Goal: Transaction & Acquisition: Purchase product/service

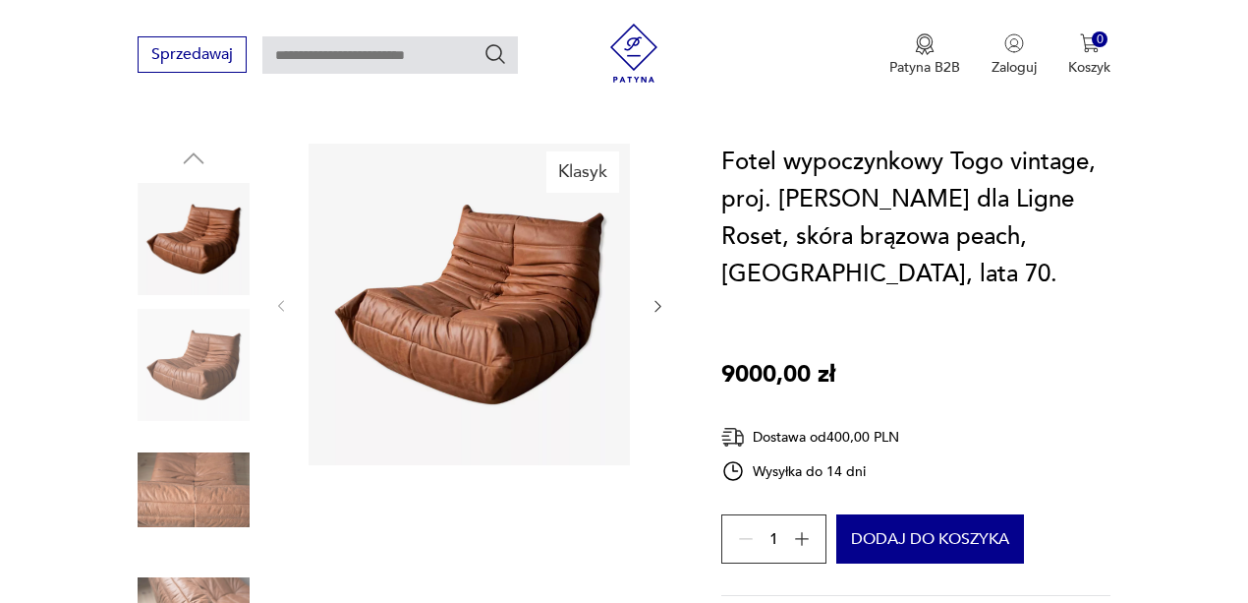
click at [214, 449] on img at bounding box center [194, 489] width 112 height 112
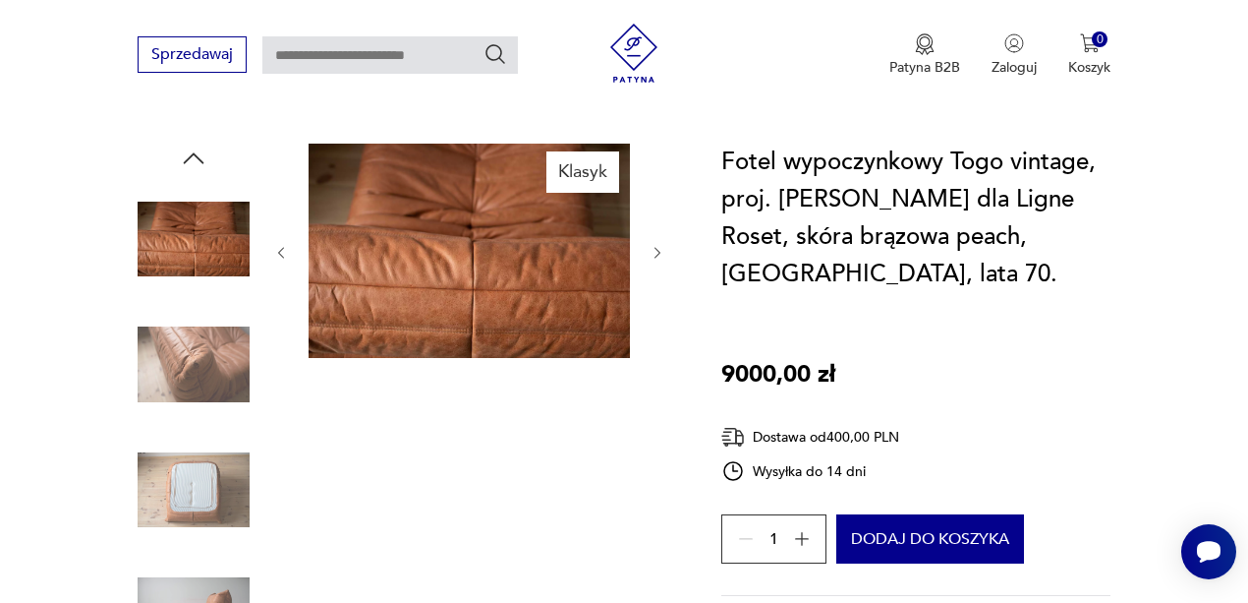
click at [210, 248] on img at bounding box center [194, 239] width 112 height 112
click at [201, 464] on img at bounding box center [194, 489] width 112 height 112
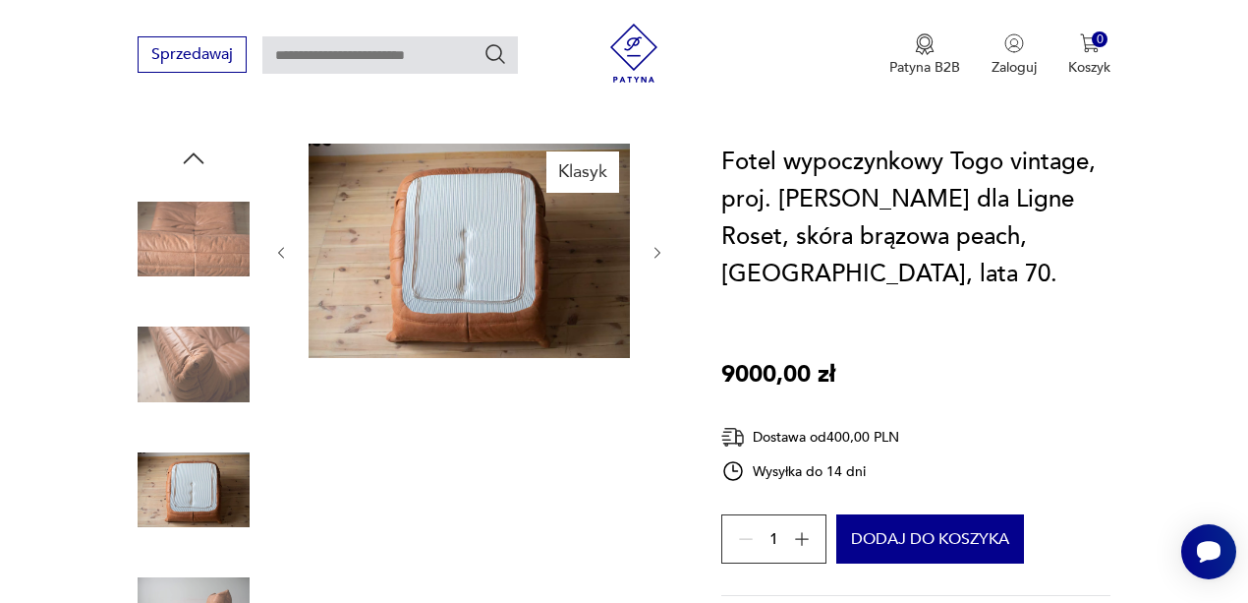
click at [192, 356] on img at bounding box center [194, 365] width 112 height 112
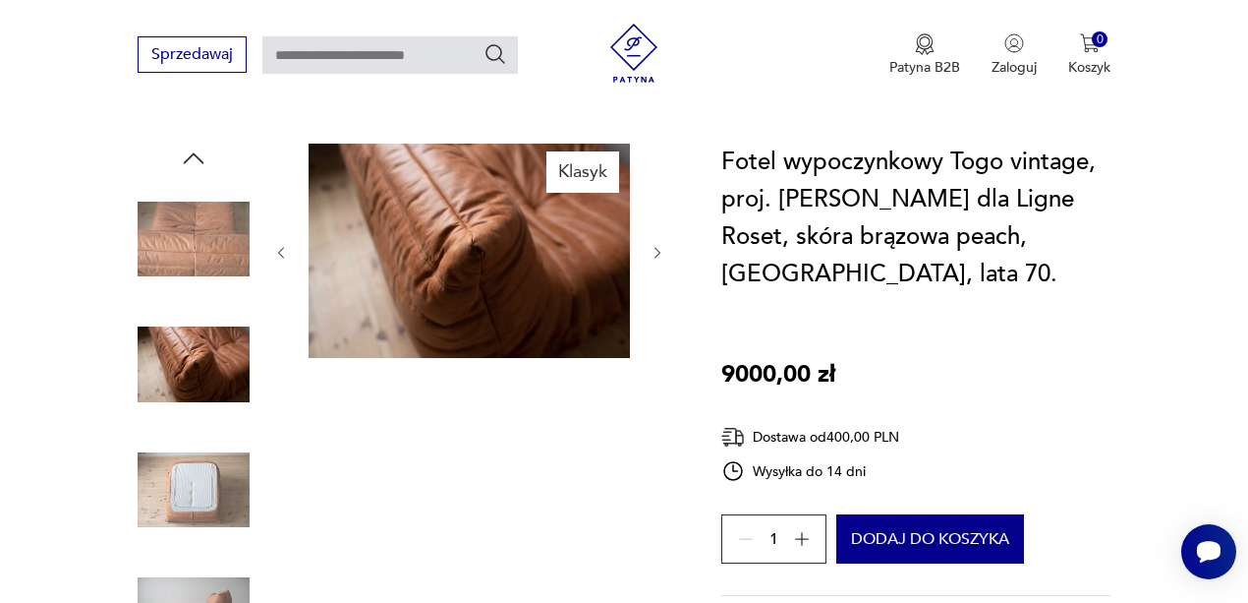
click at [193, 575] on img at bounding box center [194, 615] width 112 height 112
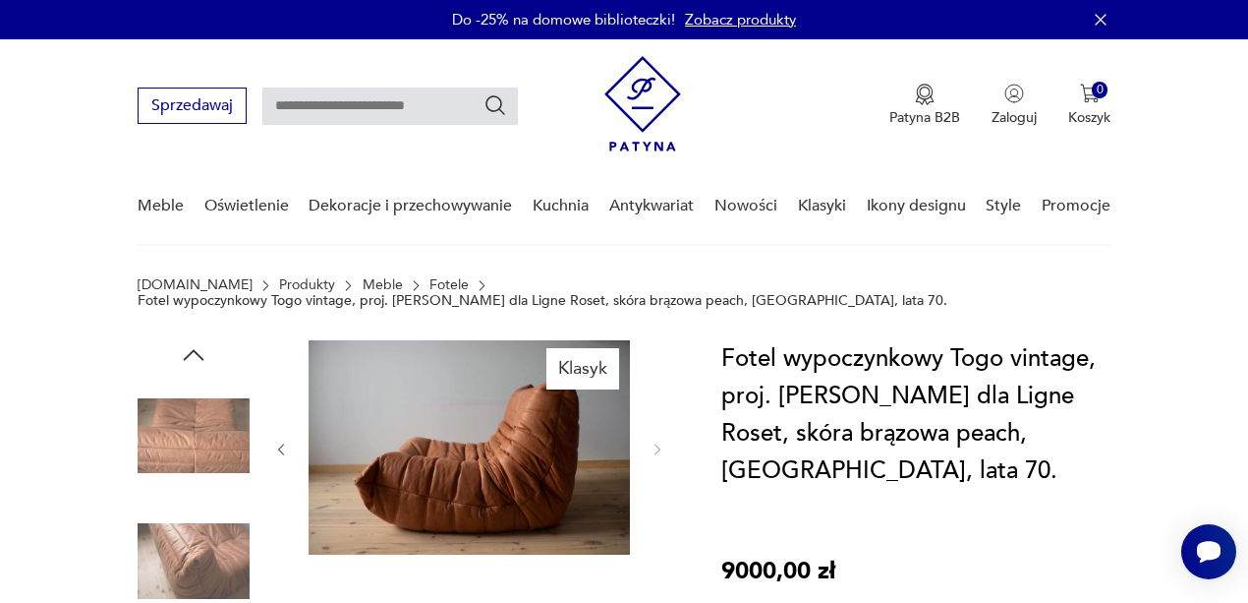
click at [185, 421] on img at bounding box center [194, 435] width 112 height 112
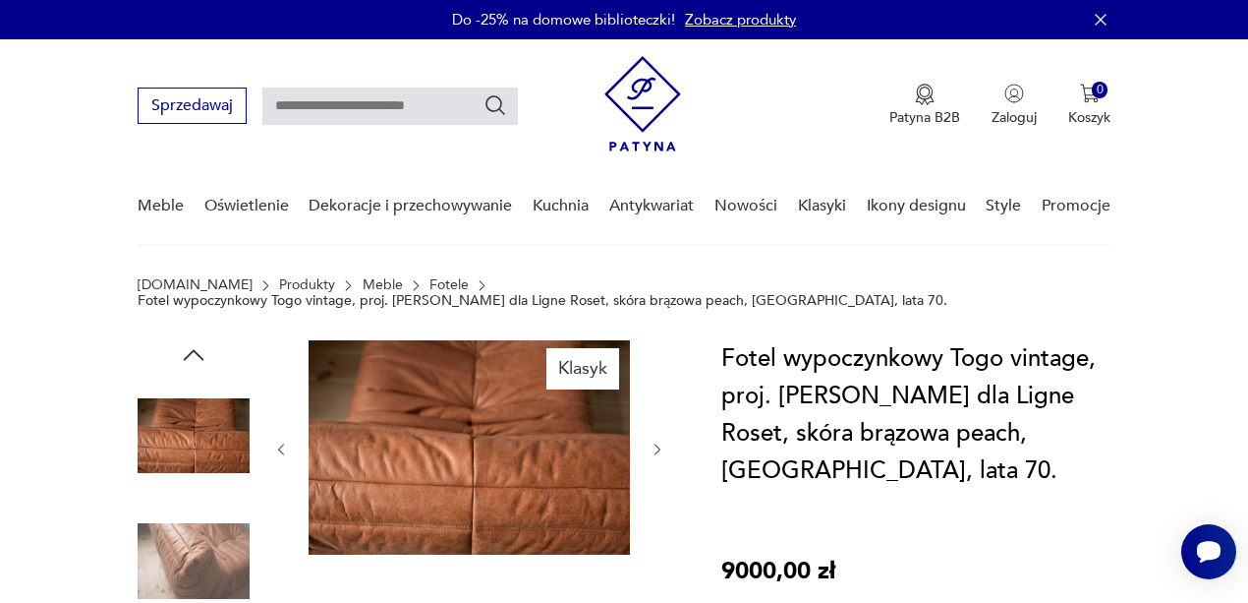
click at [191, 340] on icon "button" at bounding box center [193, 354] width 29 height 29
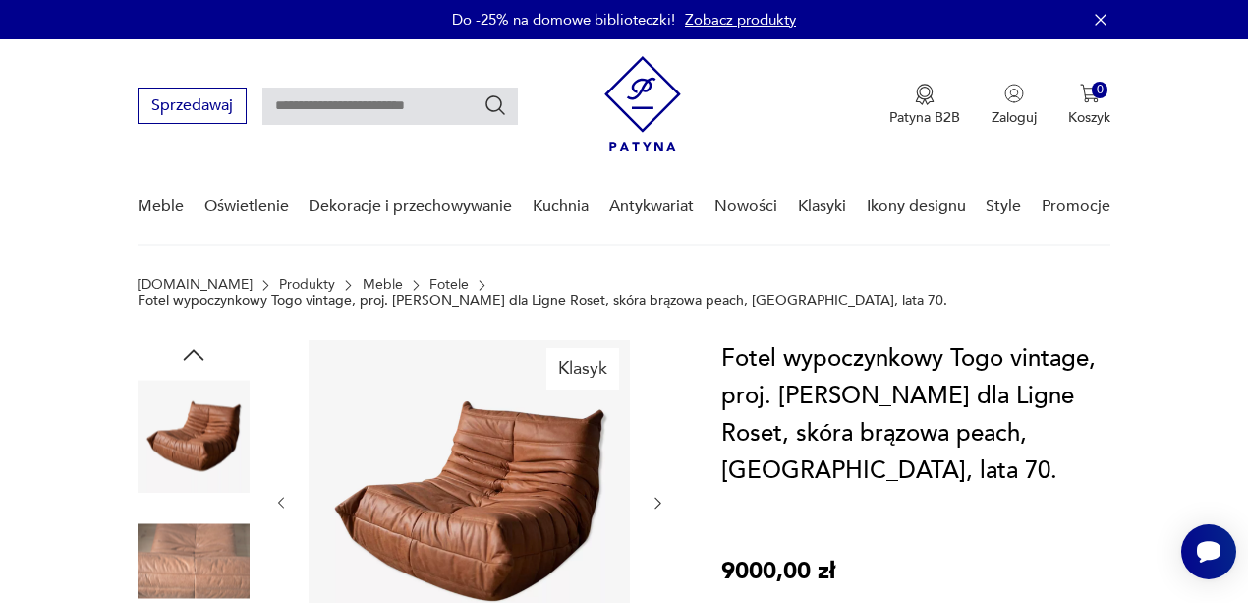
click at [187, 394] on img at bounding box center [194, 435] width 112 height 112
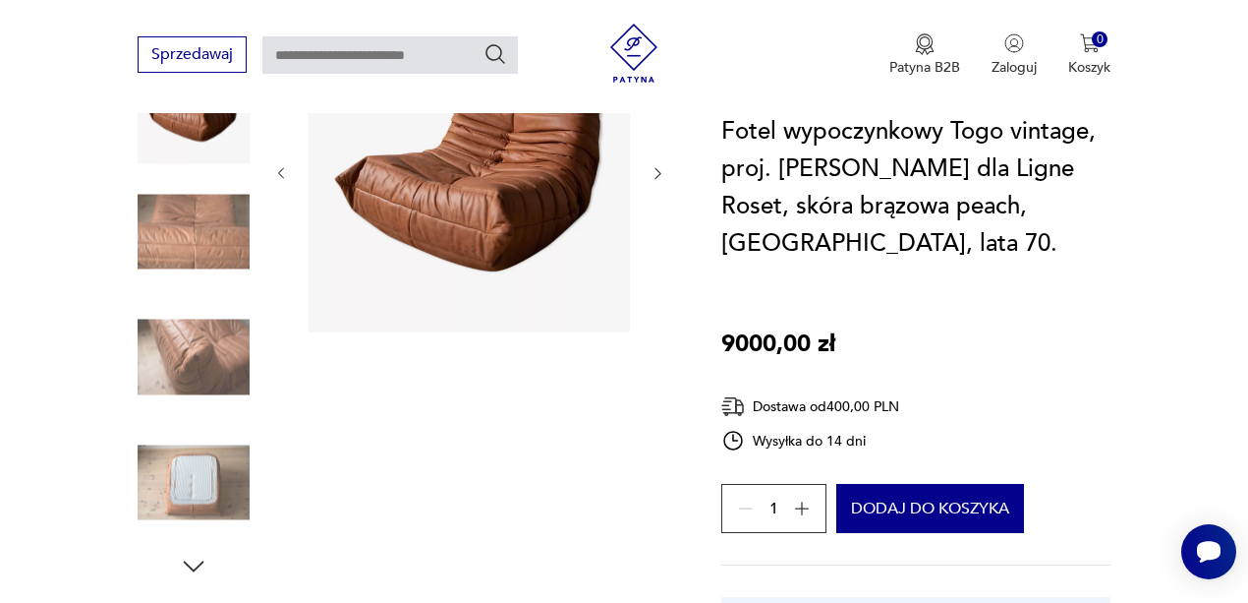
scroll to position [131, 0]
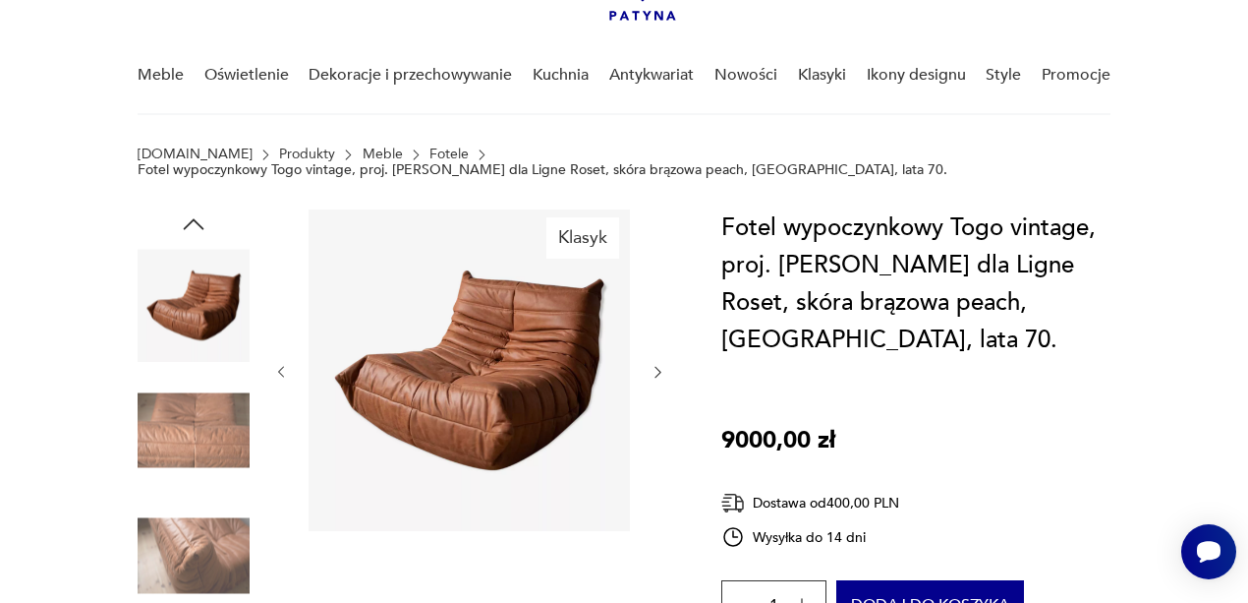
click at [546, 333] on img at bounding box center [469, 369] width 321 height 321
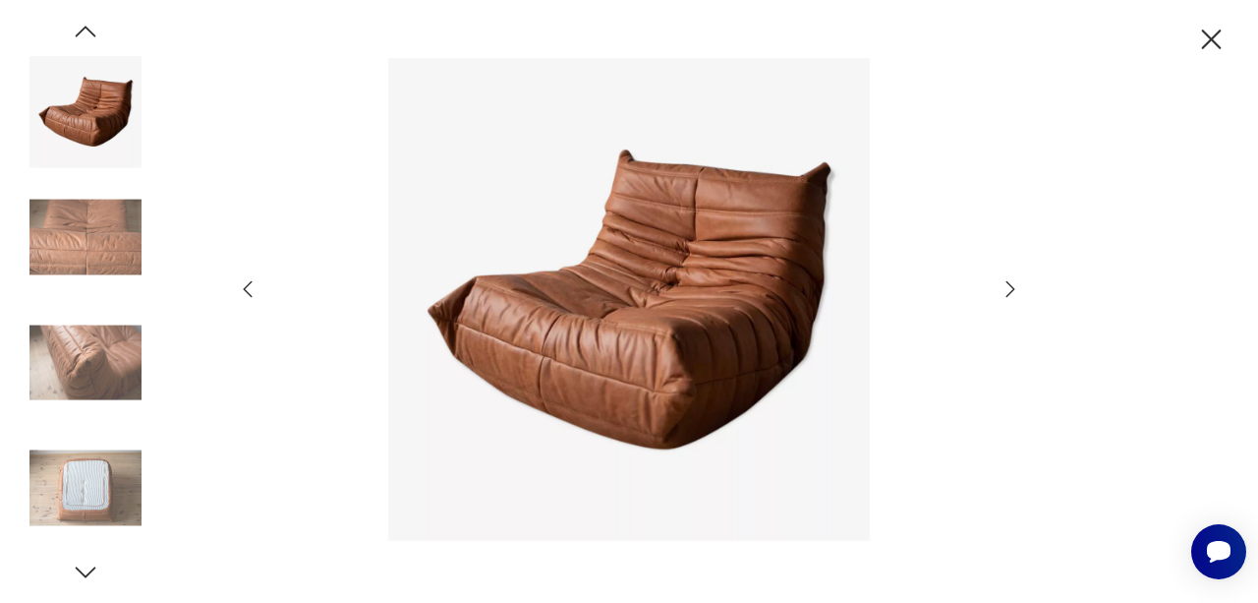
click at [1017, 293] on icon "button" at bounding box center [1011, 289] width 24 height 24
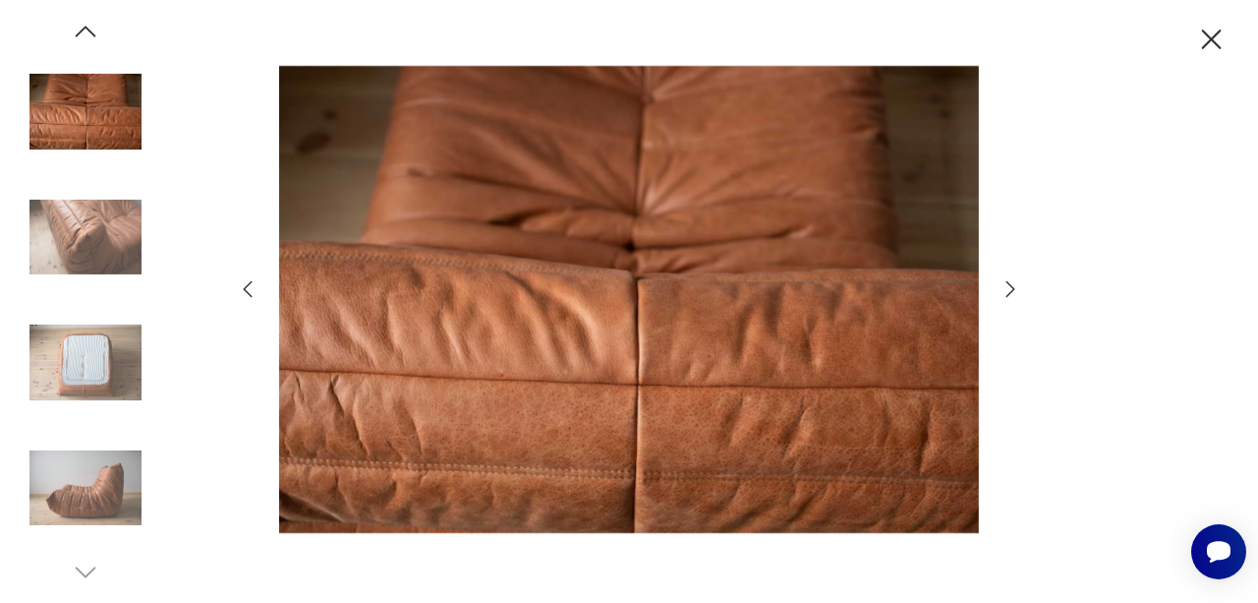
click at [1017, 293] on icon "button" at bounding box center [1011, 289] width 24 height 24
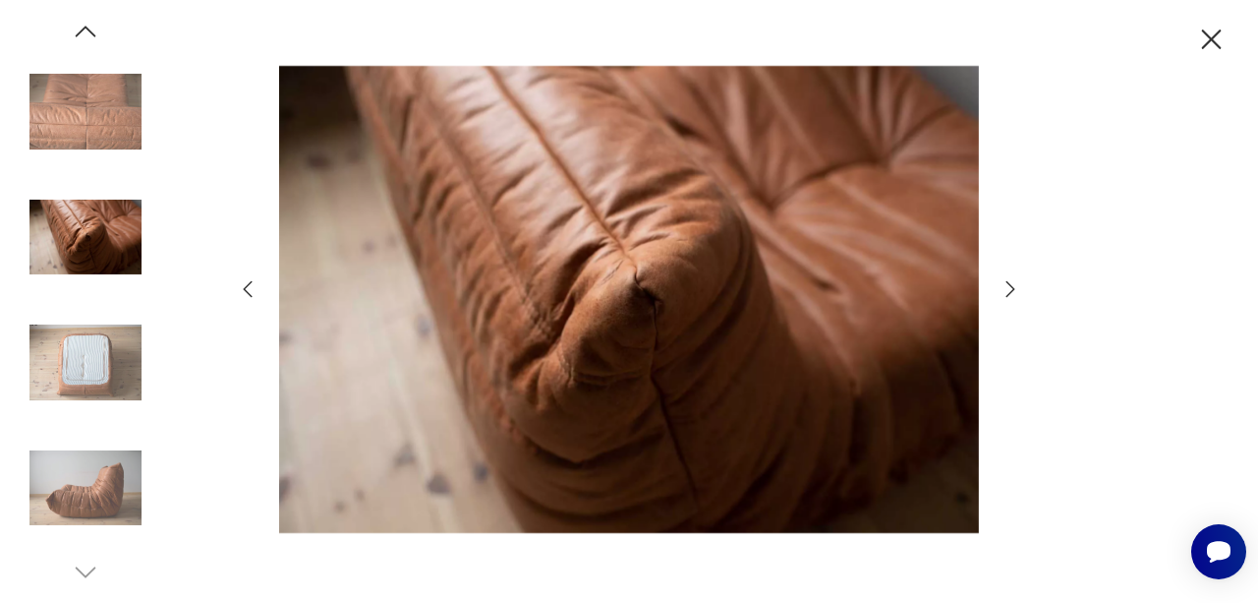
drag, startPoint x: 1216, startPoint y: 34, endPoint x: 591, endPoint y: 179, distance: 641.6
click at [1215, 34] on icon "button" at bounding box center [1212, 39] width 20 height 20
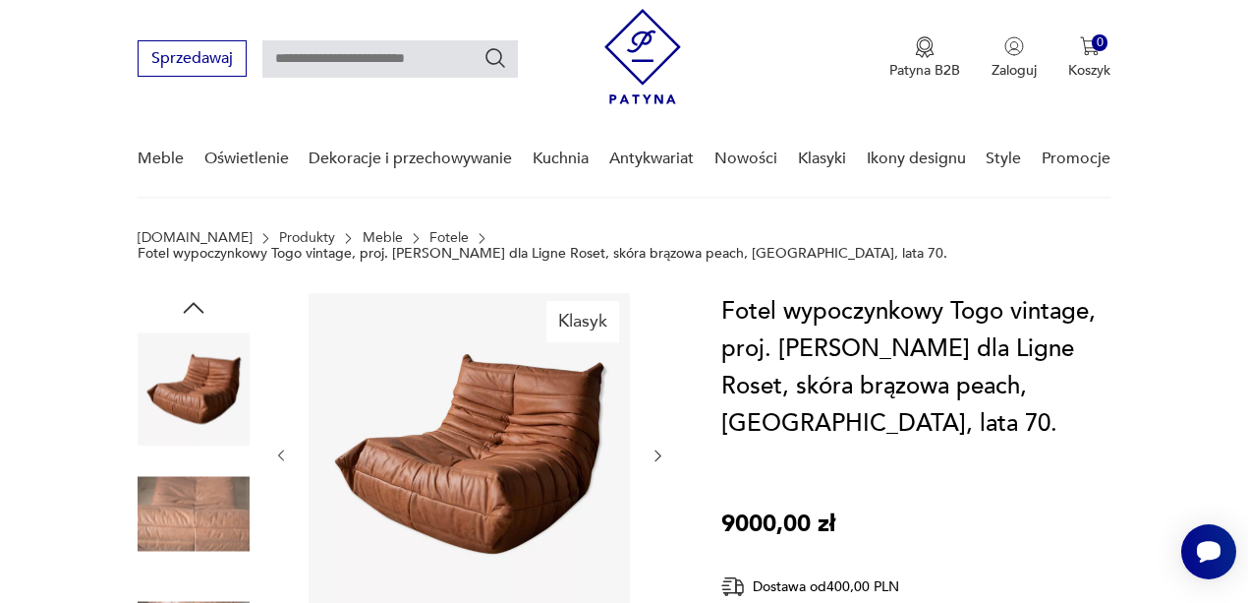
scroll to position [0, 0]
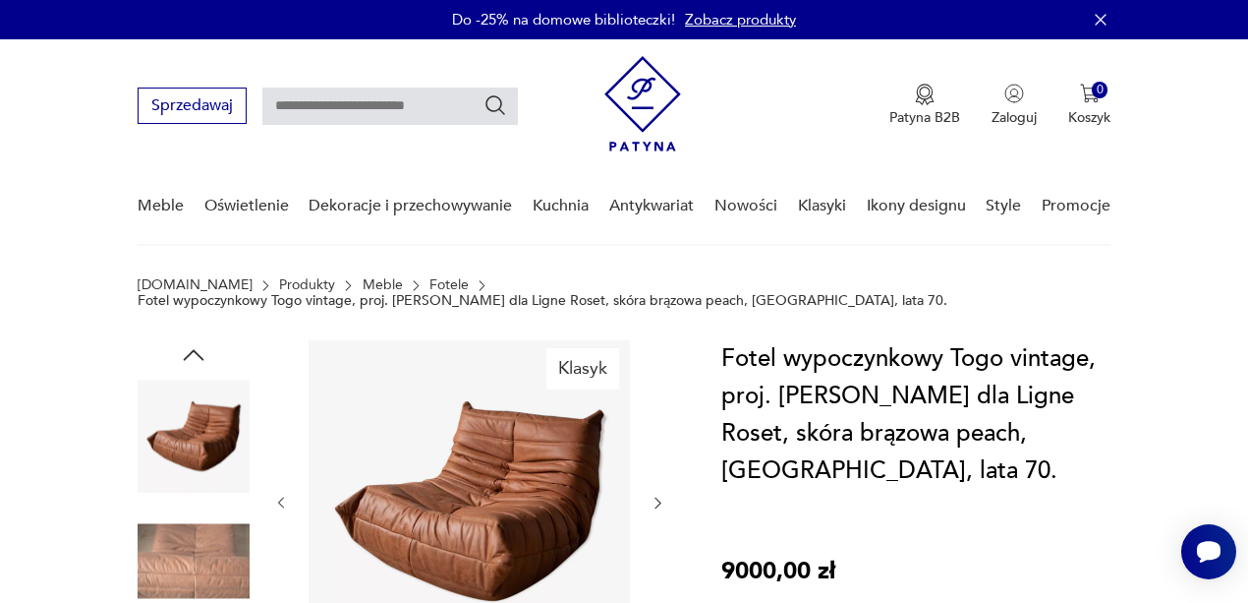
click at [430, 288] on link "Fotele" at bounding box center [449, 285] width 39 height 16
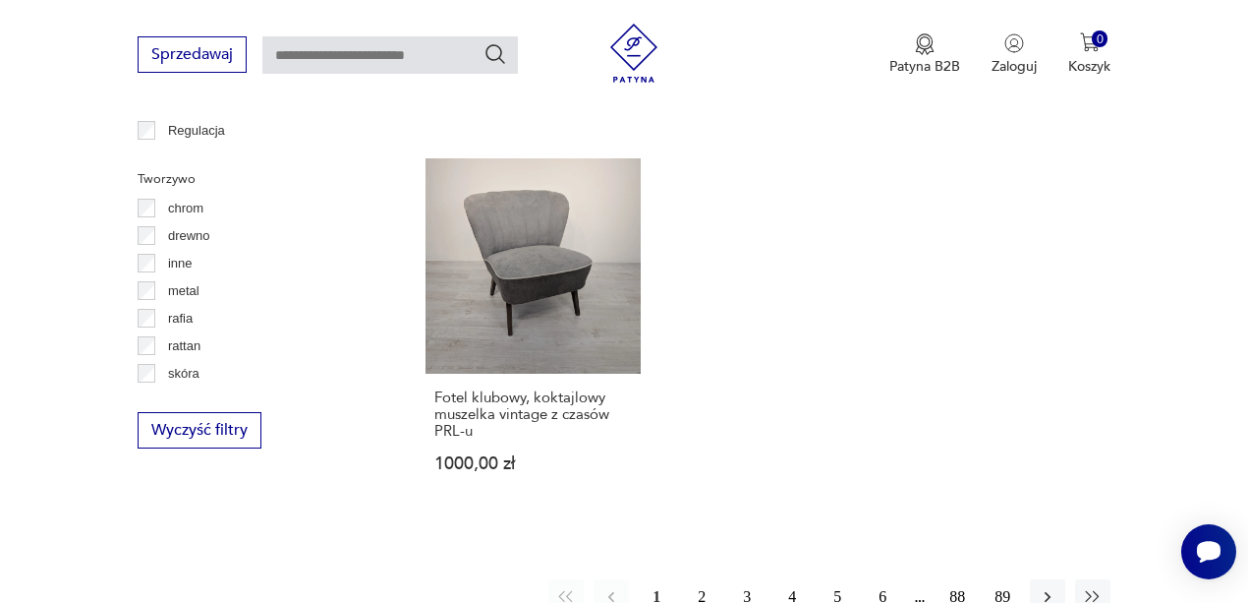
scroll to position [3043, 0]
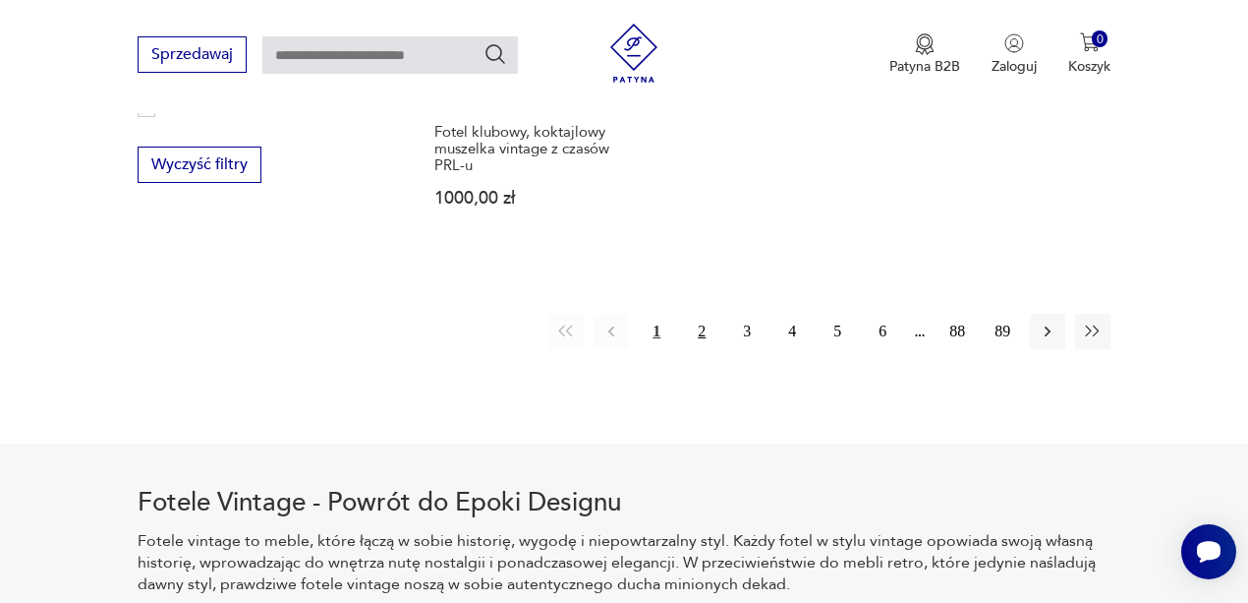
click at [706, 314] on button "2" at bounding box center [701, 331] width 35 height 35
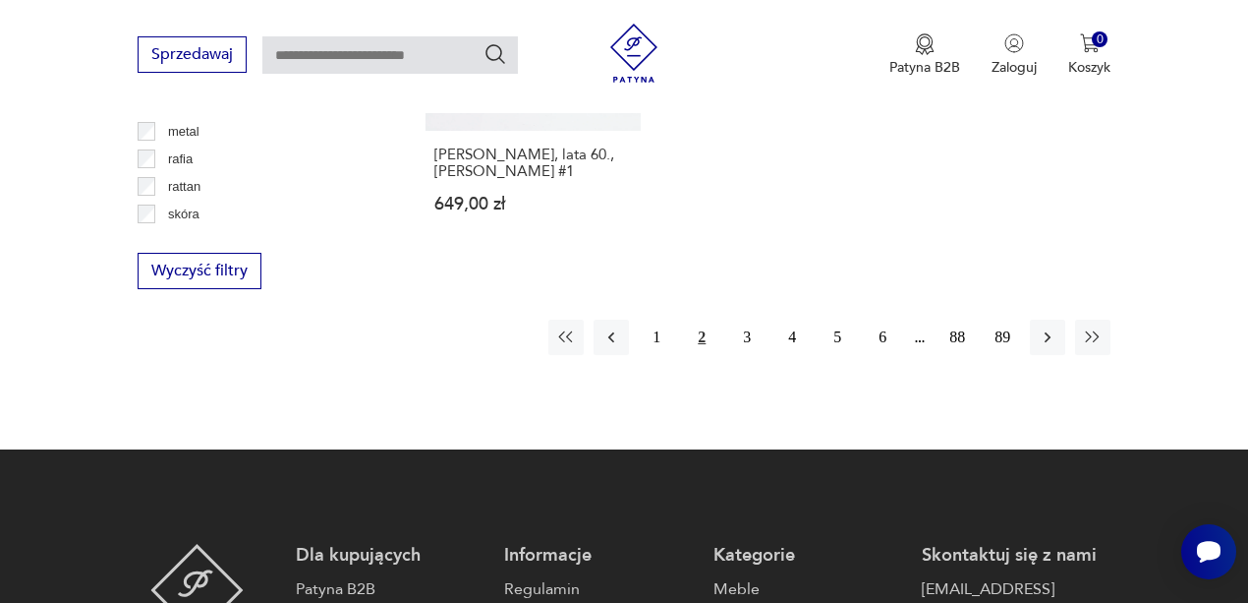
scroll to position [3012, 0]
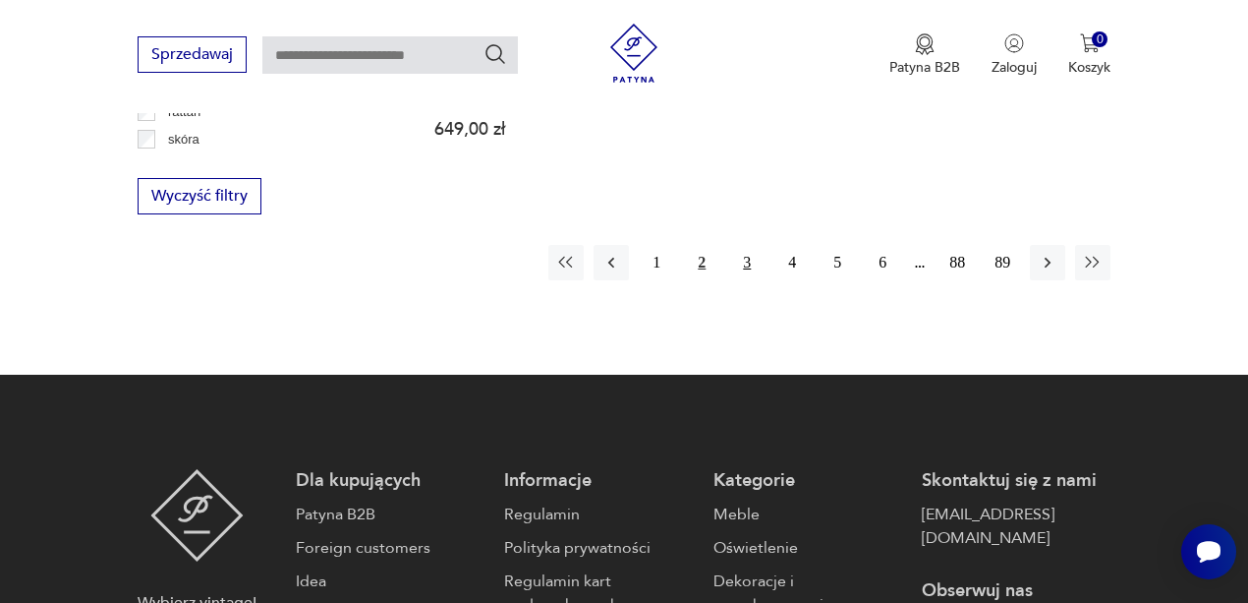
click at [744, 245] on button "3" at bounding box center [746, 262] width 35 height 35
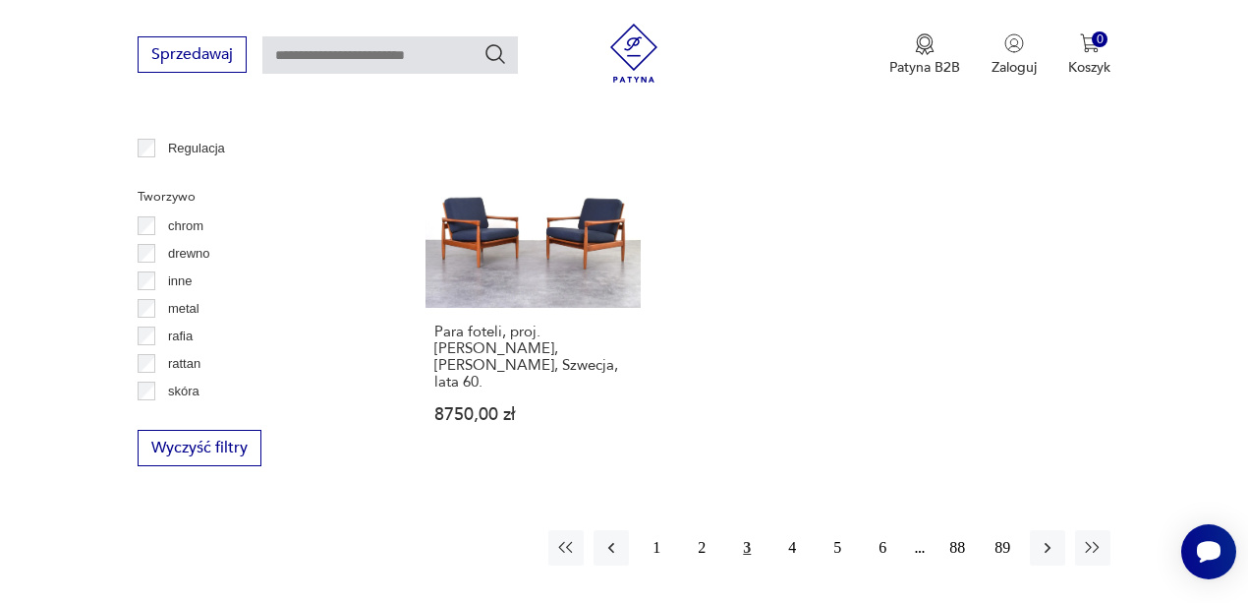
scroll to position [2946, 0]
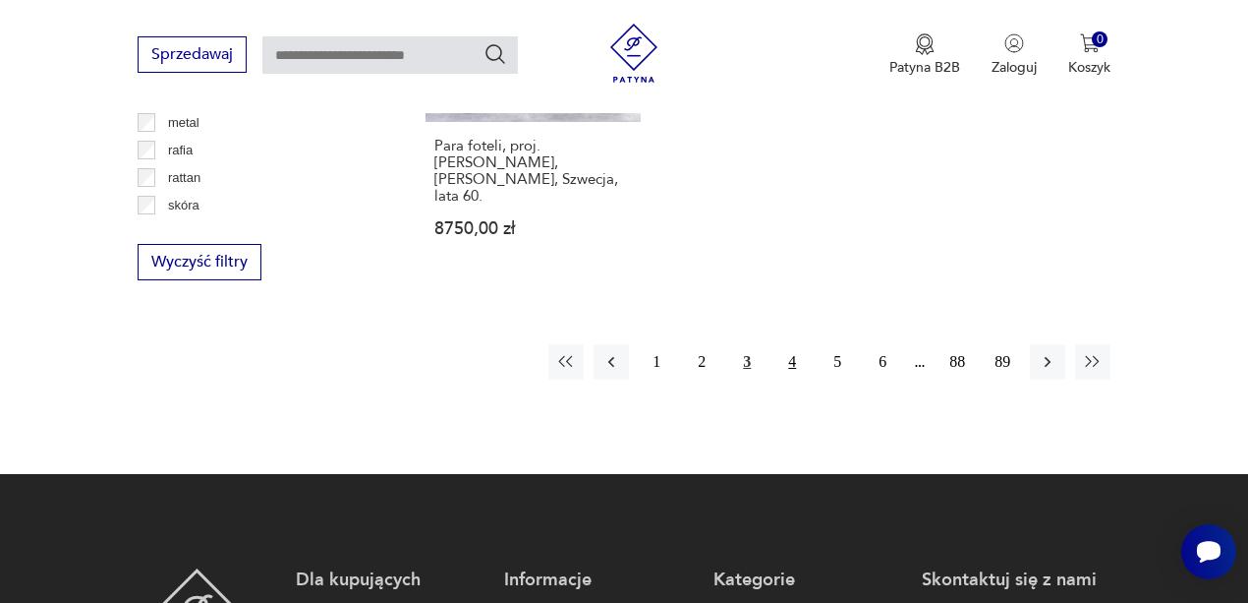
click at [790, 344] on button "4" at bounding box center [792, 361] width 35 height 35
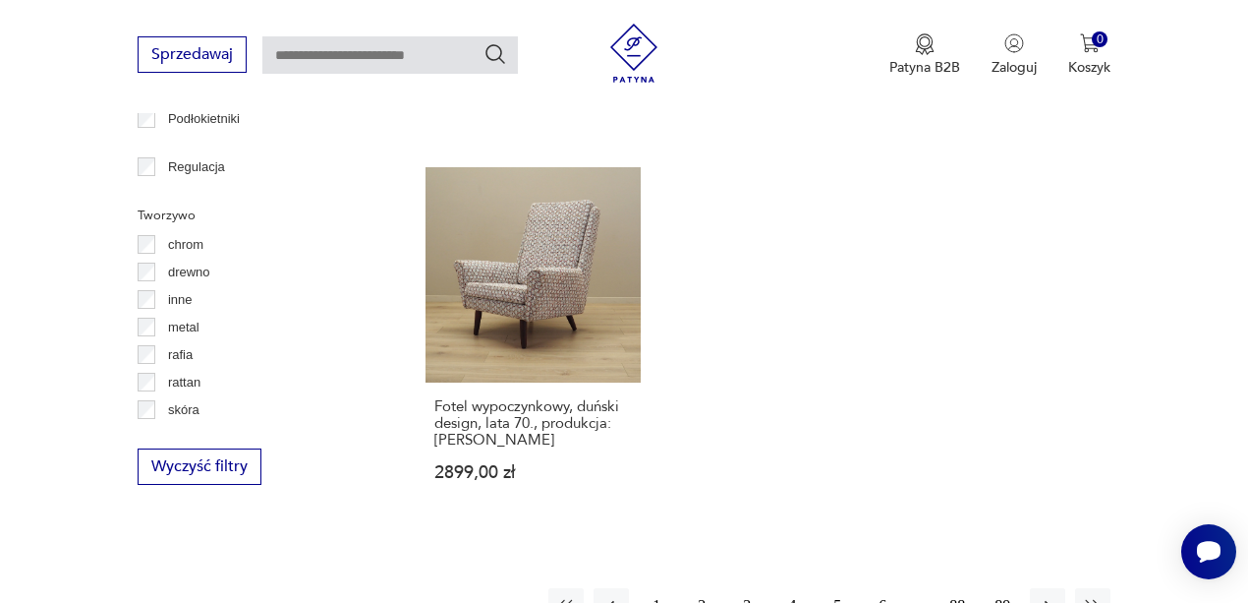
scroll to position [2749, 0]
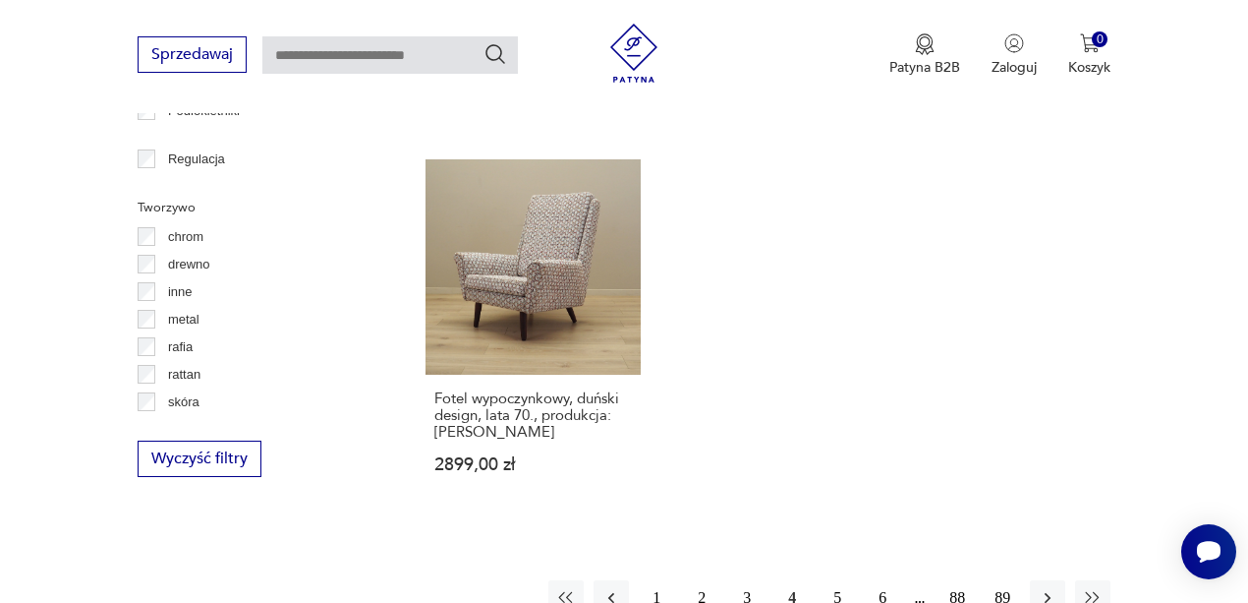
click at [832, 580] on button "5" at bounding box center [837, 597] width 35 height 35
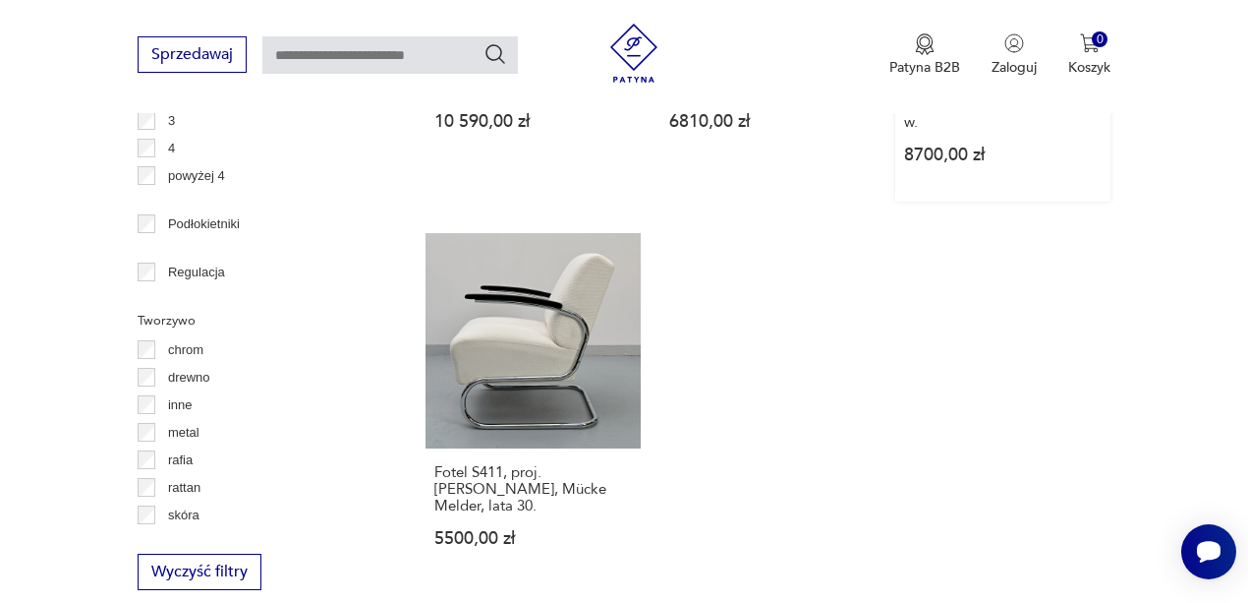
scroll to position [2749, 0]
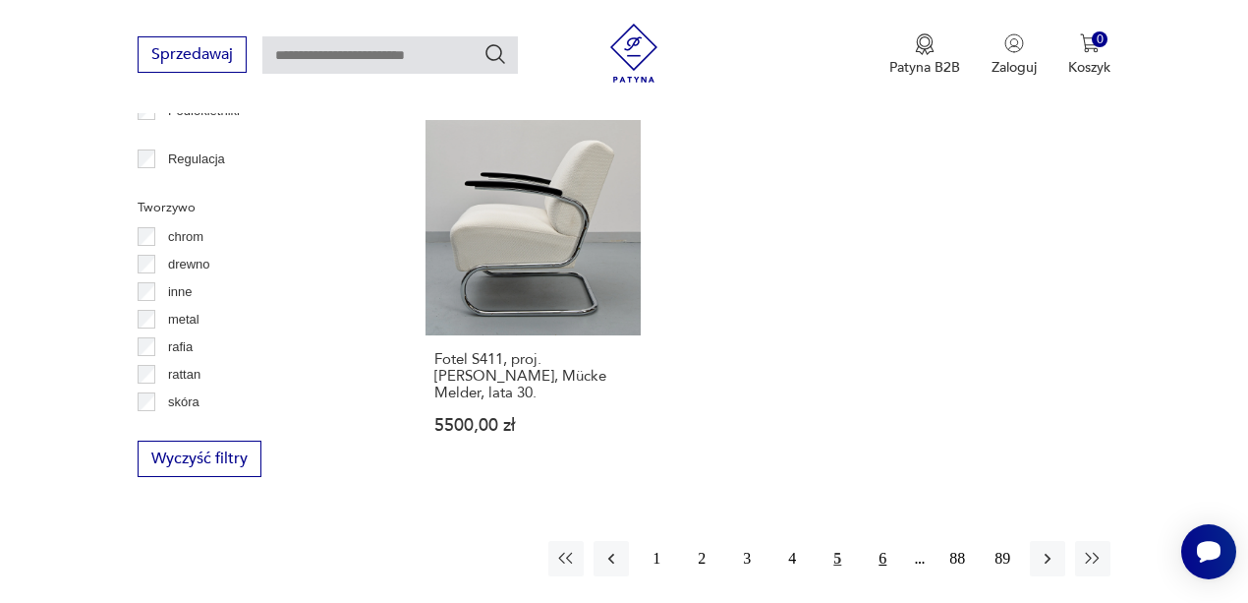
click at [877, 541] on button "6" at bounding box center [882, 558] width 35 height 35
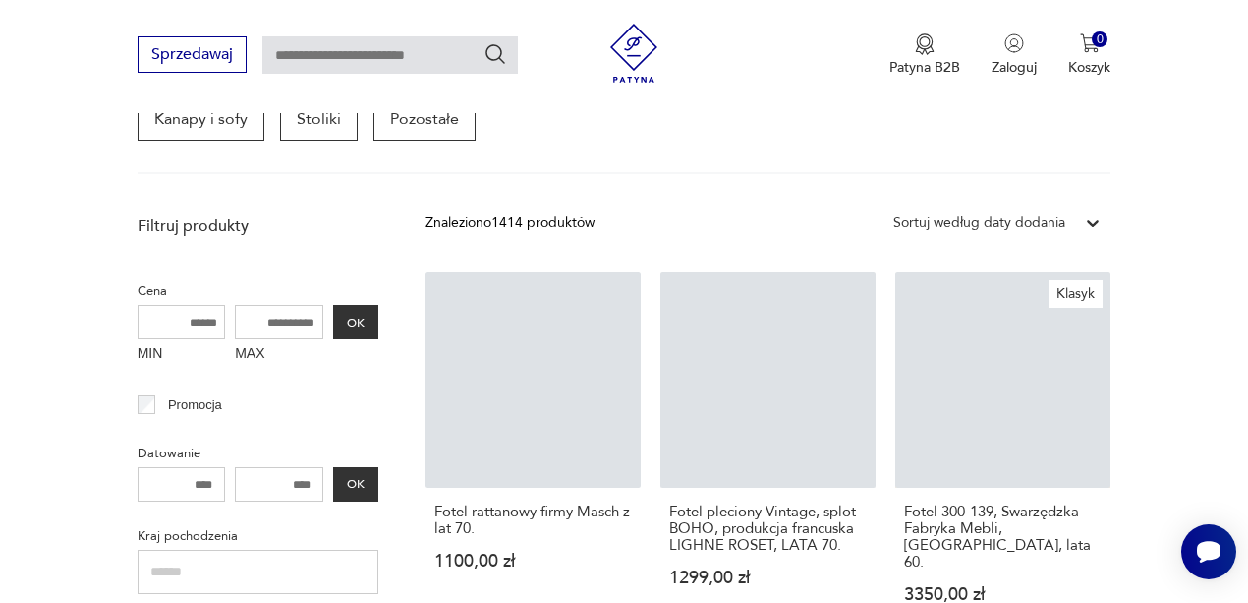
scroll to position [521, 0]
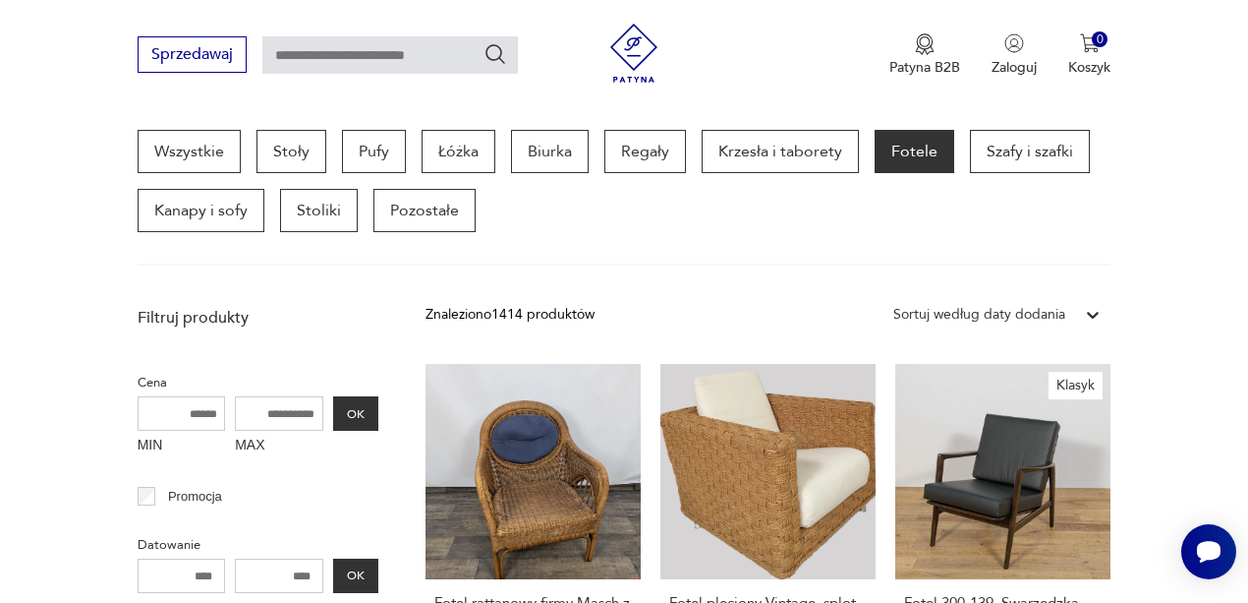
click at [399, 53] on input "text" at bounding box center [390, 54] width 256 height 37
type input "****"
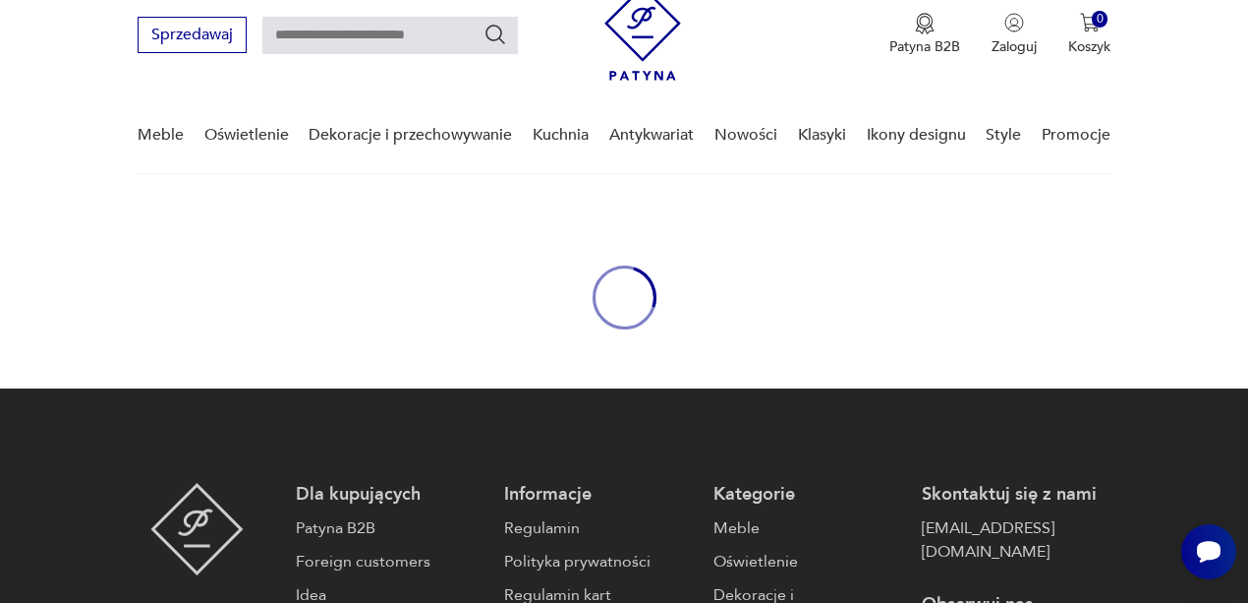
type input "****"
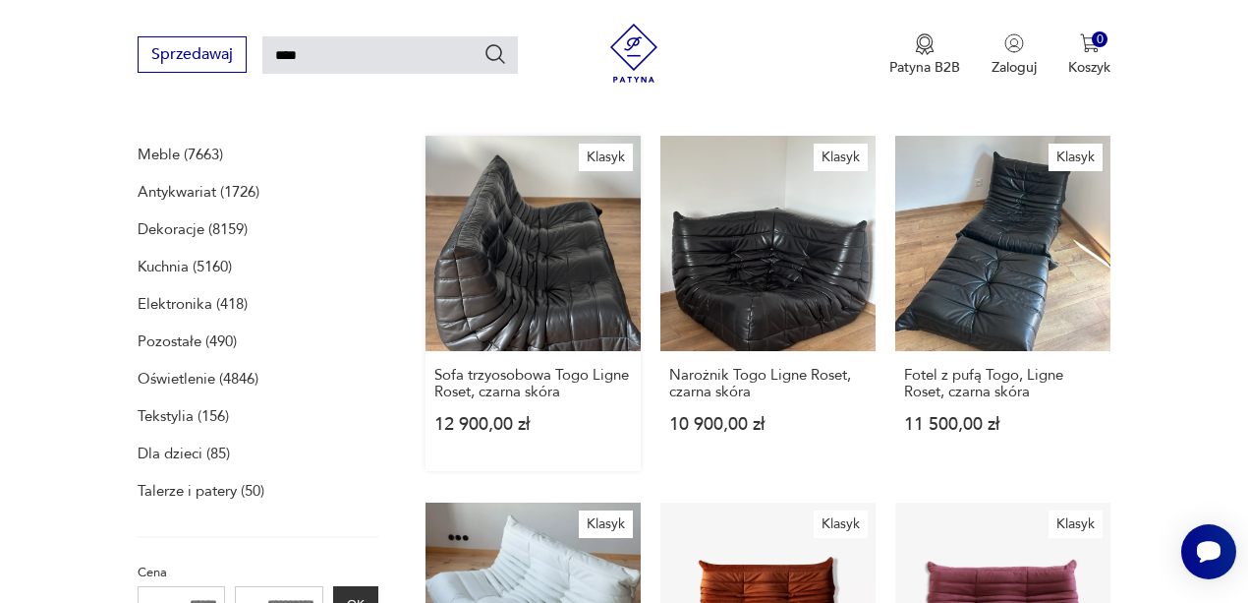
scroll to position [319, 0]
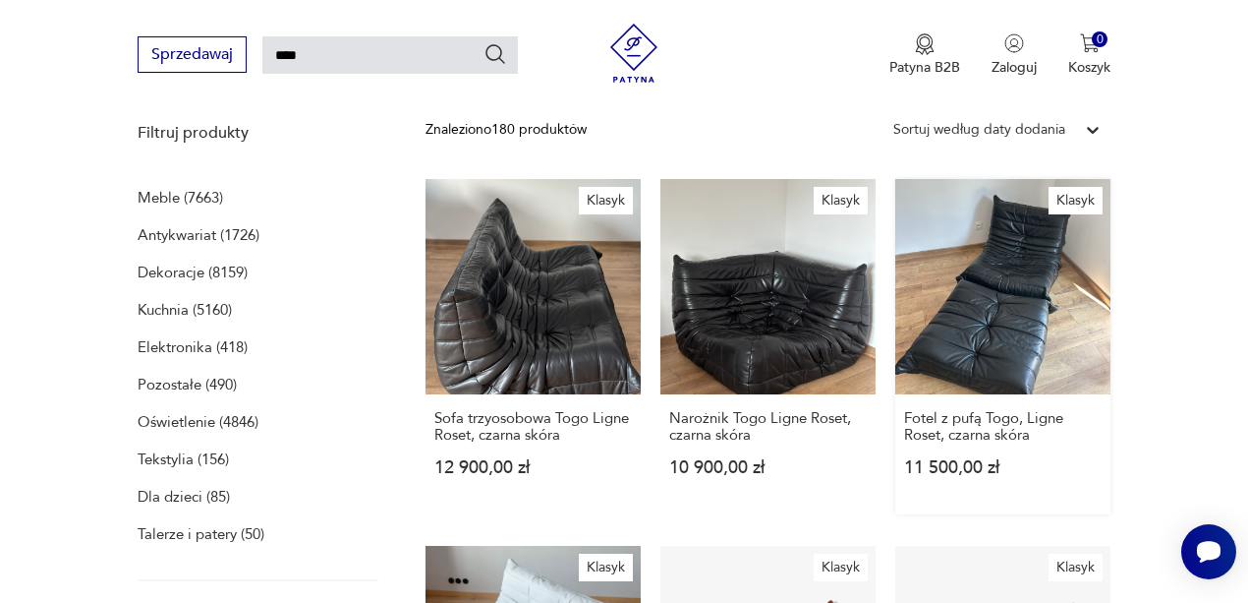
click at [985, 285] on link "Klasyk Fotel z pufą Togo, Ligne Roset, czarna skóra 11 500,00 zł" at bounding box center [1002, 346] width 215 height 335
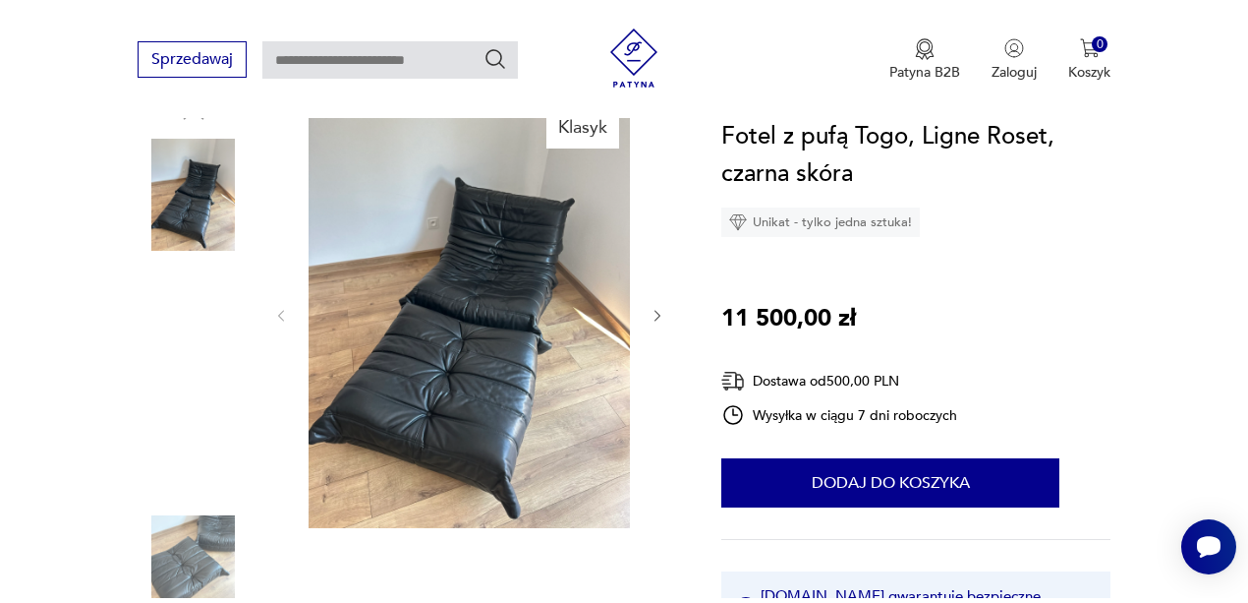
scroll to position [458, 0]
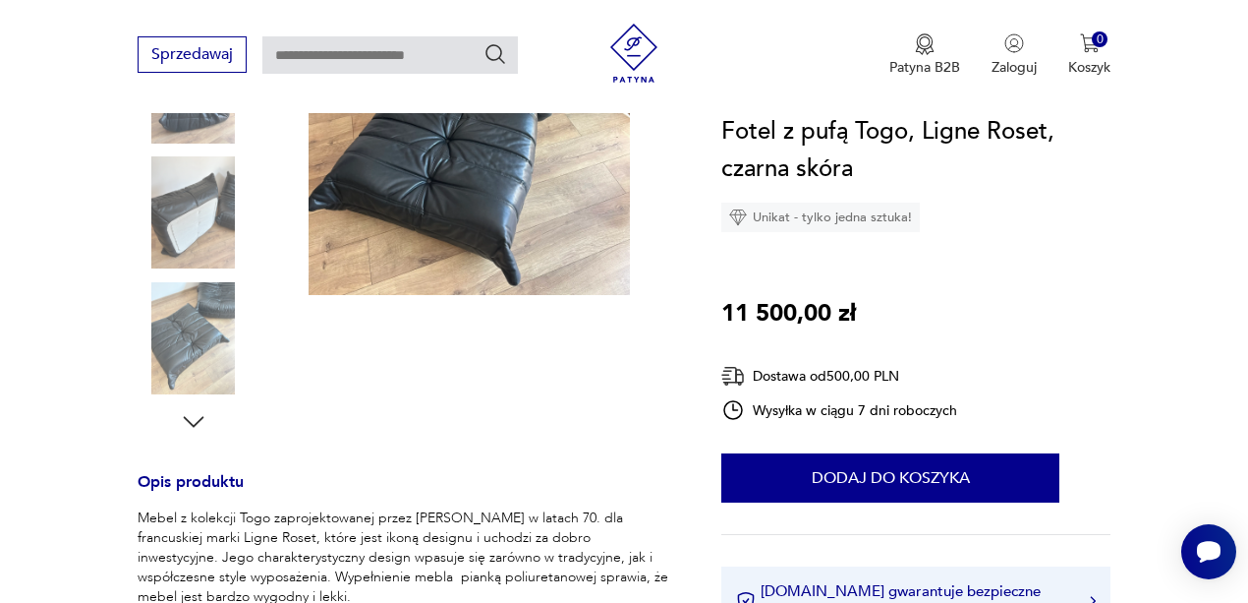
click at [171, 344] on img at bounding box center [194, 338] width 112 height 112
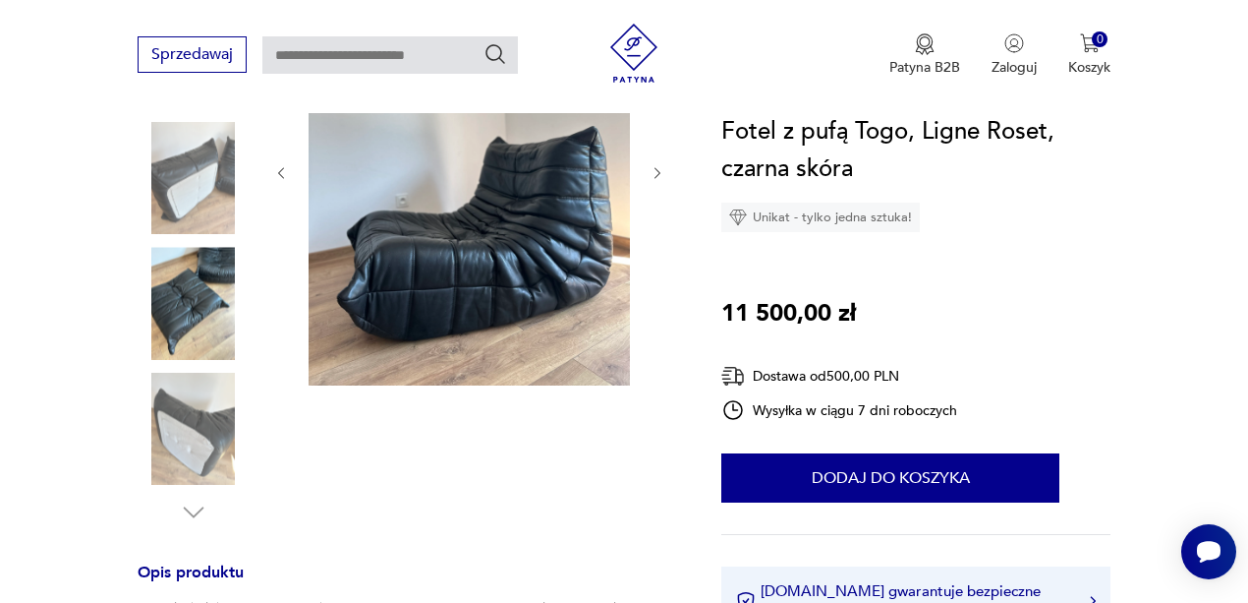
scroll to position [261, 0]
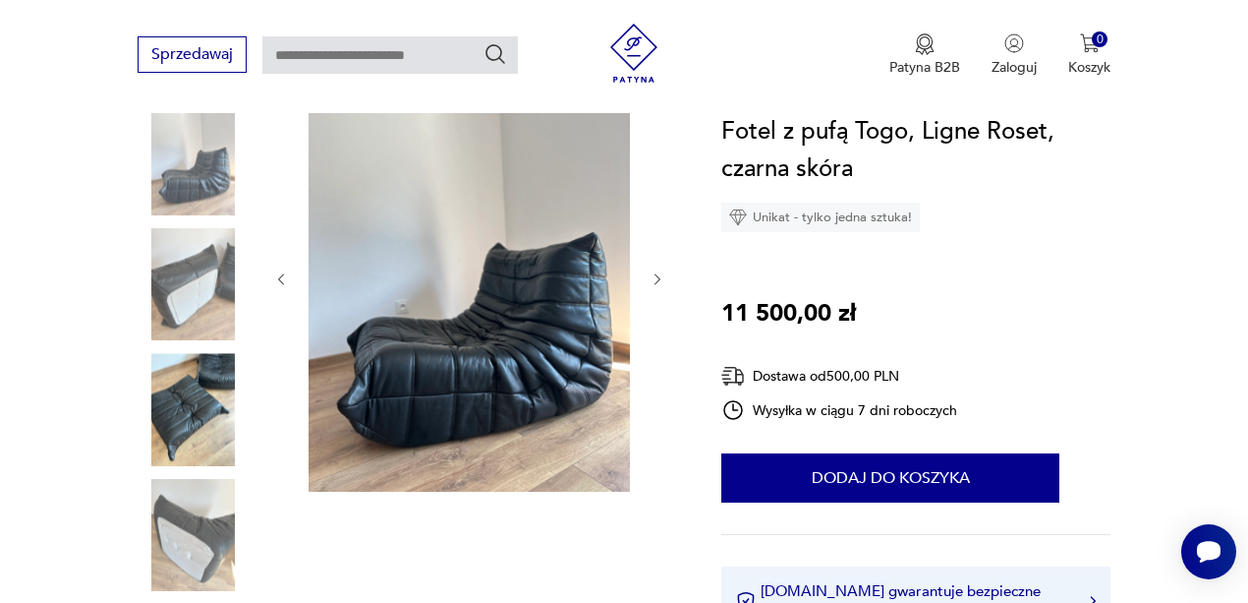
click at [173, 389] on img at bounding box center [194, 409] width 112 height 112
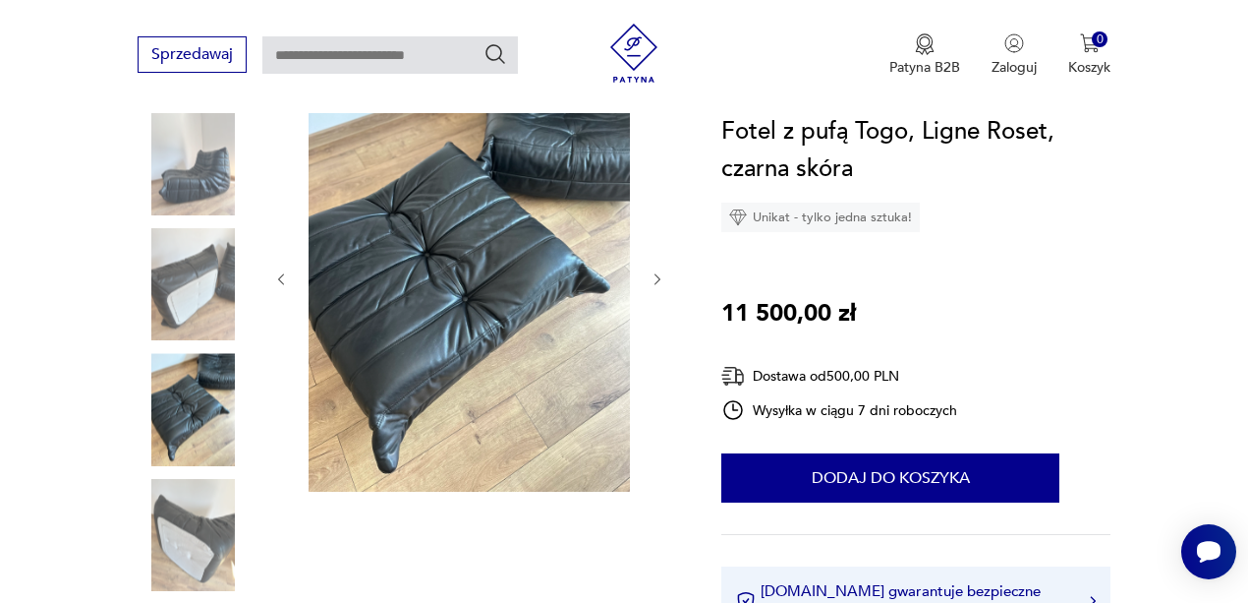
type input "****"
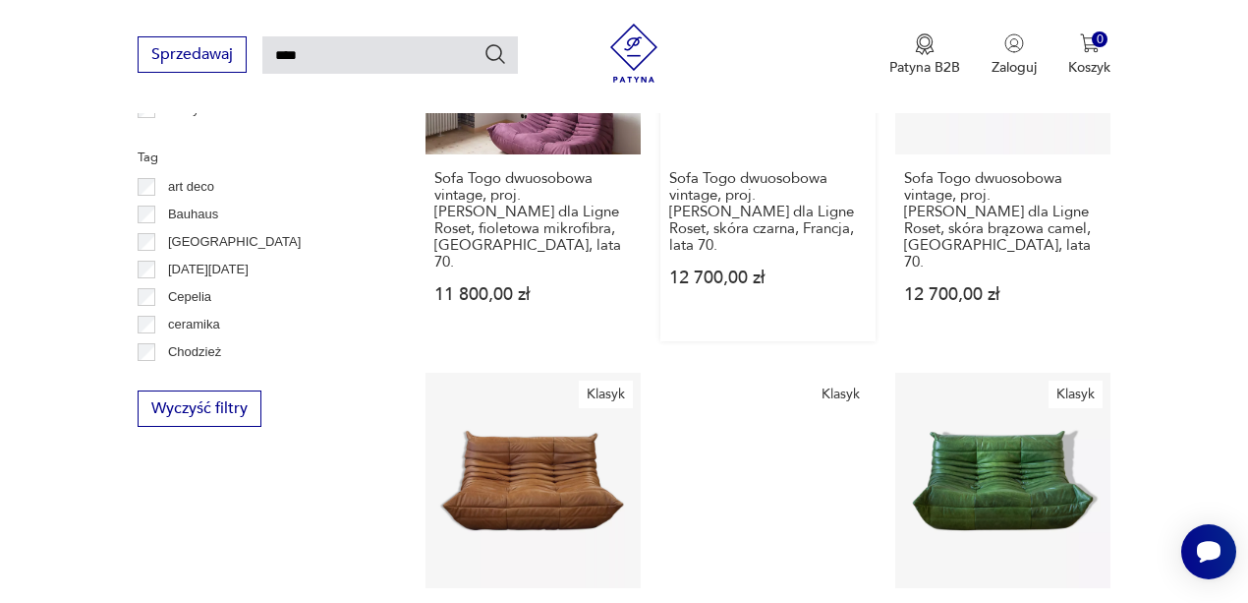
scroll to position [1432, 0]
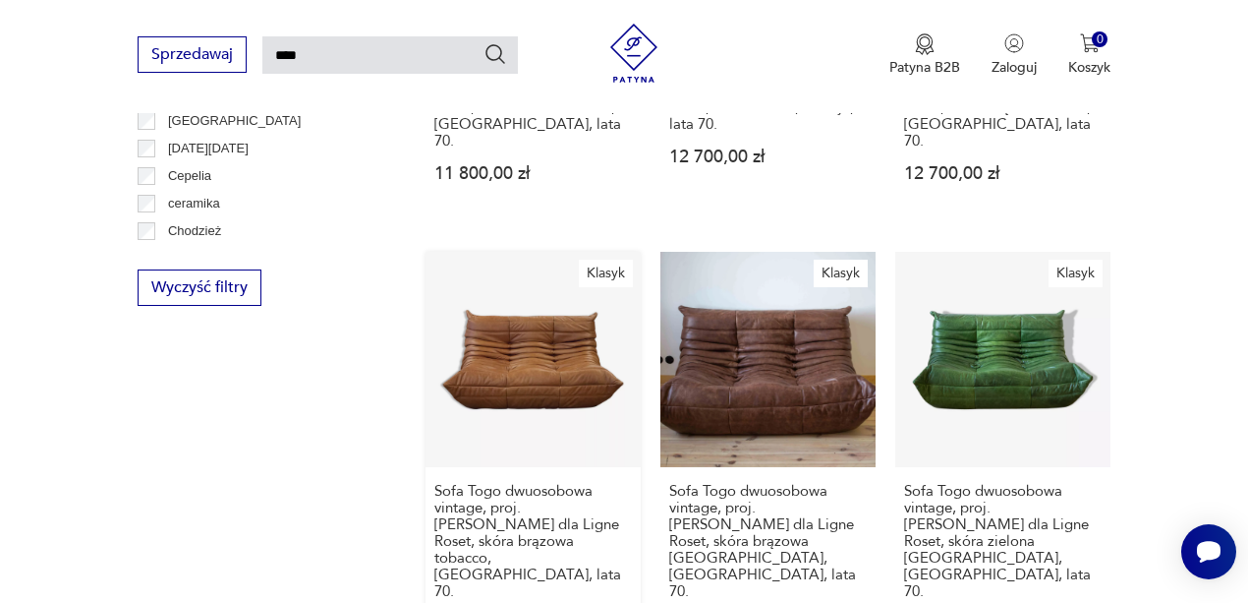
click at [580, 327] on link "Klasyk Sofa Togo dwuosobowa vintage, proj. M. Ducaroy dla Ligne Roset, skóra br…" at bounding box center [533, 461] width 215 height 419
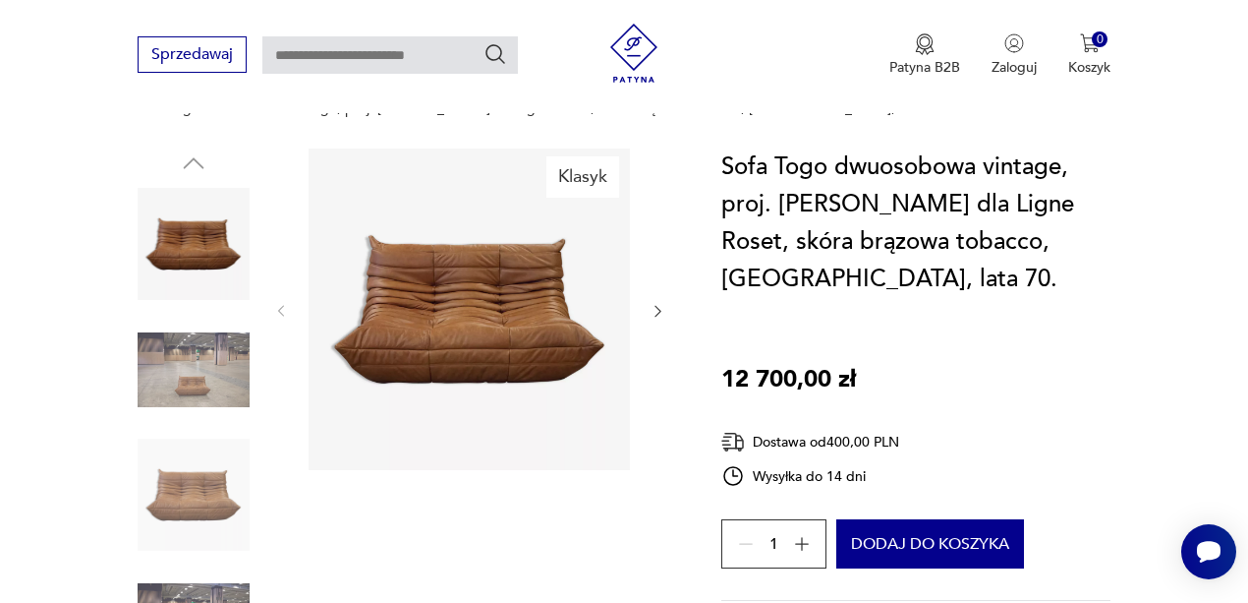
scroll to position [197, 0]
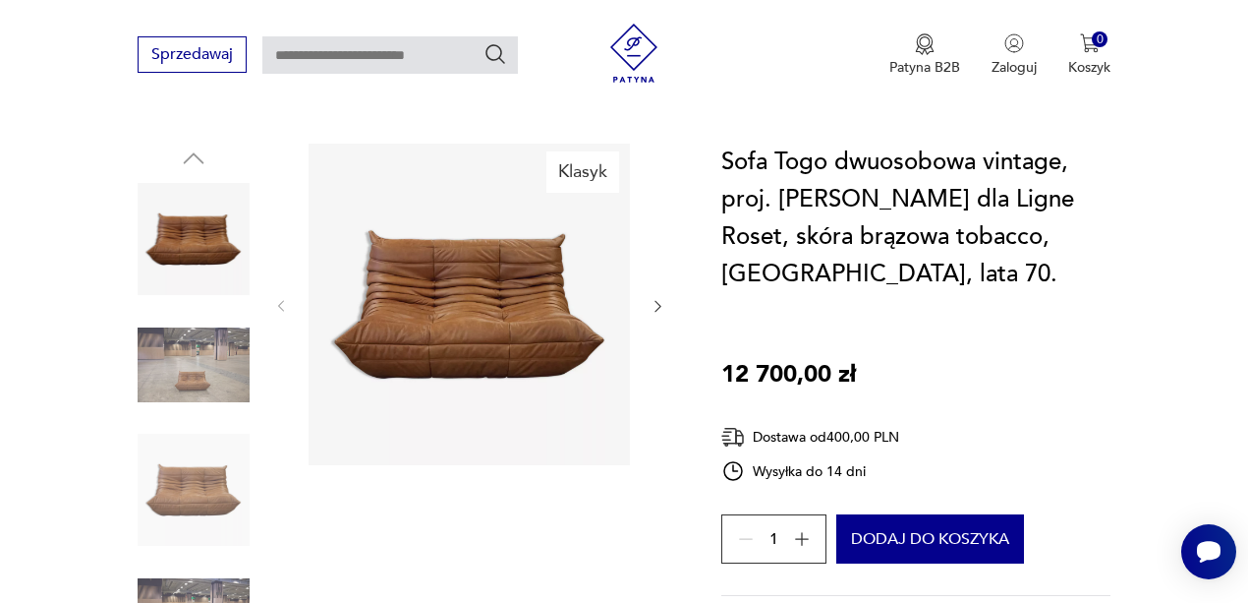
click at [201, 389] on img at bounding box center [194, 365] width 112 height 112
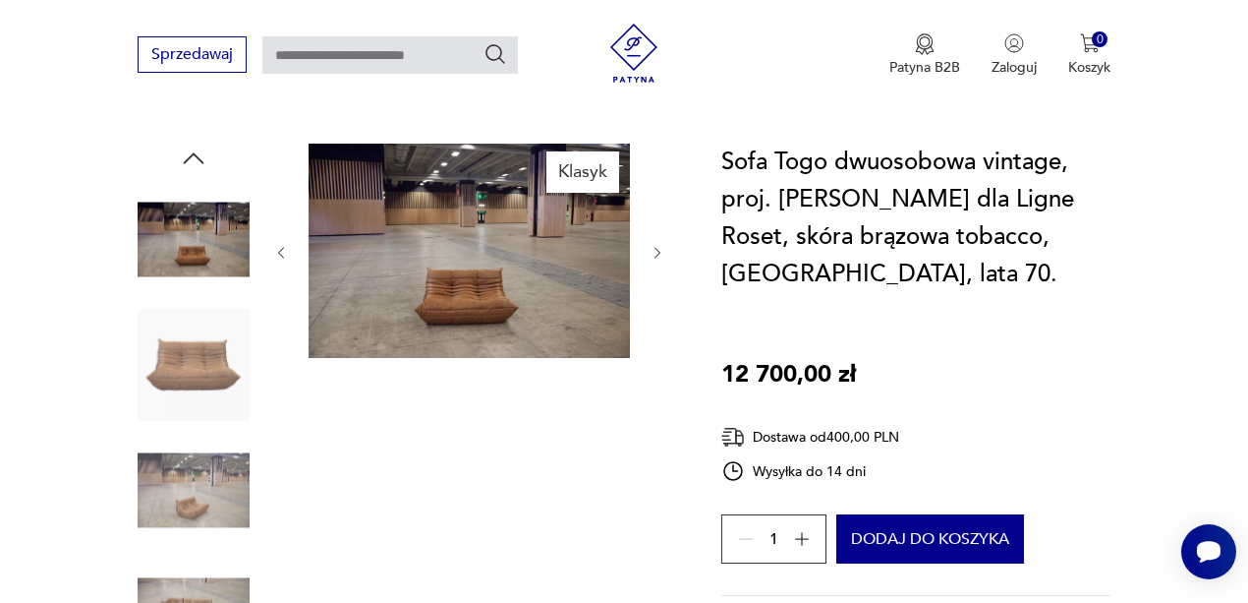
click at [222, 471] on img at bounding box center [194, 489] width 112 height 112
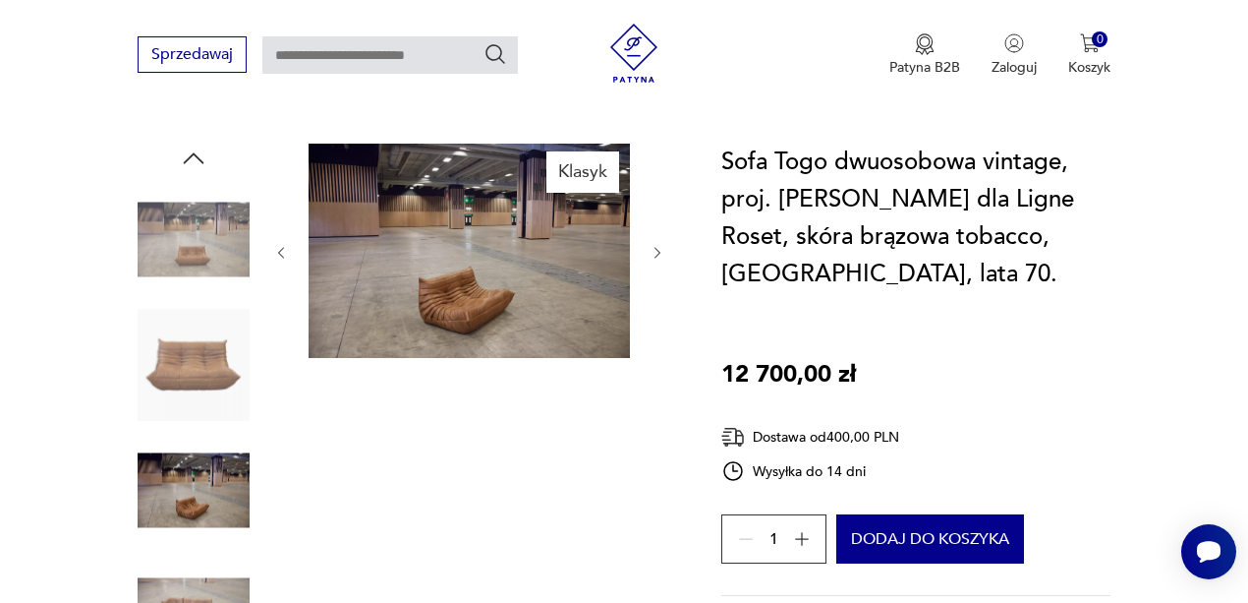
click at [206, 562] on img at bounding box center [194, 615] width 112 height 112
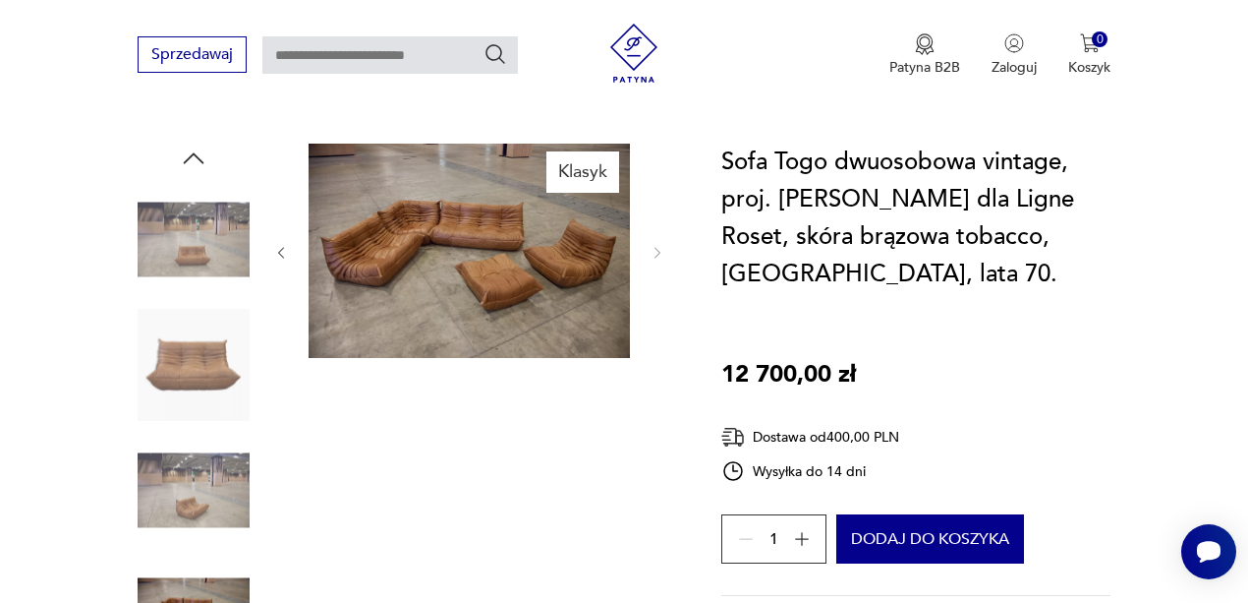
type input "****"
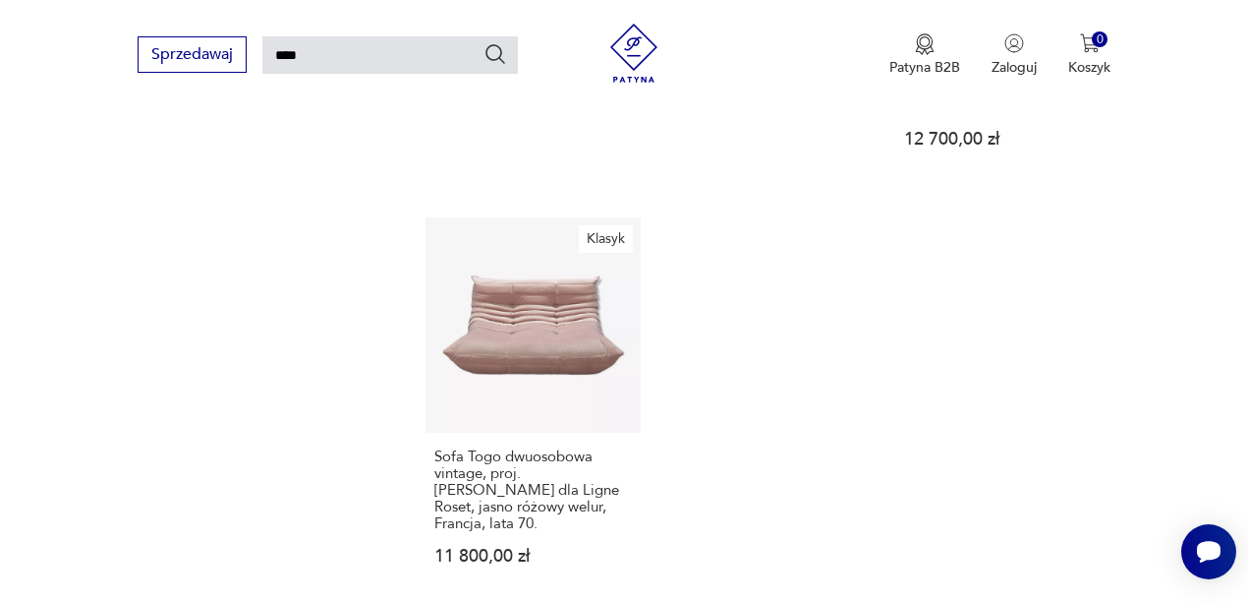
scroll to position [2612, 0]
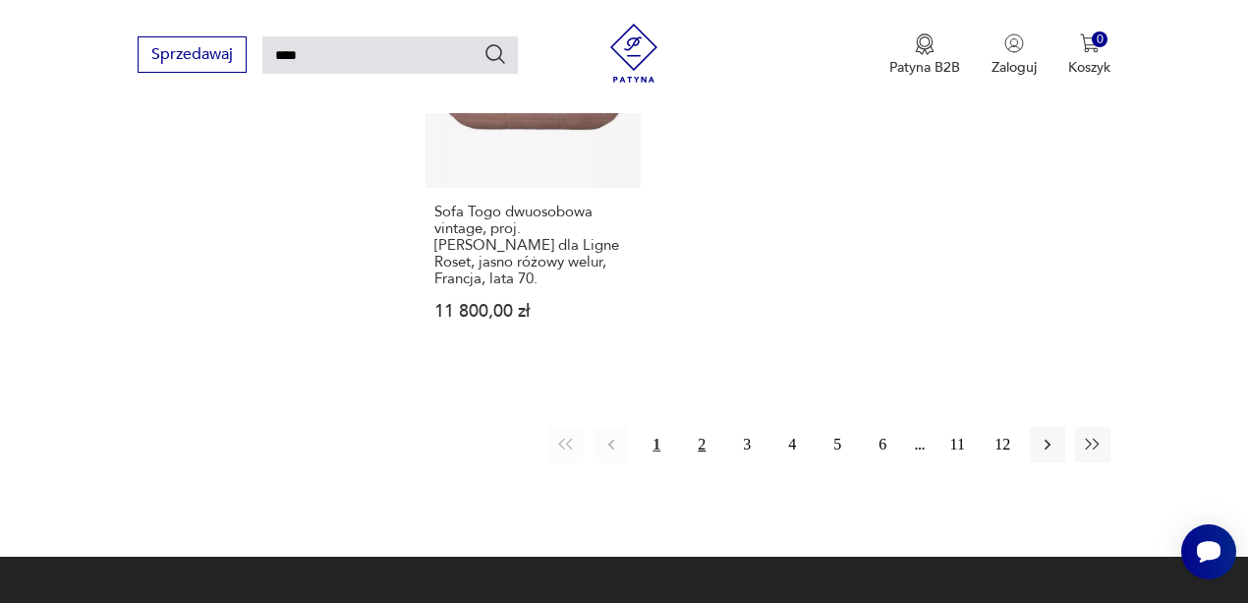
click at [698, 427] on button "2" at bounding box center [701, 444] width 35 height 35
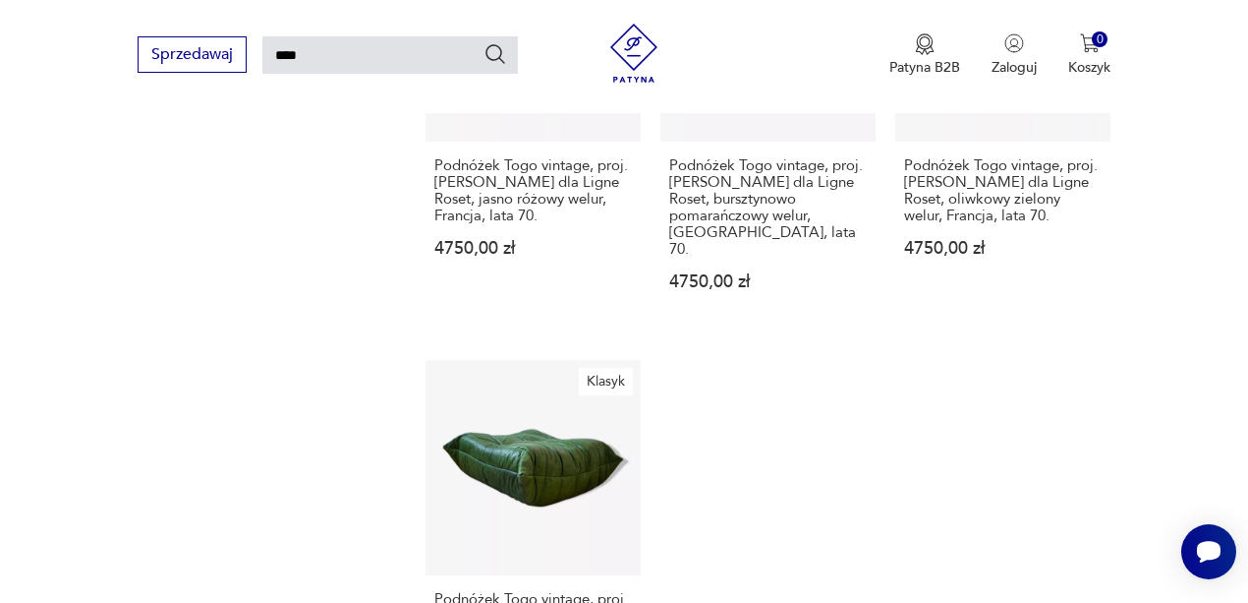
scroll to position [2430, 0]
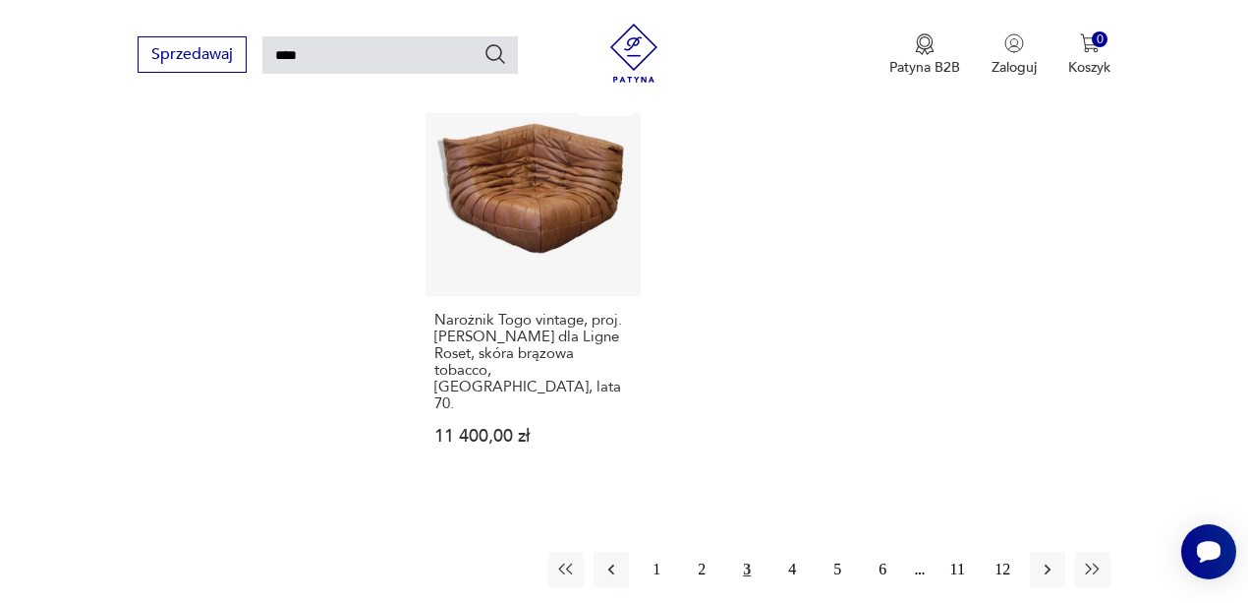
scroll to position [2560, 0]
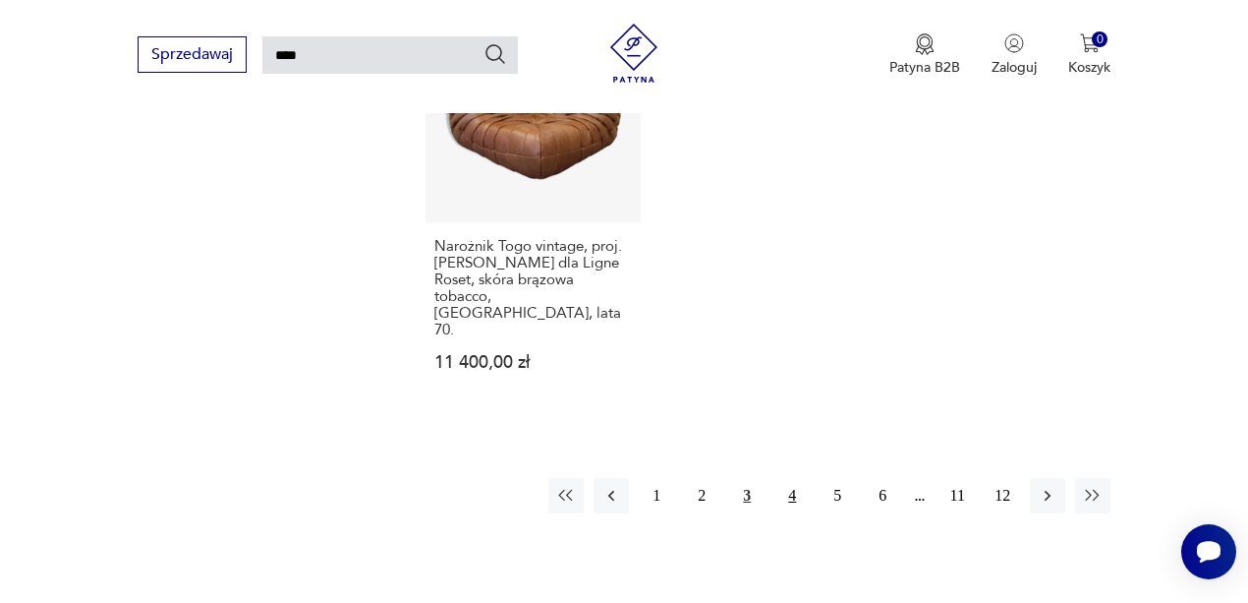
click at [795, 478] on button "4" at bounding box center [792, 495] width 35 height 35
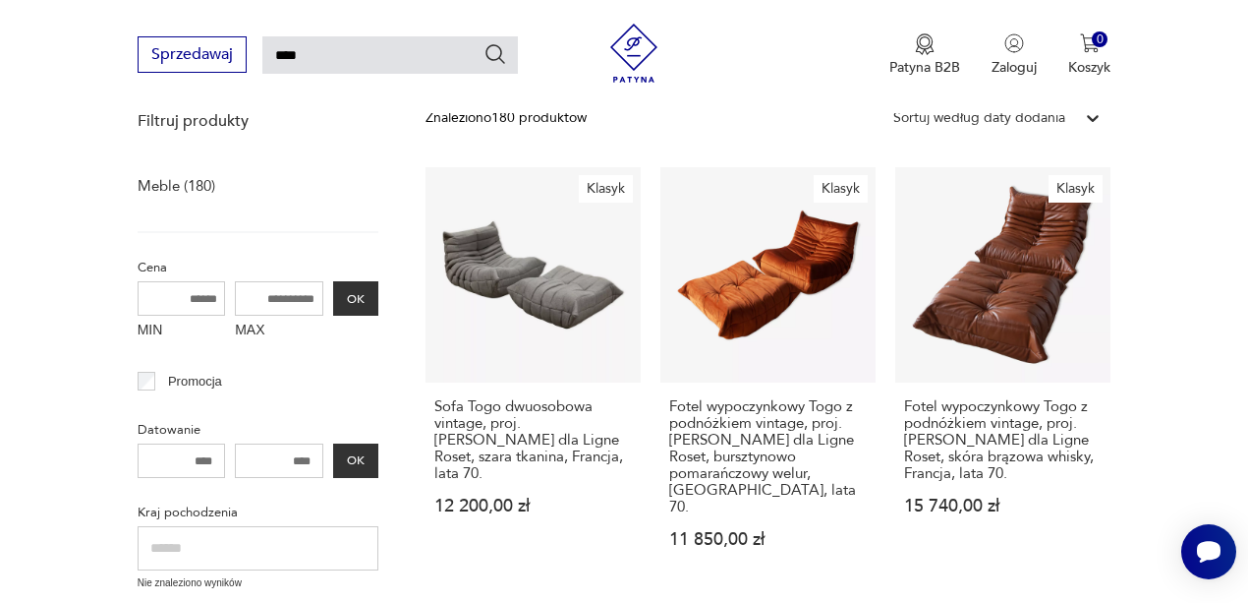
scroll to position [332, 0]
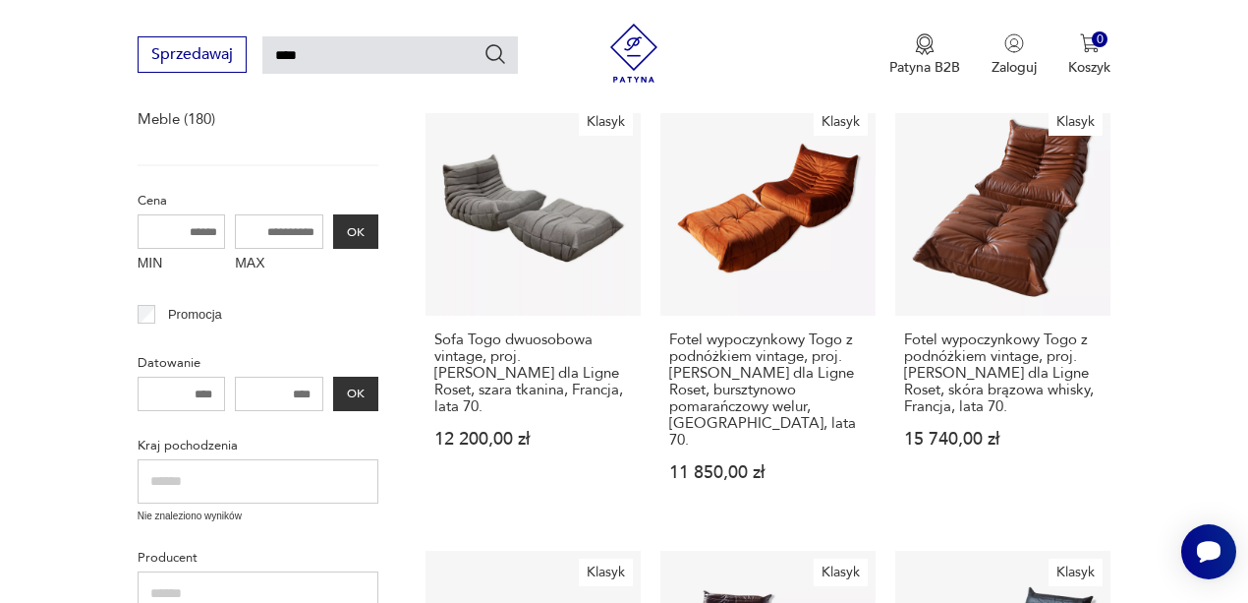
drag, startPoint x: 970, startPoint y: 254, endPoint x: 1151, endPoint y: 273, distance: 181.9
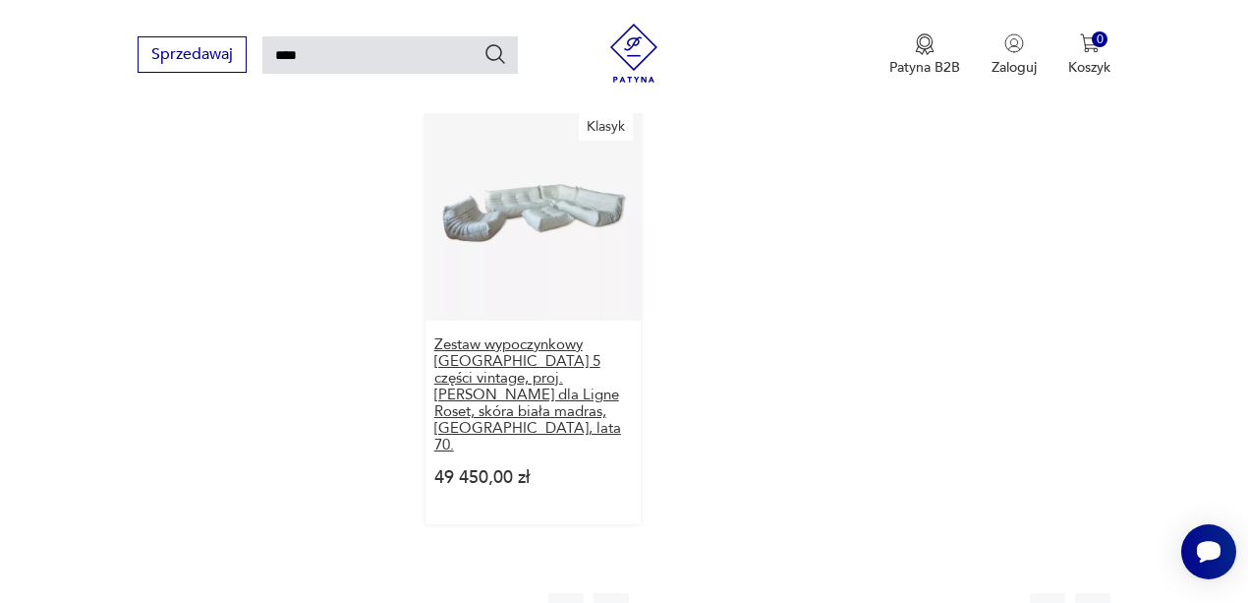
scroll to position [2691, 0]
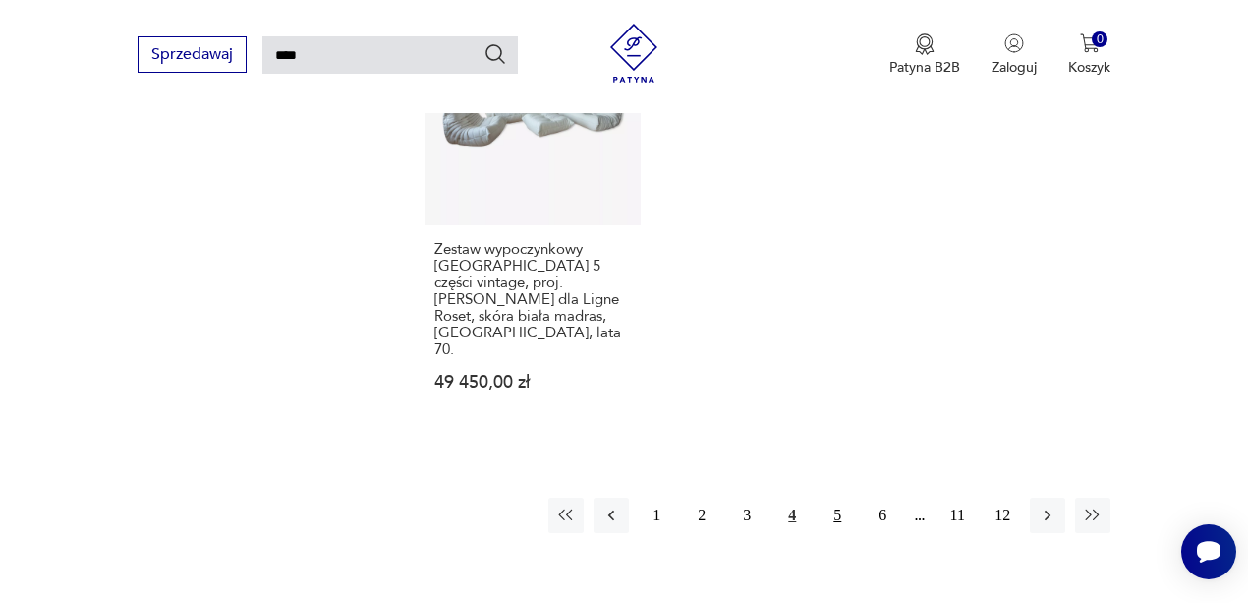
click at [837, 497] on button "5" at bounding box center [837, 514] width 35 height 35
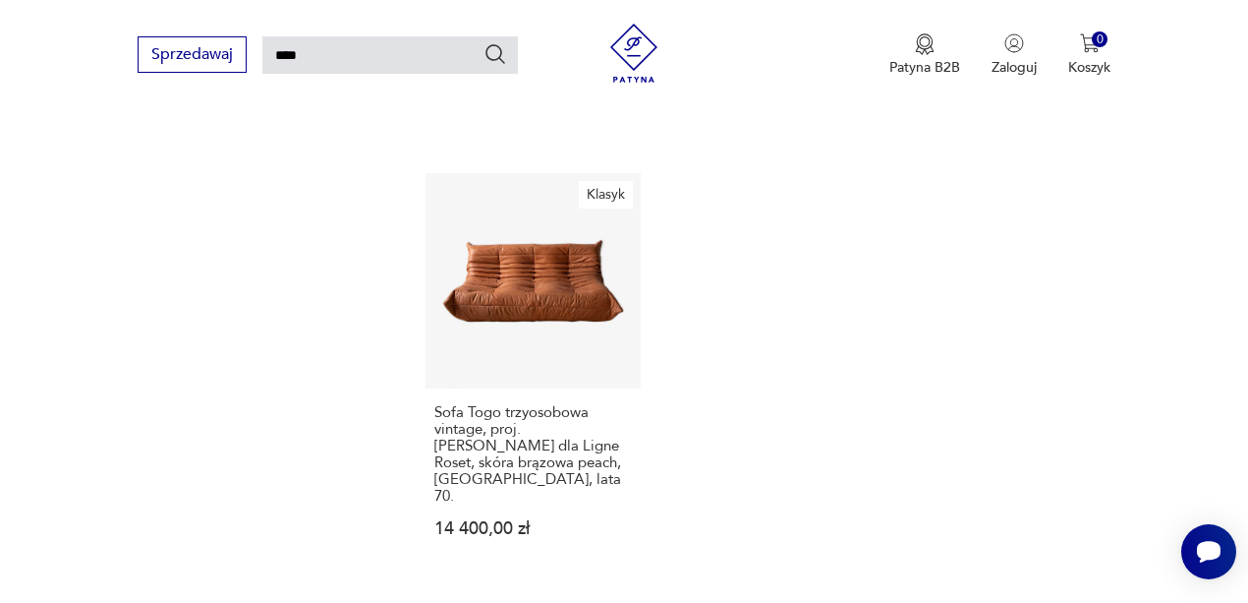
scroll to position [2691, 0]
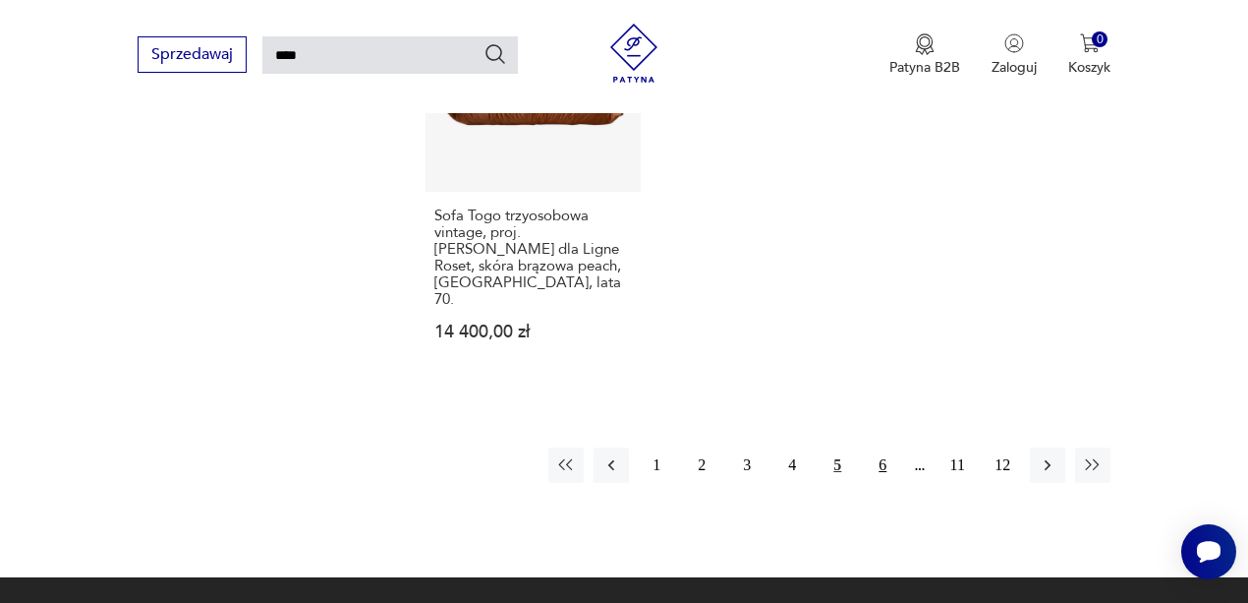
click at [883, 447] on button "6" at bounding box center [882, 464] width 35 height 35
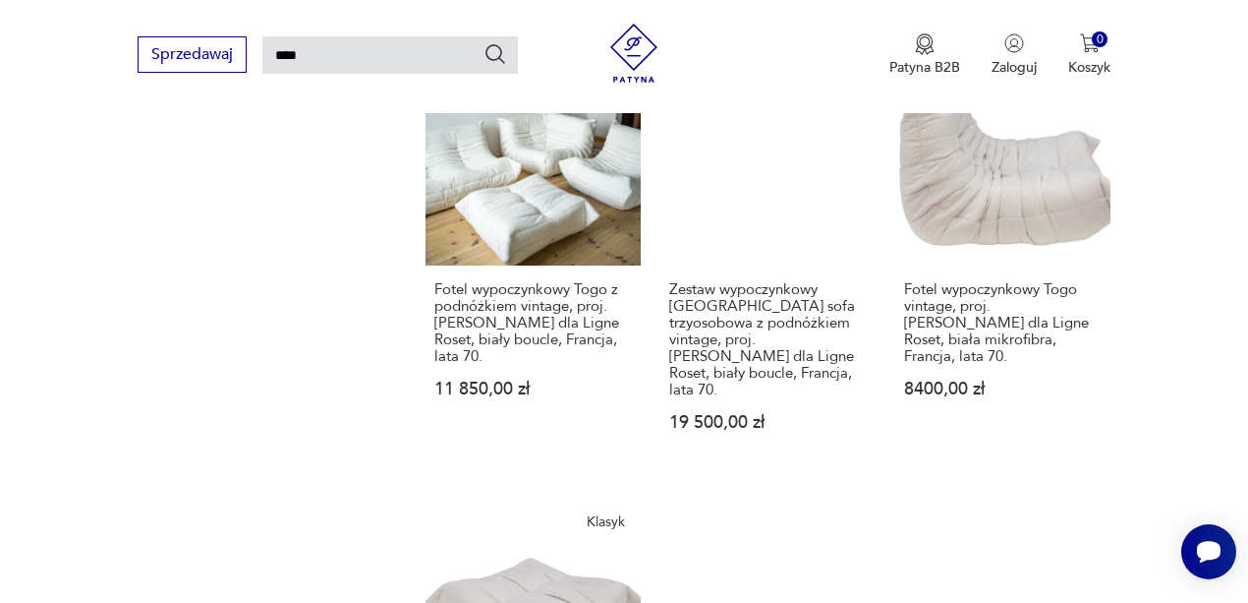
scroll to position [2495, 0]
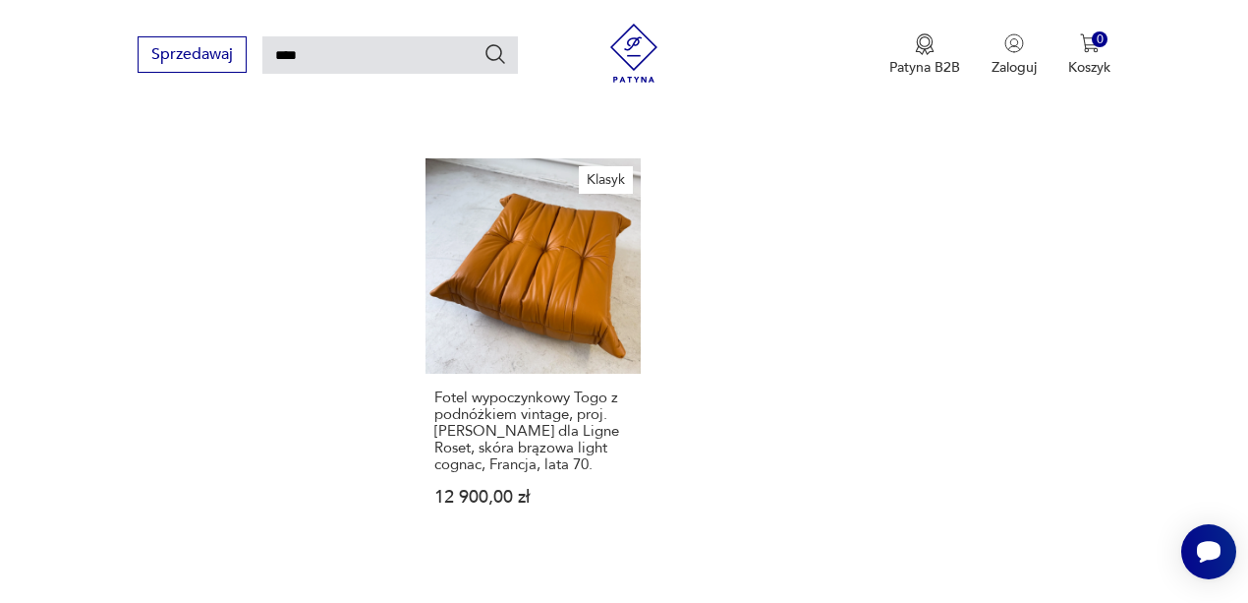
scroll to position [2560, 0]
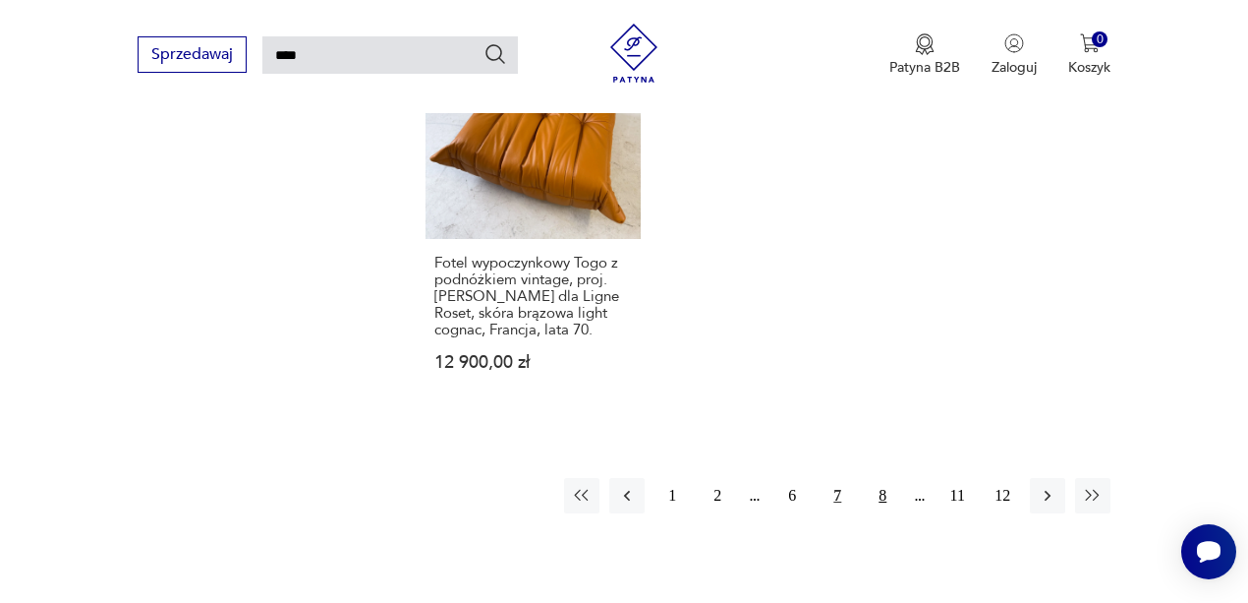
click at [881, 478] on button "8" at bounding box center [882, 495] width 35 height 35
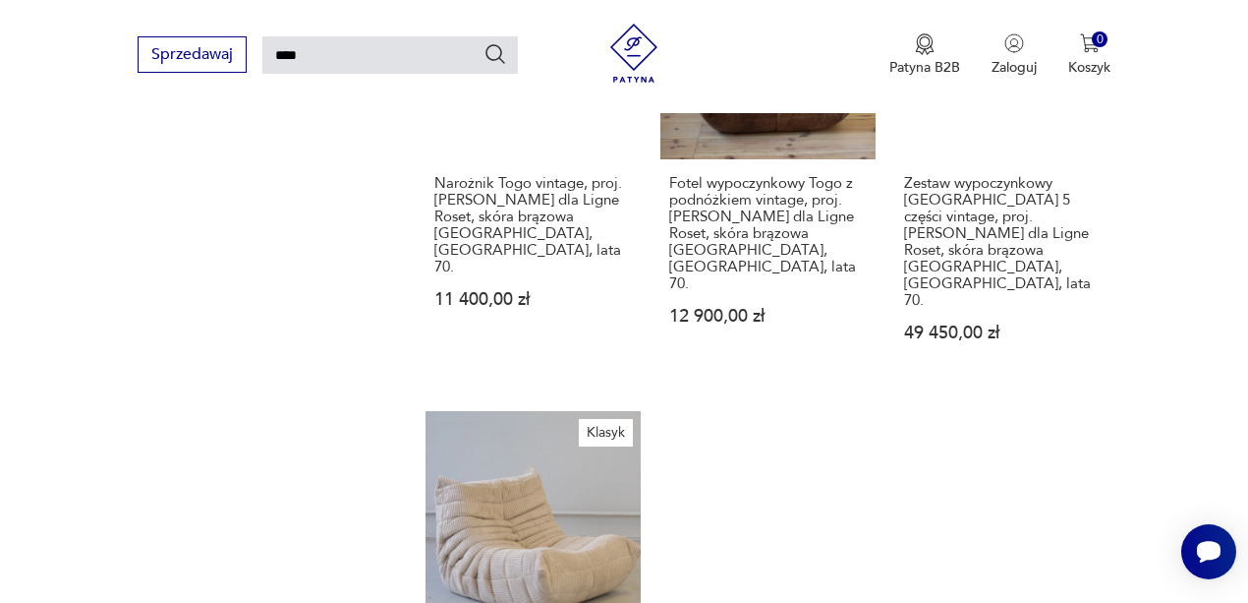
scroll to position [2495, 0]
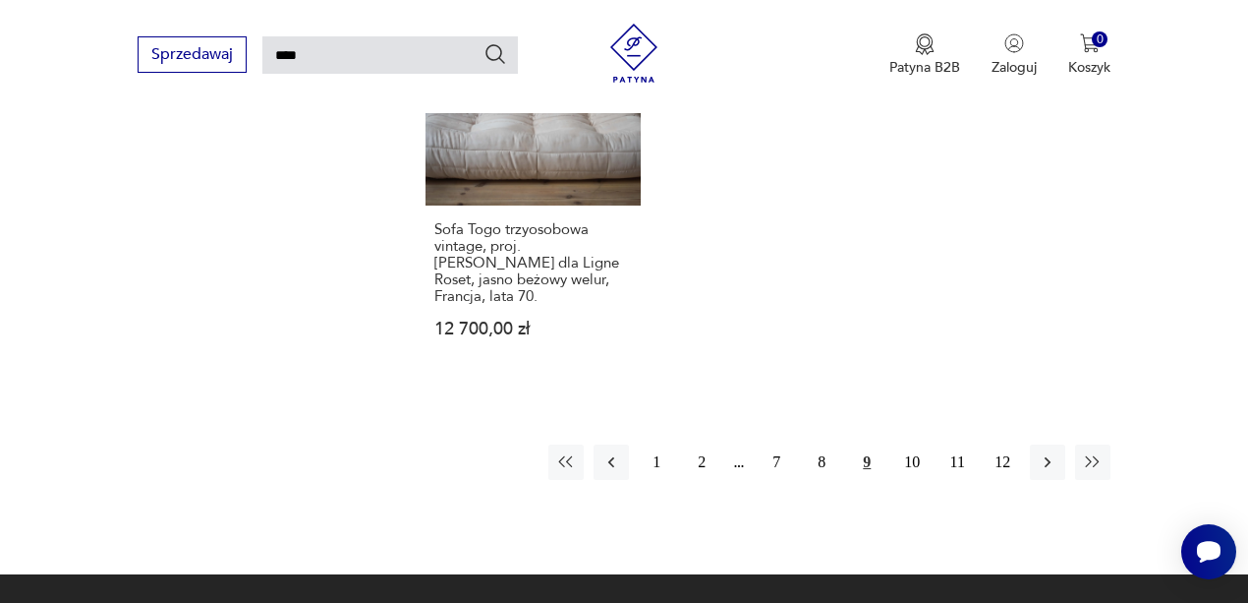
scroll to position [2626, 0]
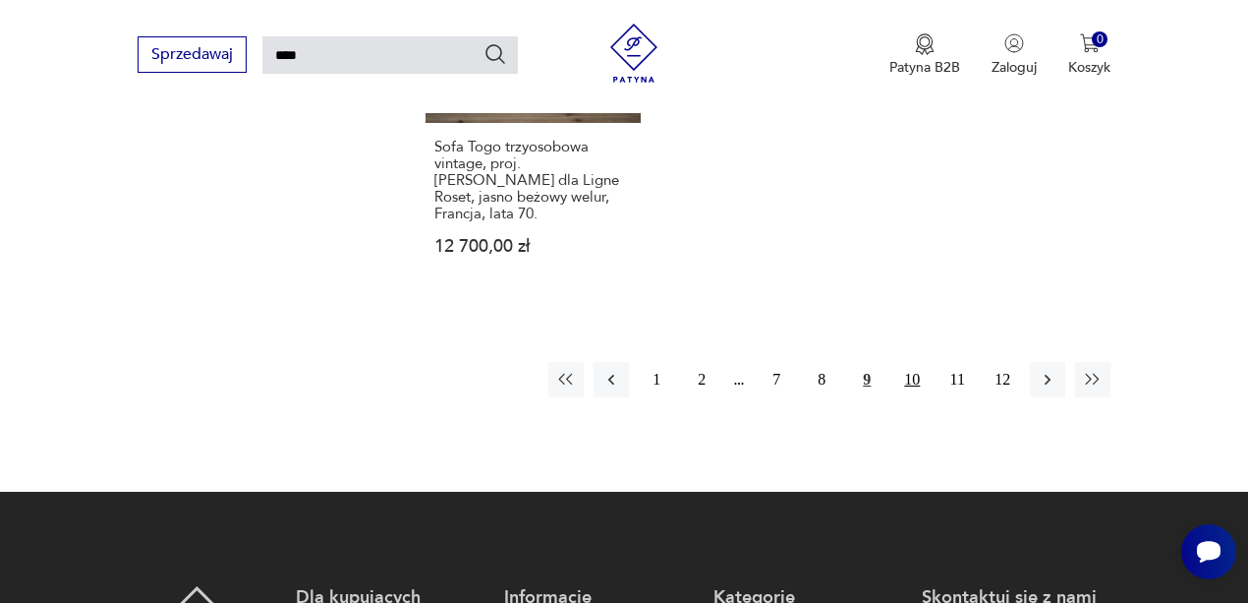
click at [908, 362] on button "10" at bounding box center [911, 379] width 35 height 35
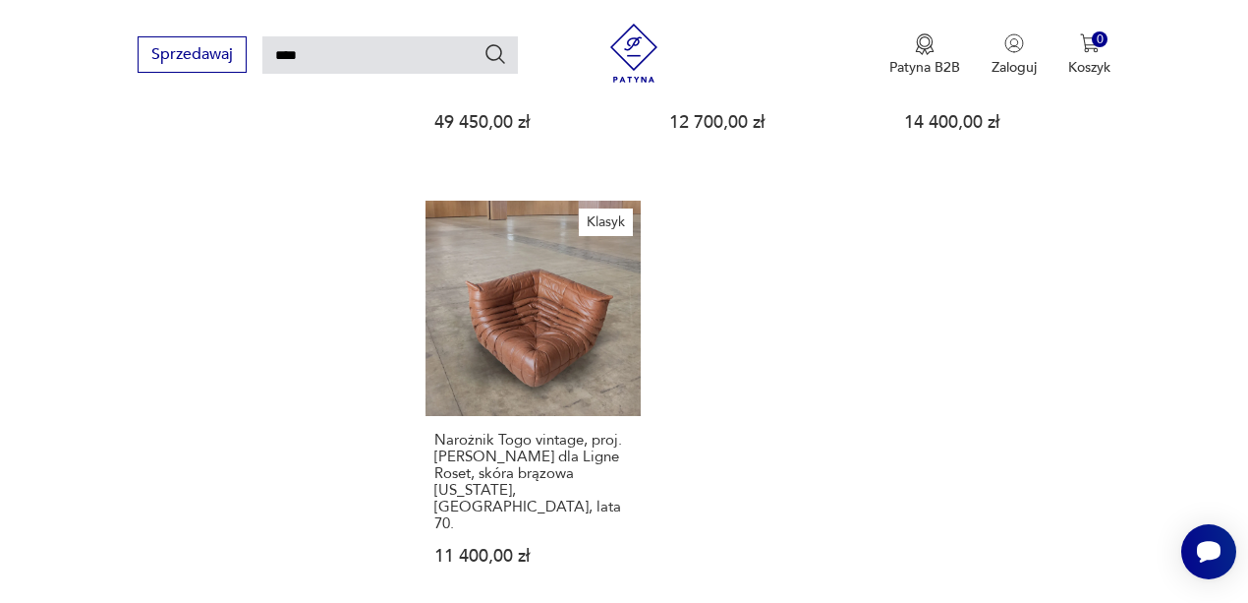
scroll to position [2560, 0]
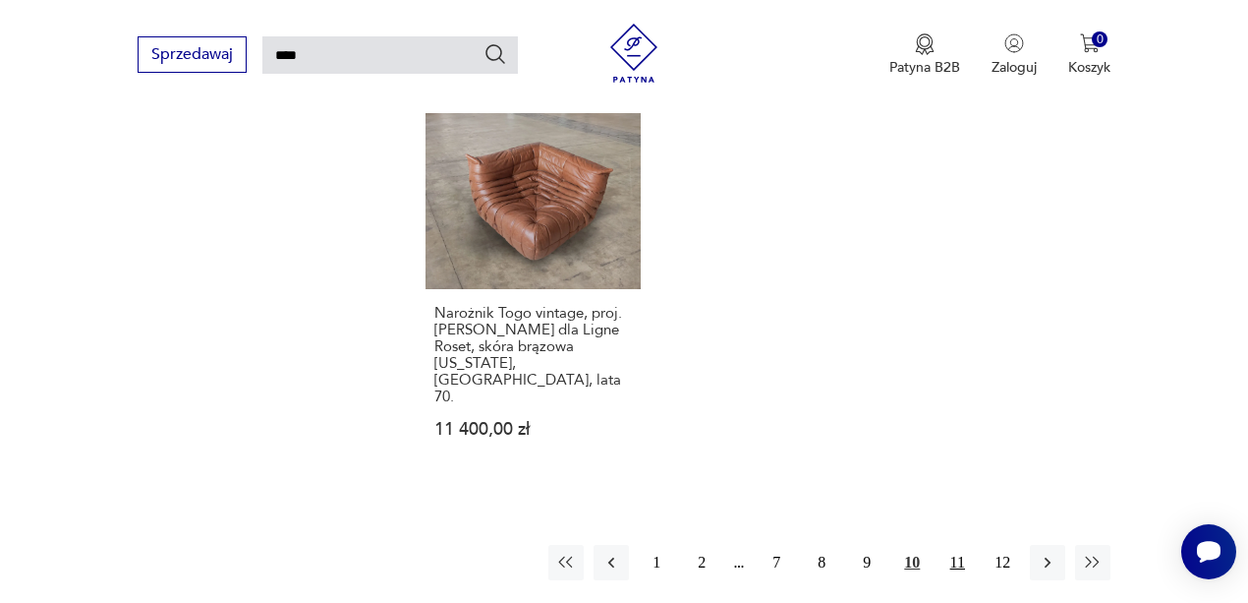
click at [955, 545] on button "11" at bounding box center [957, 562] width 35 height 35
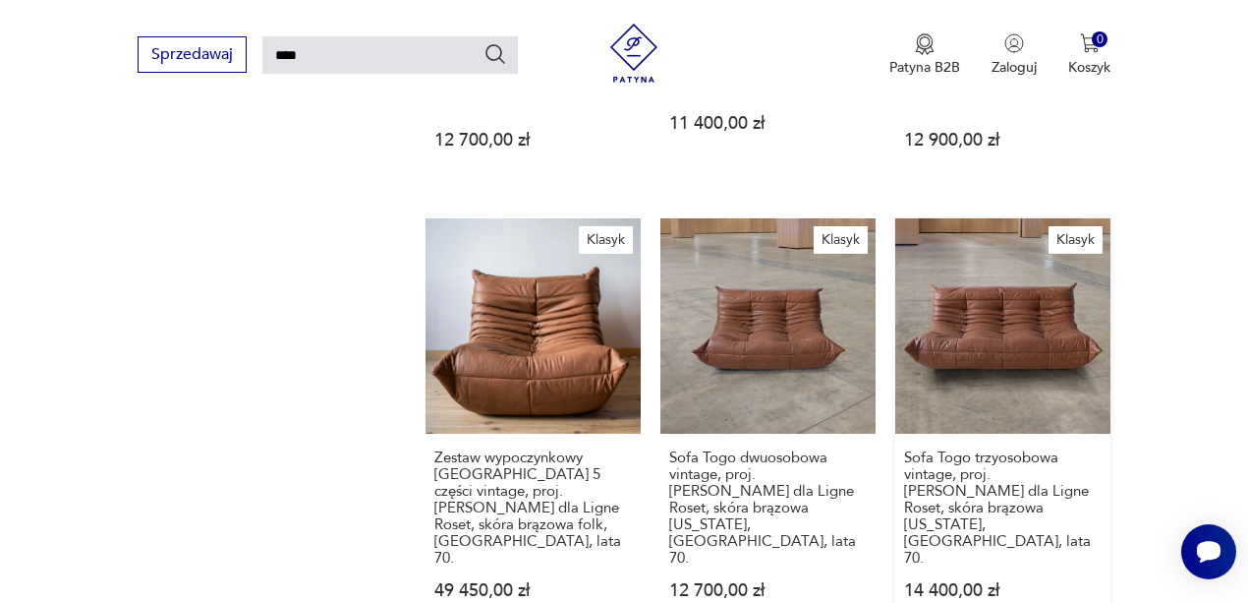
scroll to position [2359, 0]
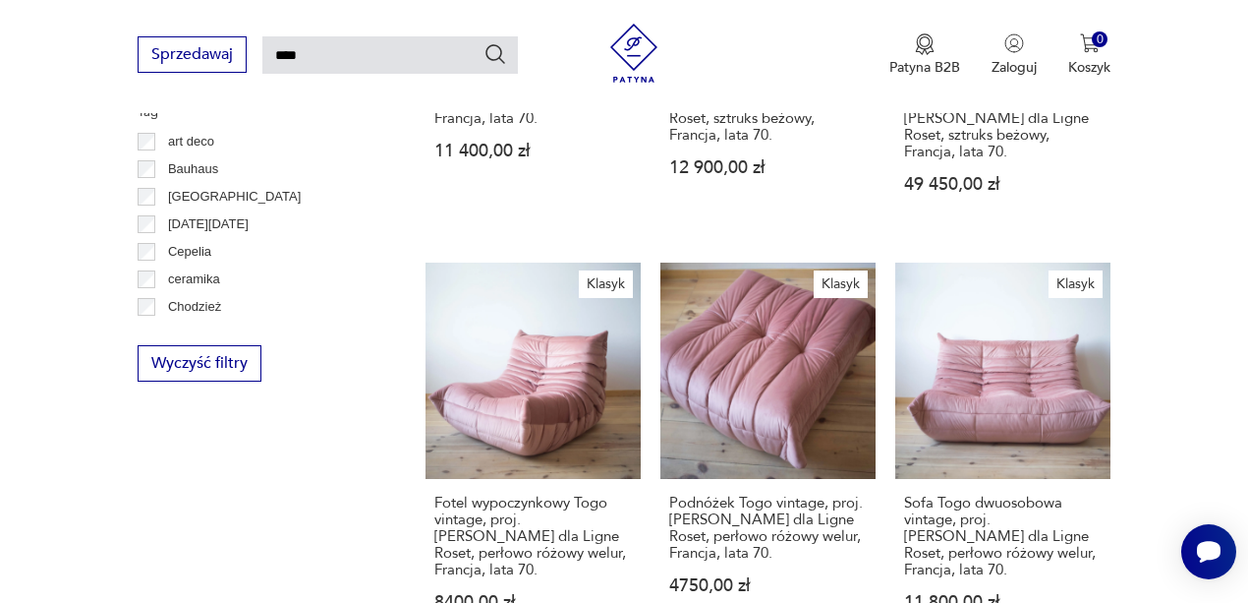
scroll to position [627, 0]
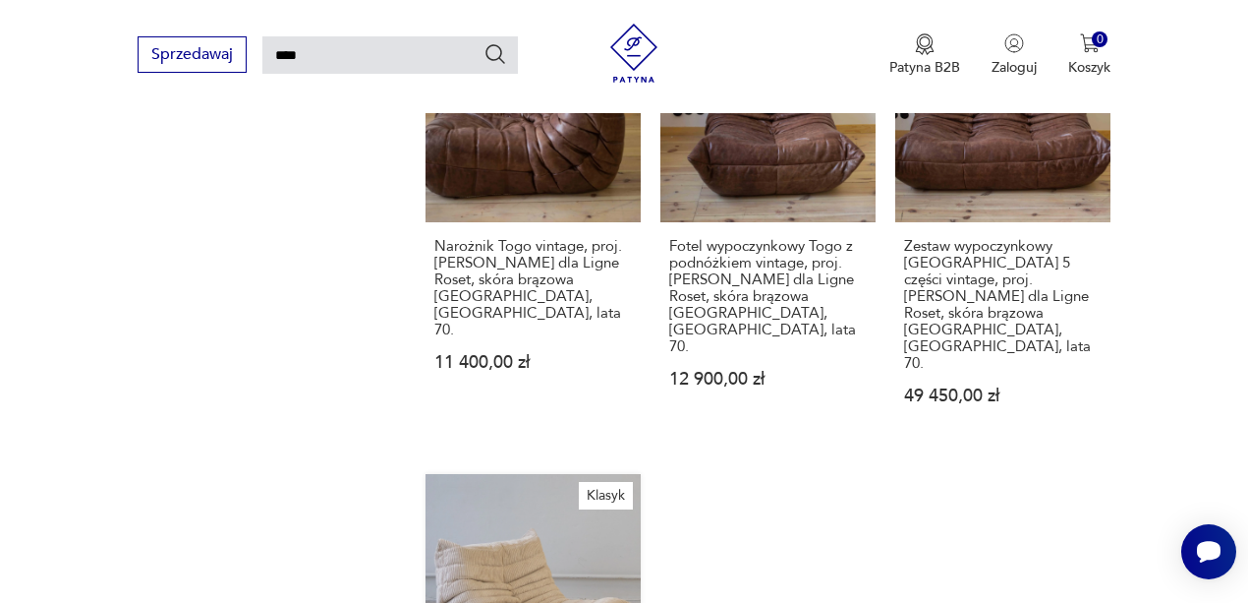
scroll to position [2359, 0]
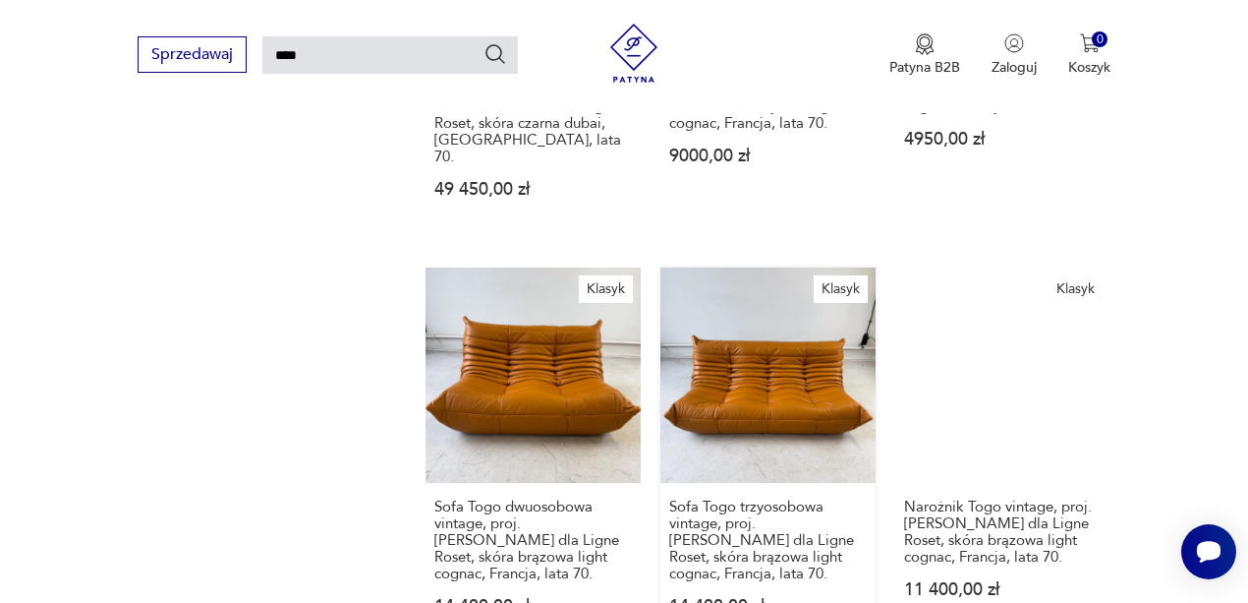
scroll to position [2359, 0]
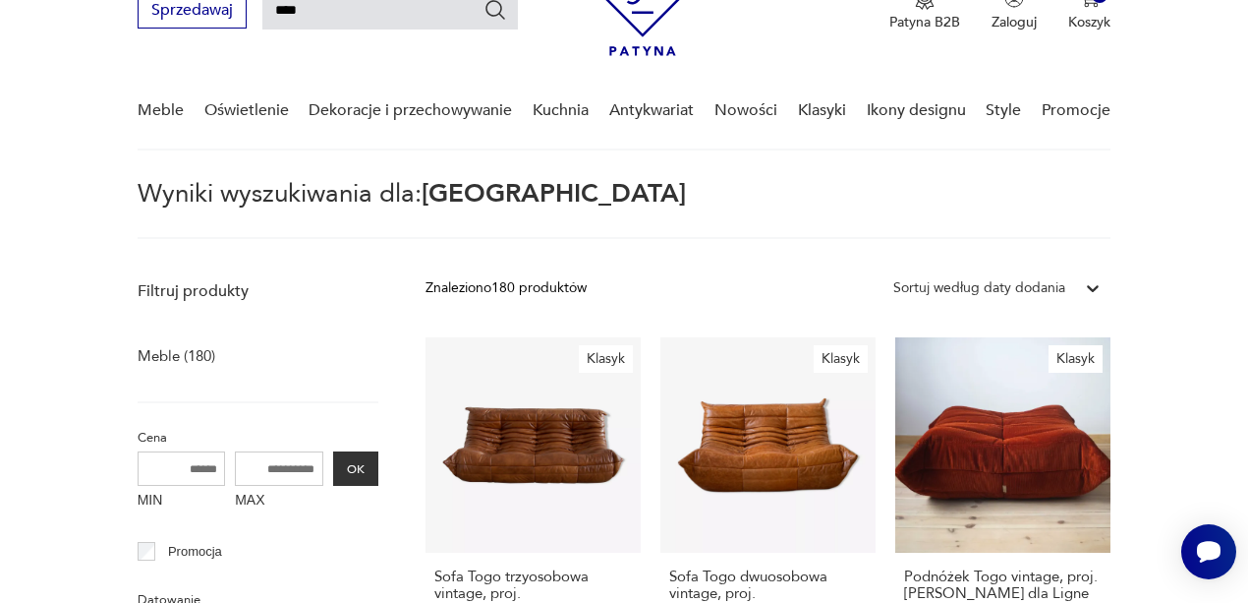
scroll to position [332, 0]
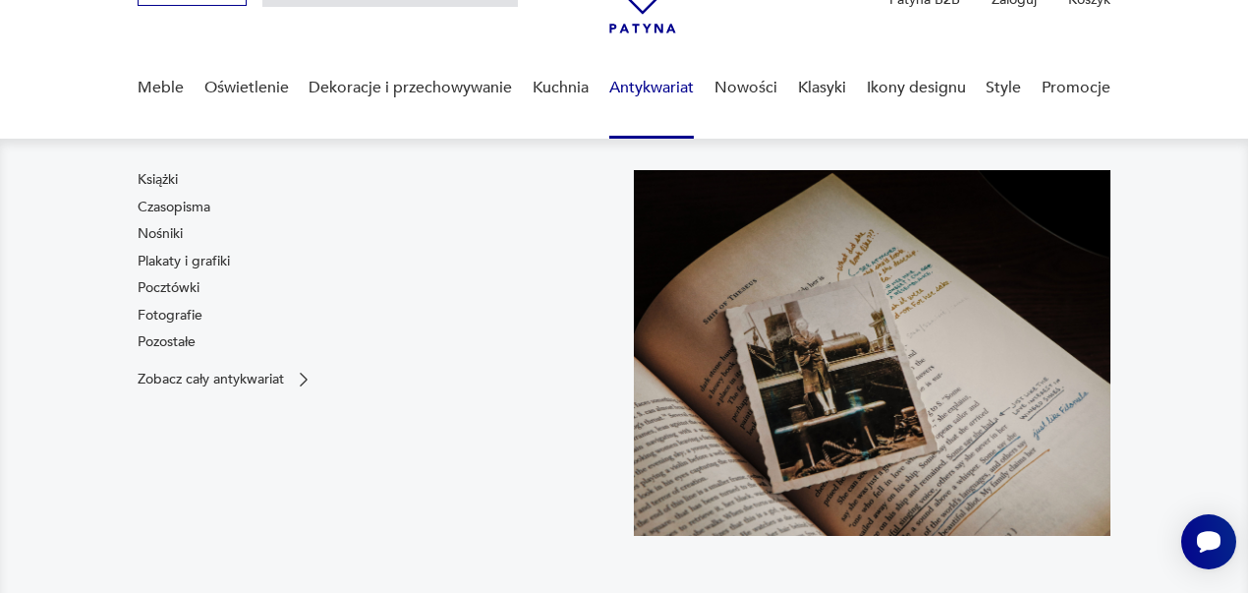
scroll to position [131, 0]
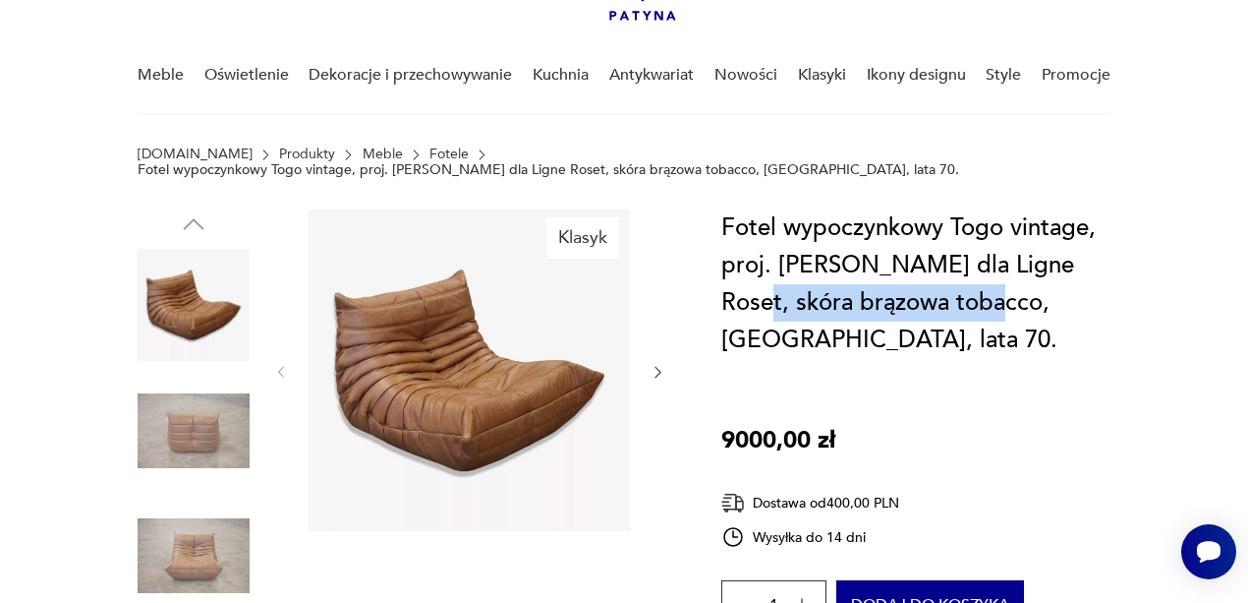
drag, startPoint x: 965, startPoint y: 303, endPoint x: 719, endPoint y: 307, distance: 245.8
copy h1 "skóra brązowa tobacco"
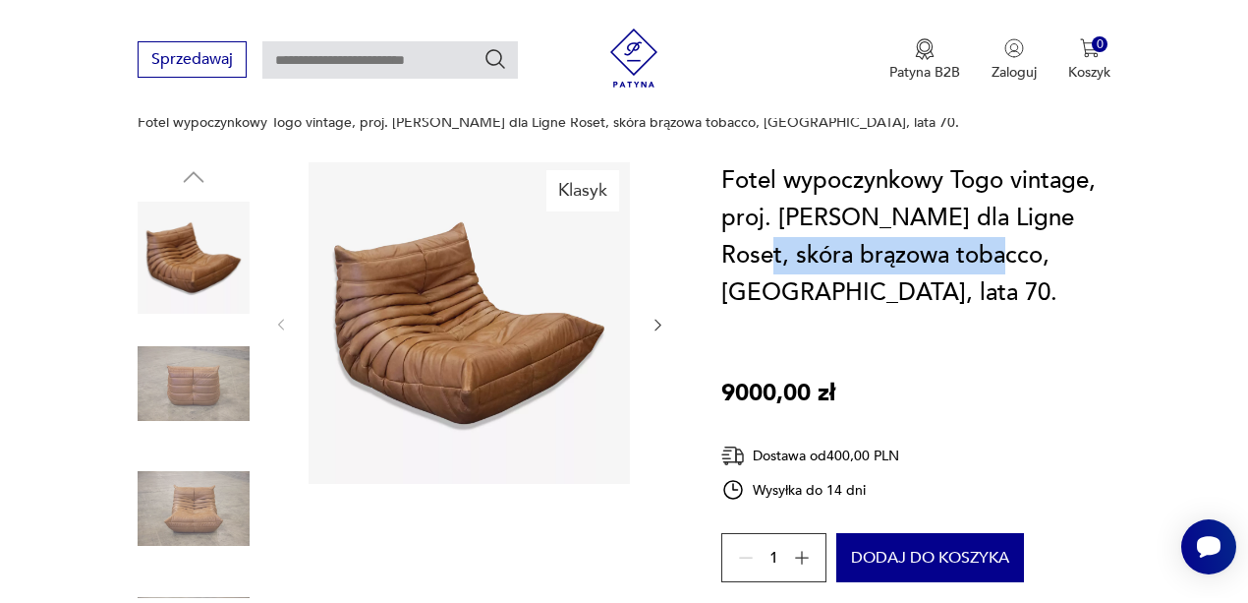
scroll to position [261, 0]
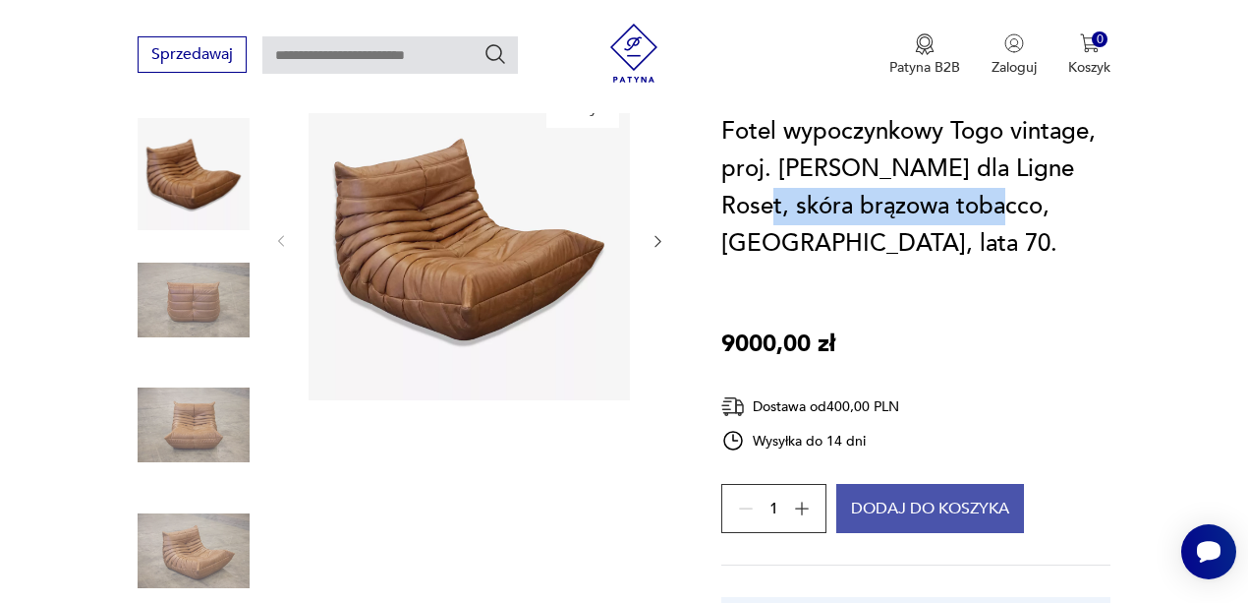
click at [928, 512] on button "Dodaj do koszyka" at bounding box center [930, 508] width 188 height 49
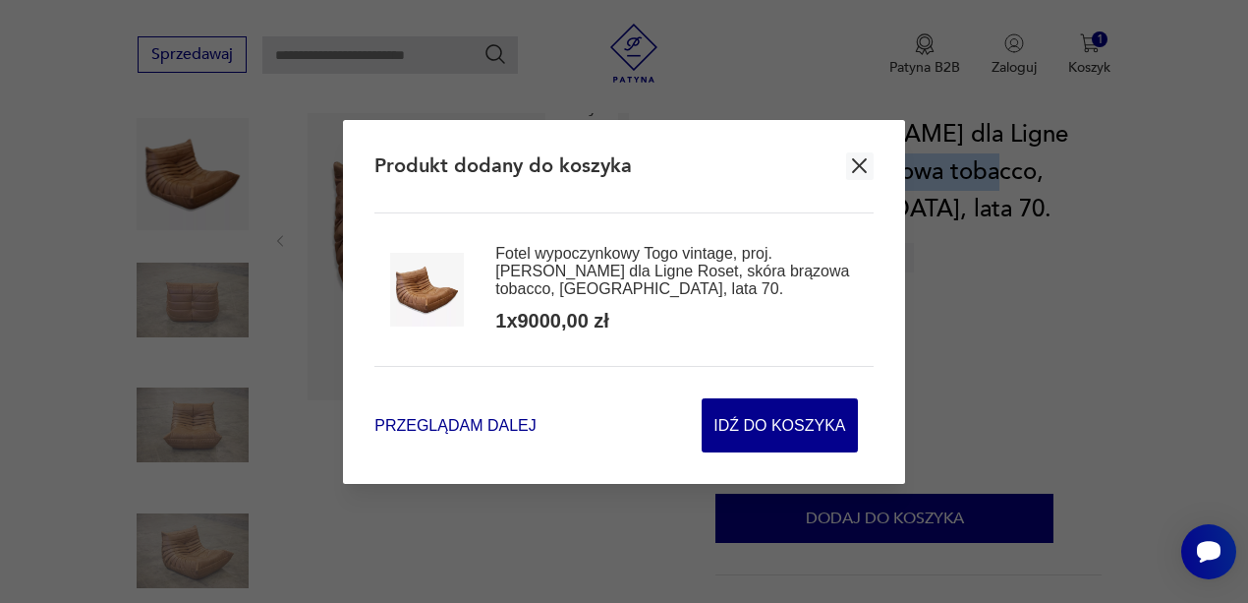
click at [454, 421] on span "Przeglądam dalej" at bounding box center [454, 425] width 161 height 23
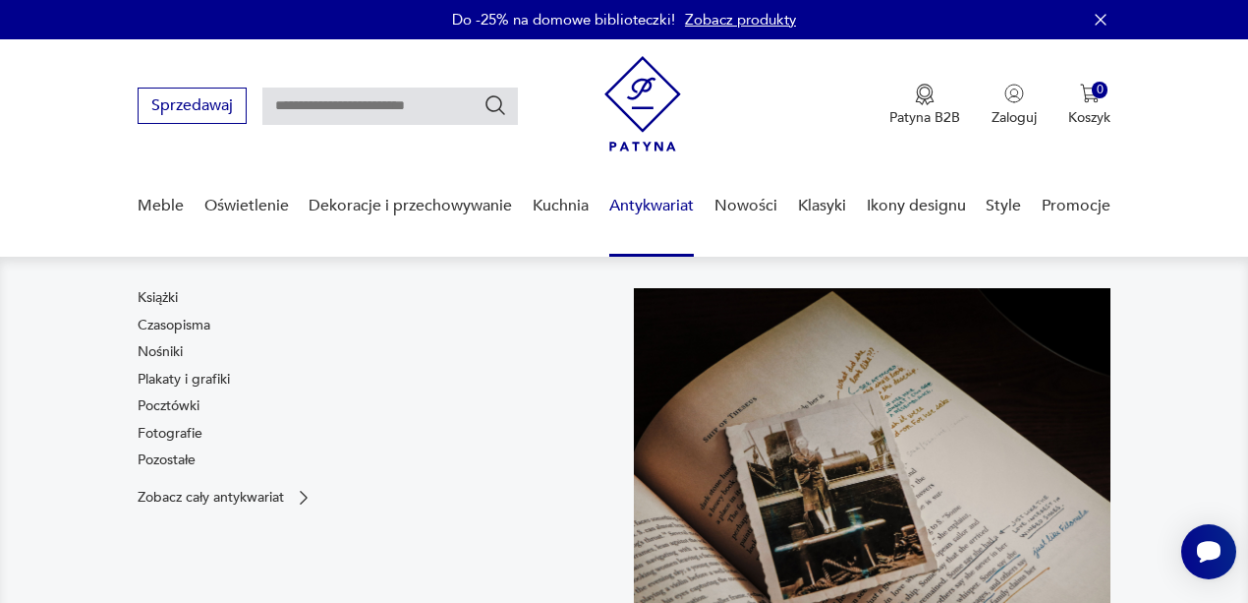
scroll to position [131, 0]
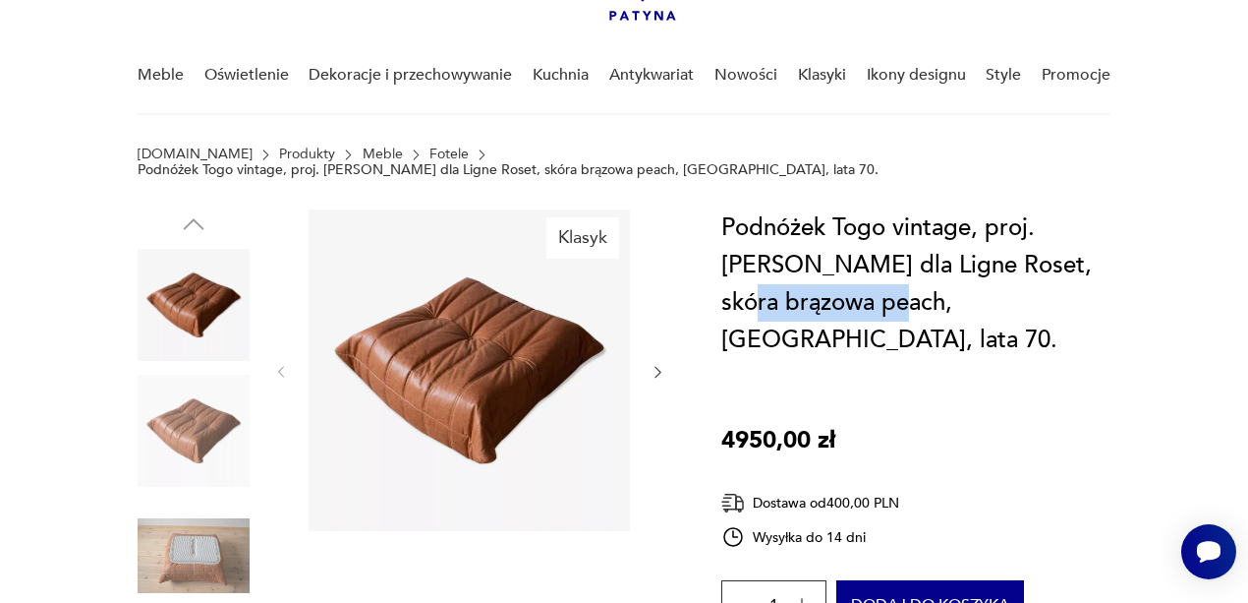
drag, startPoint x: 882, startPoint y: 287, endPoint x: 721, endPoint y: 289, distance: 160.2
click at [721, 289] on h1 "Podnóżek Togo vintage, proj. [PERSON_NAME] dla Ligne Roset, skóra brązowa peach…" at bounding box center [915, 283] width 389 height 149
click at [900, 580] on button "Dodaj do koszyka" at bounding box center [930, 604] width 188 height 49
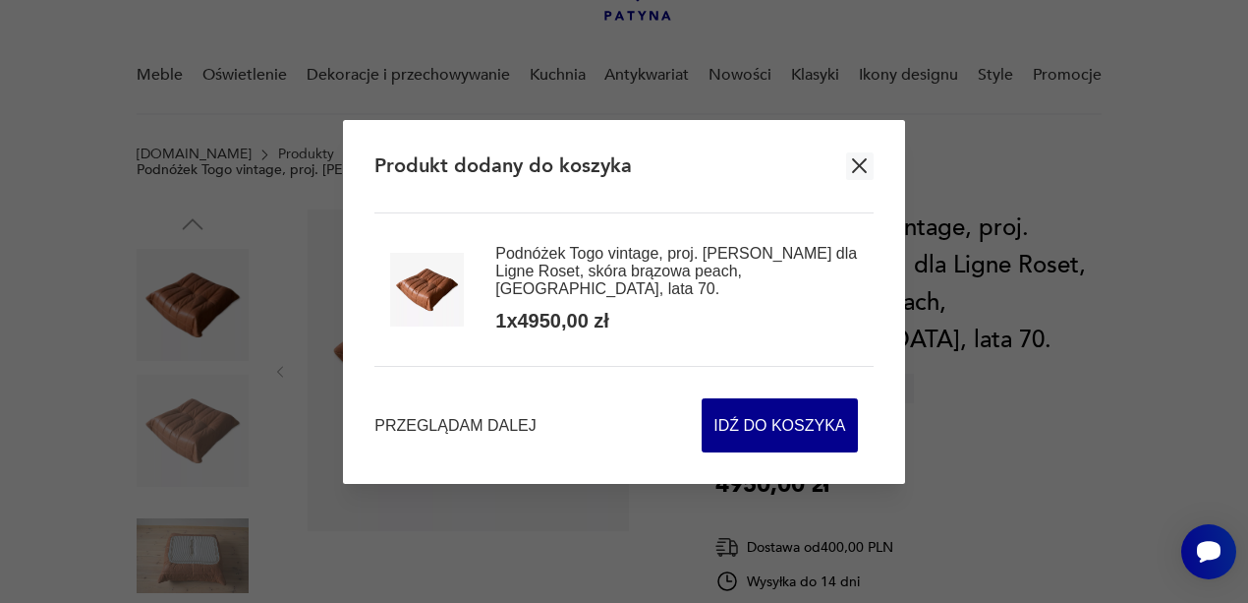
drag, startPoint x: 861, startPoint y: 175, endPoint x: 789, endPoint y: 76, distance: 122.5
click at [855, 170] on icon "button" at bounding box center [859, 165] width 15 height 15
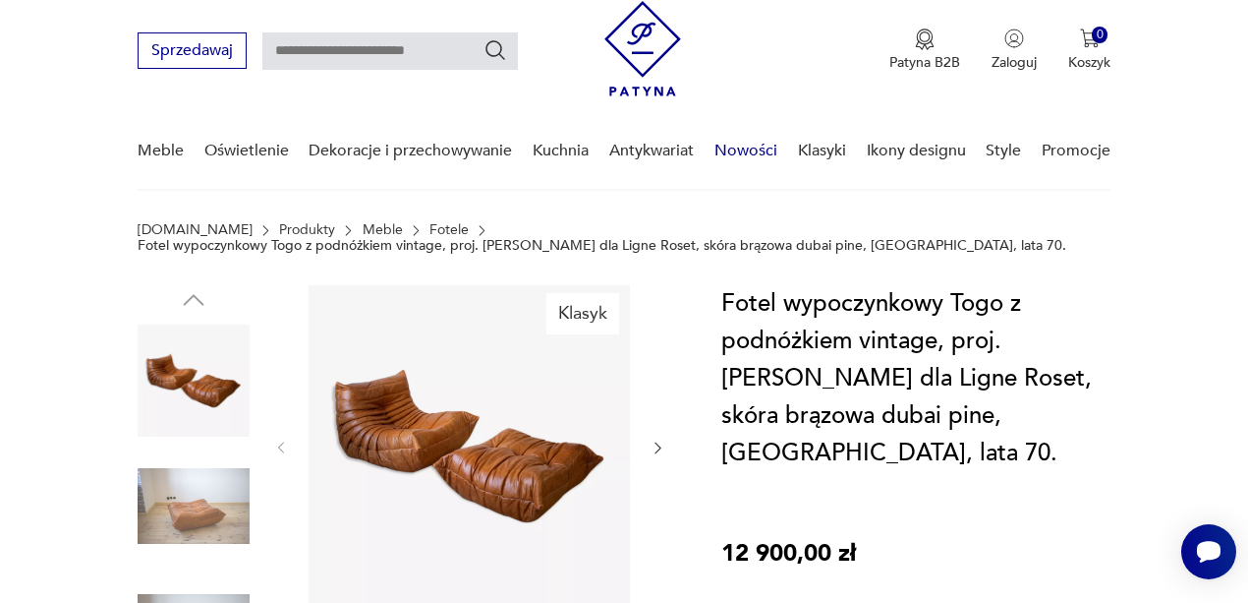
scroll to position [131, 0]
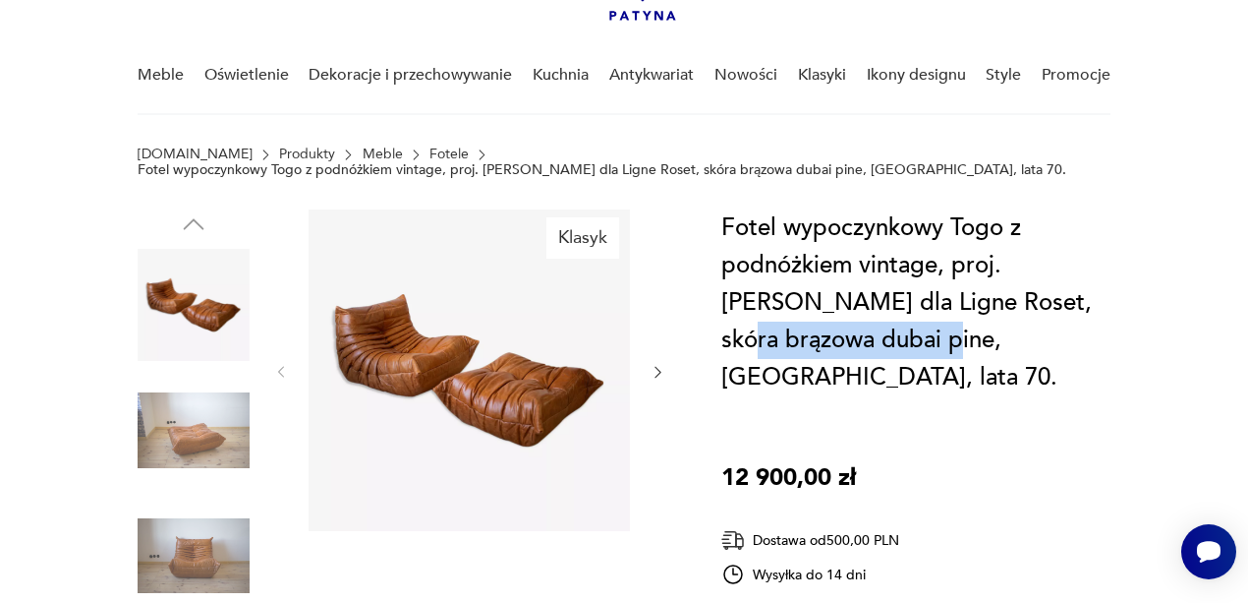
drag, startPoint x: 932, startPoint y: 339, endPoint x: 722, endPoint y: 346, distance: 209.5
click at [722, 346] on h1 "Fotel wypoczynkowy Togo z podnóżkiem vintage, proj. M. Ducaroy dla Ligne Roset,…" at bounding box center [915, 302] width 389 height 187
copy h1 "brązowa dubai pine"
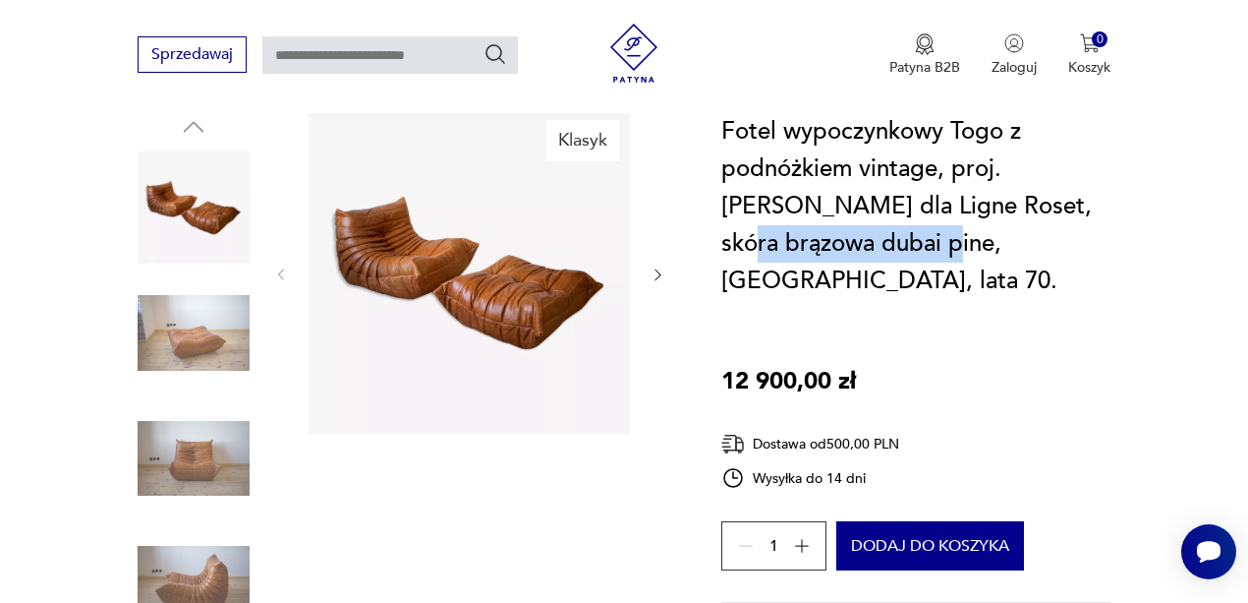
scroll to position [393, 0]
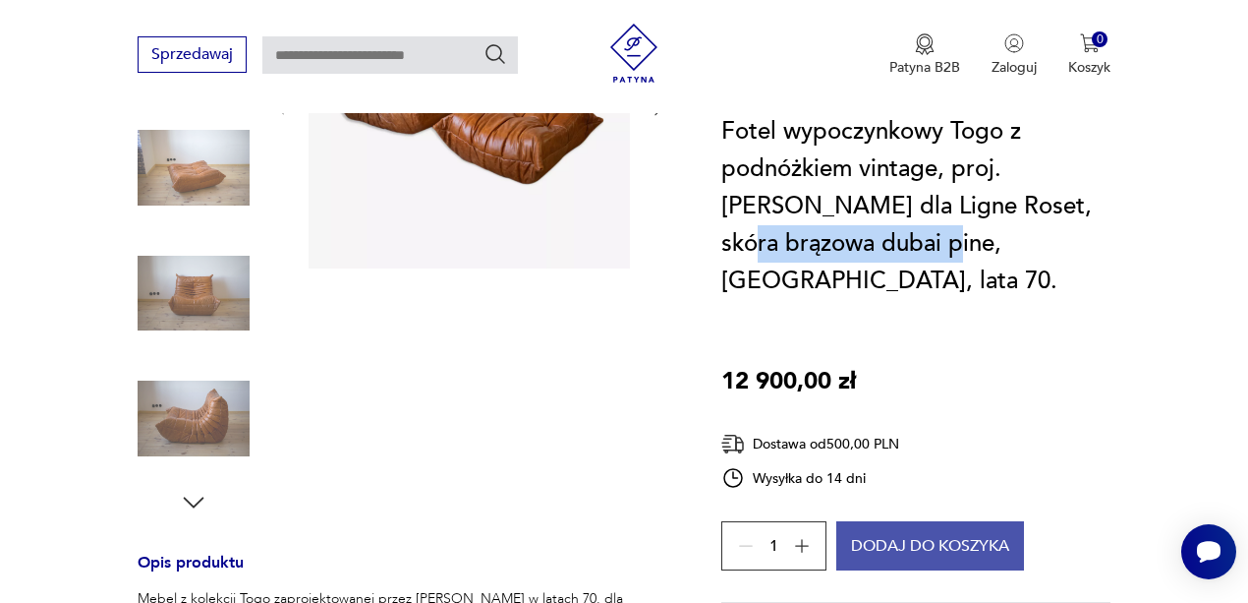
click at [917, 554] on button "Dodaj do koszyka" at bounding box center [930, 545] width 188 height 49
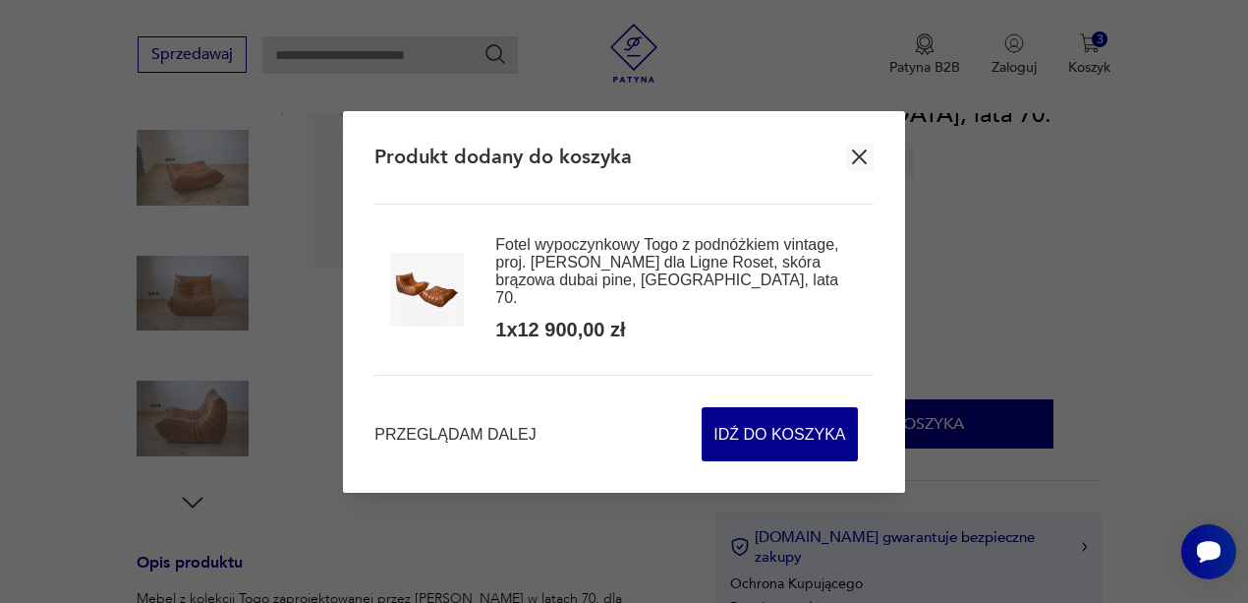
drag, startPoint x: 846, startPoint y: 166, endPoint x: 859, endPoint y: 137, distance: 32.1
click at [847, 166] on button "button" at bounding box center [860, 158] width 28 height 28
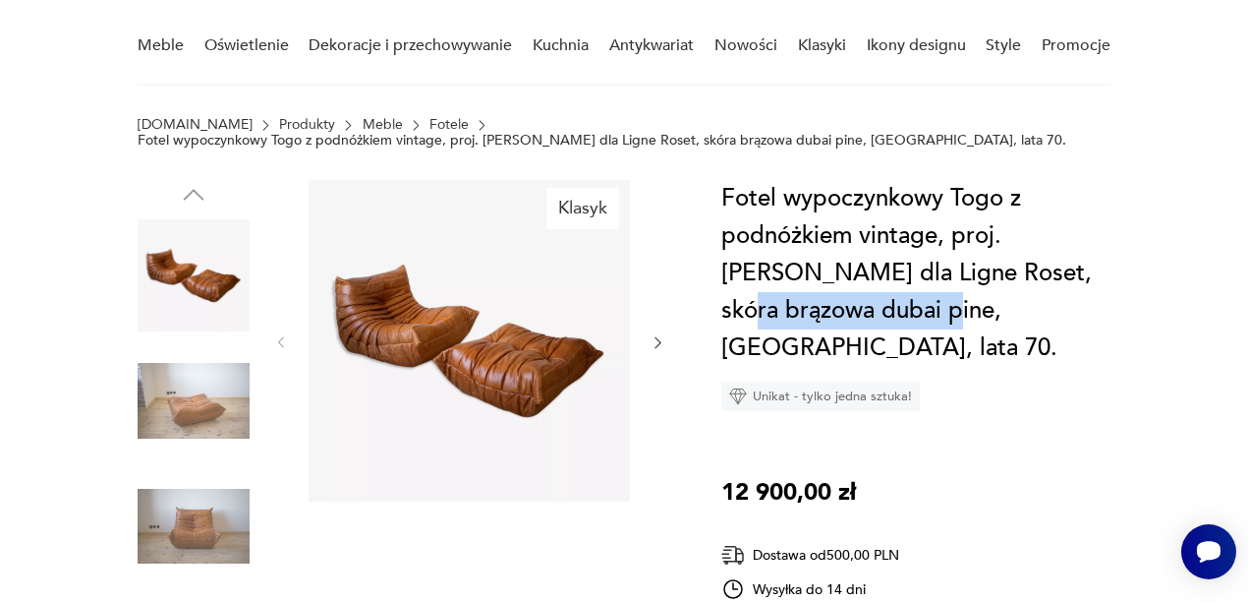
scroll to position [131, 0]
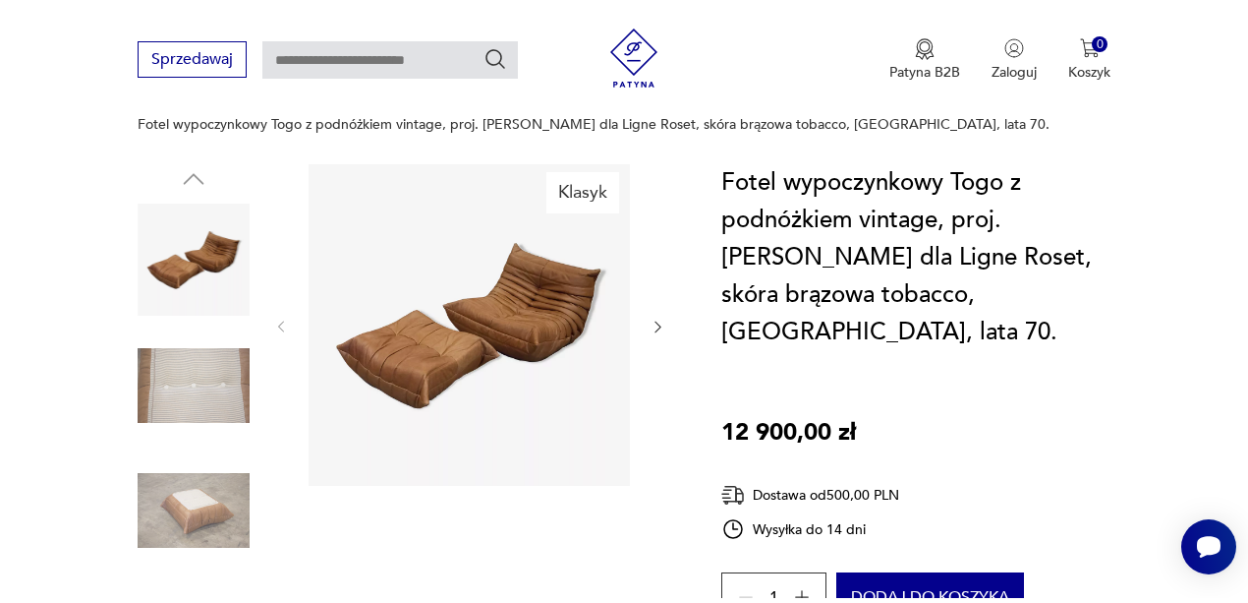
scroll to position [197, 0]
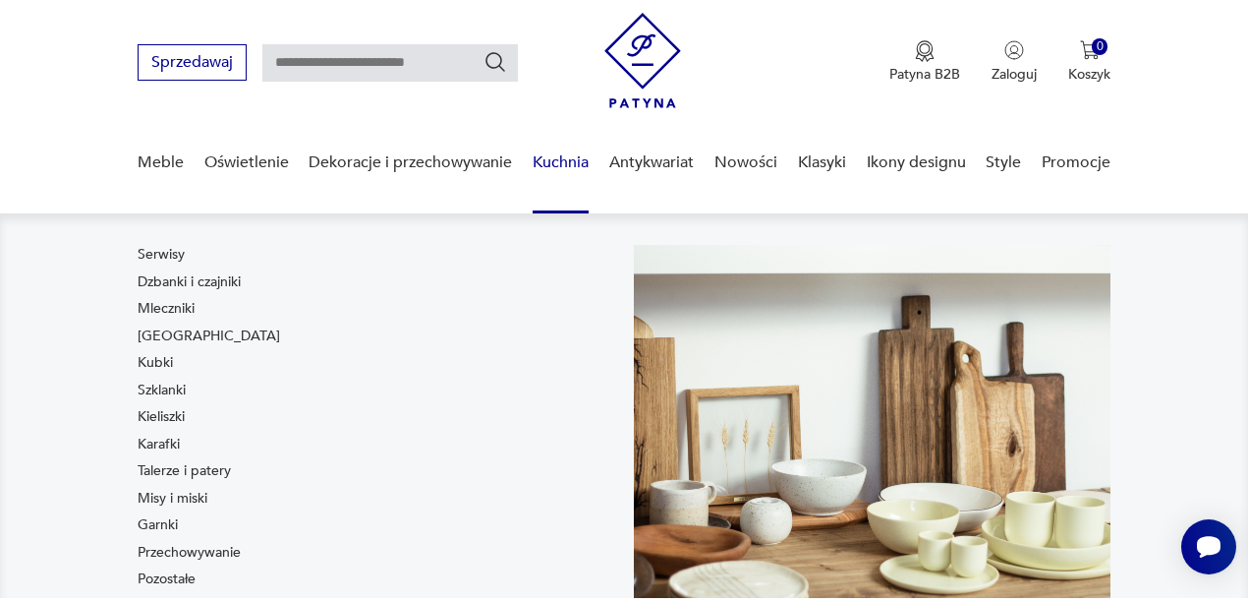
scroll to position [197, 0]
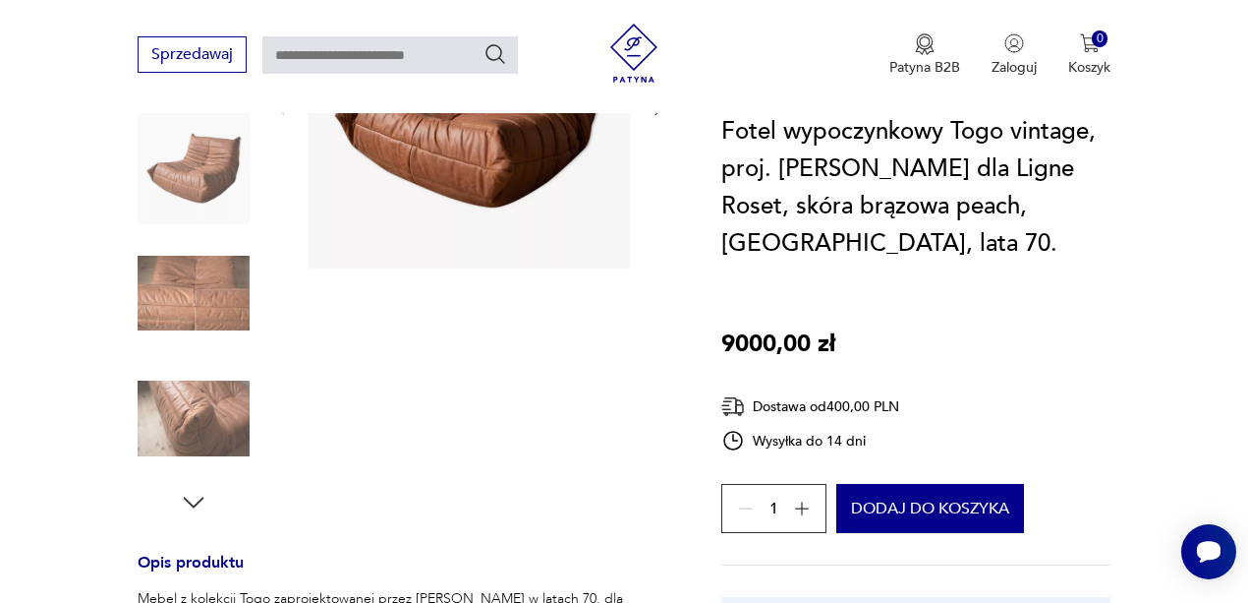
click at [184, 391] on img at bounding box center [194, 419] width 112 height 112
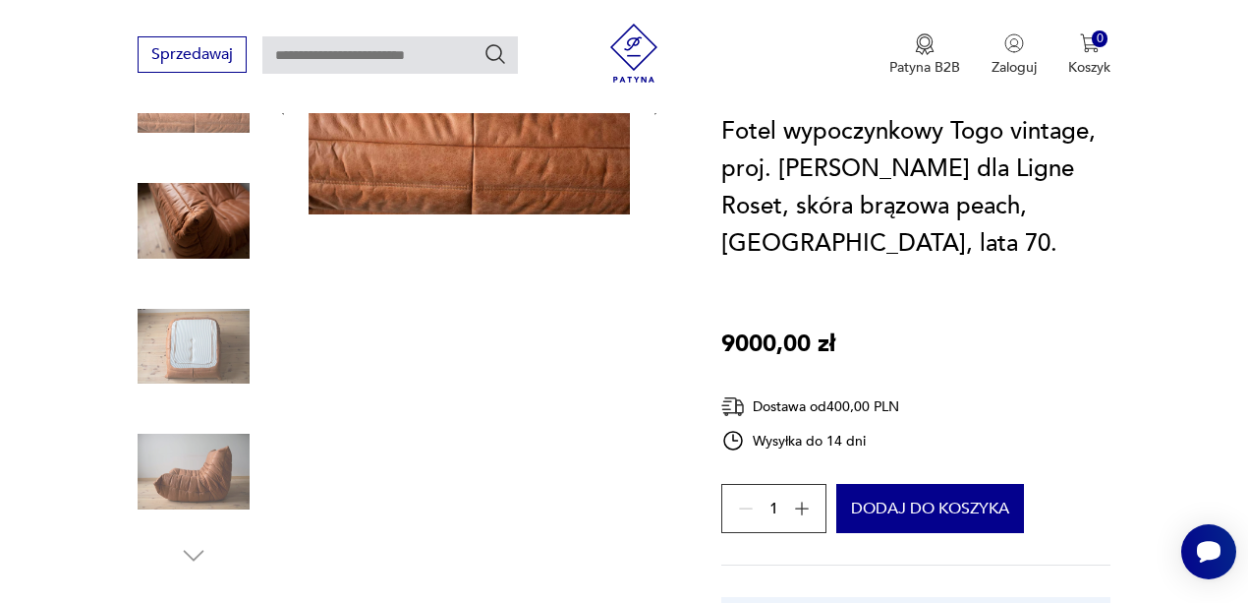
scroll to position [208, 0]
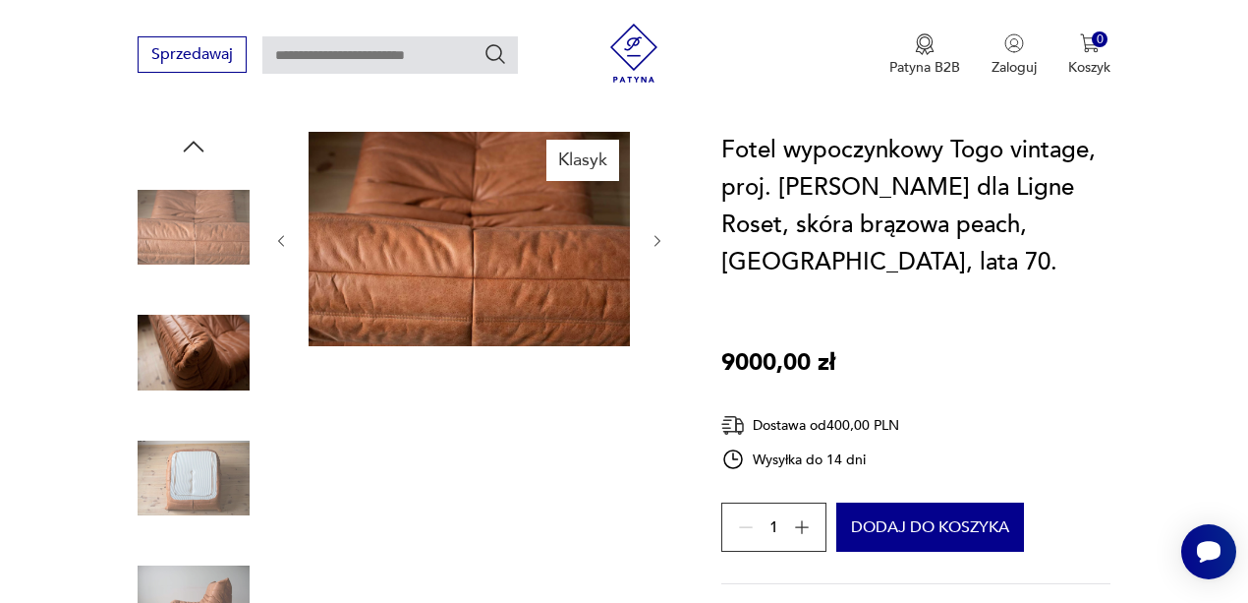
click at [214, 330] on img at bounding box center [194, 353] width 112 height 112
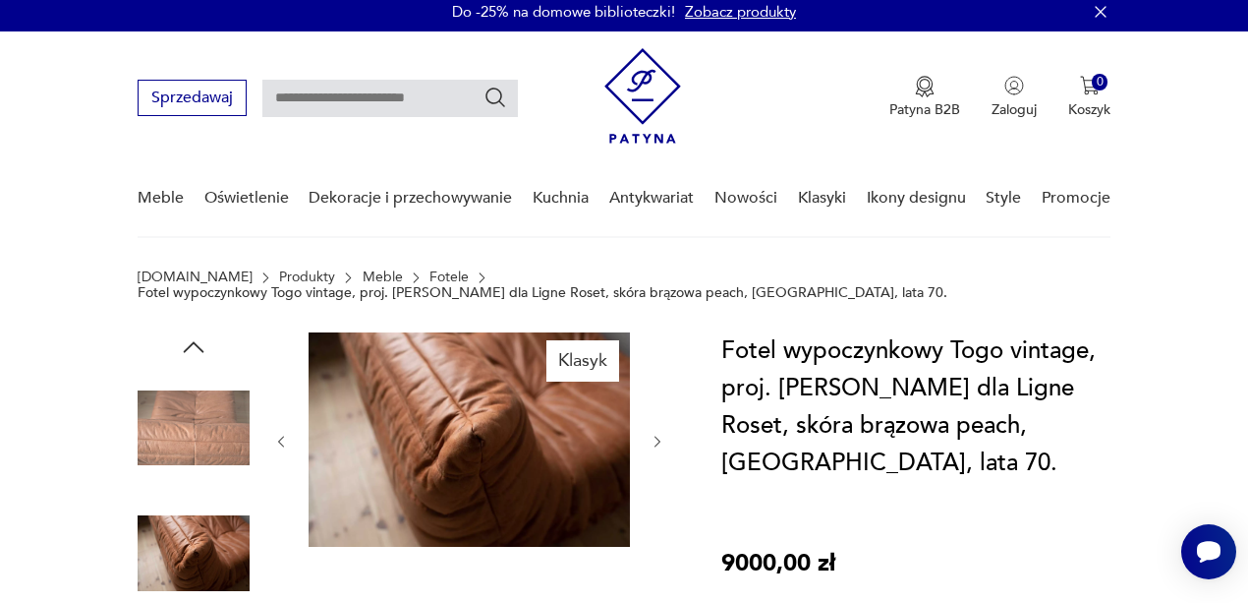
scroll to position [0, 0]
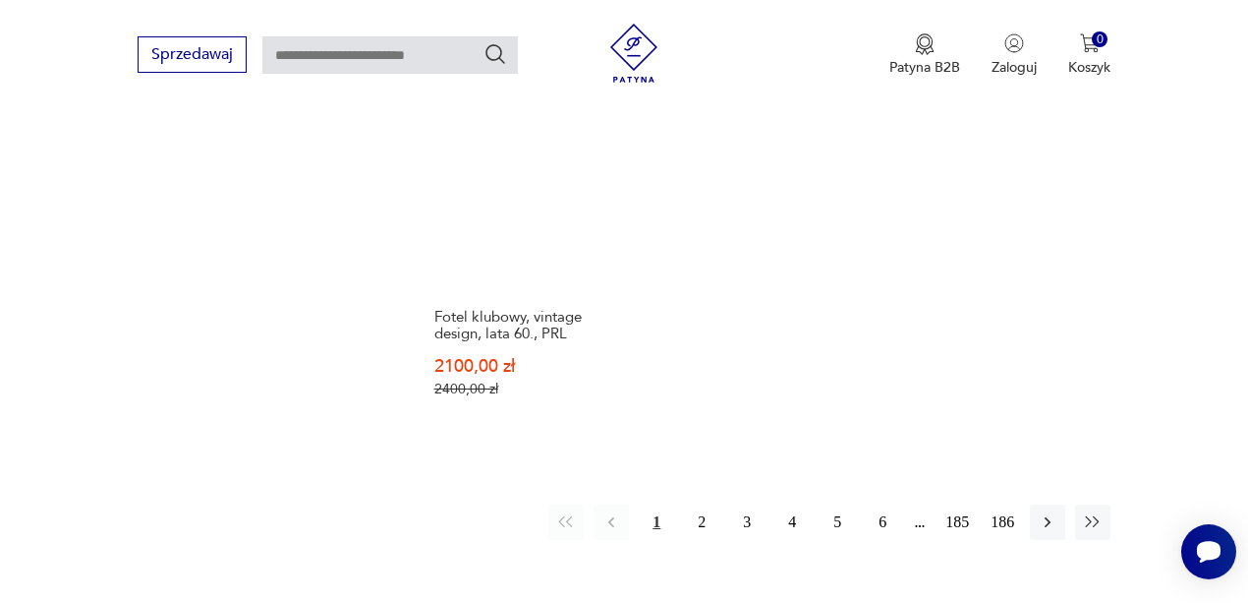
scroll to position [2775, 0]
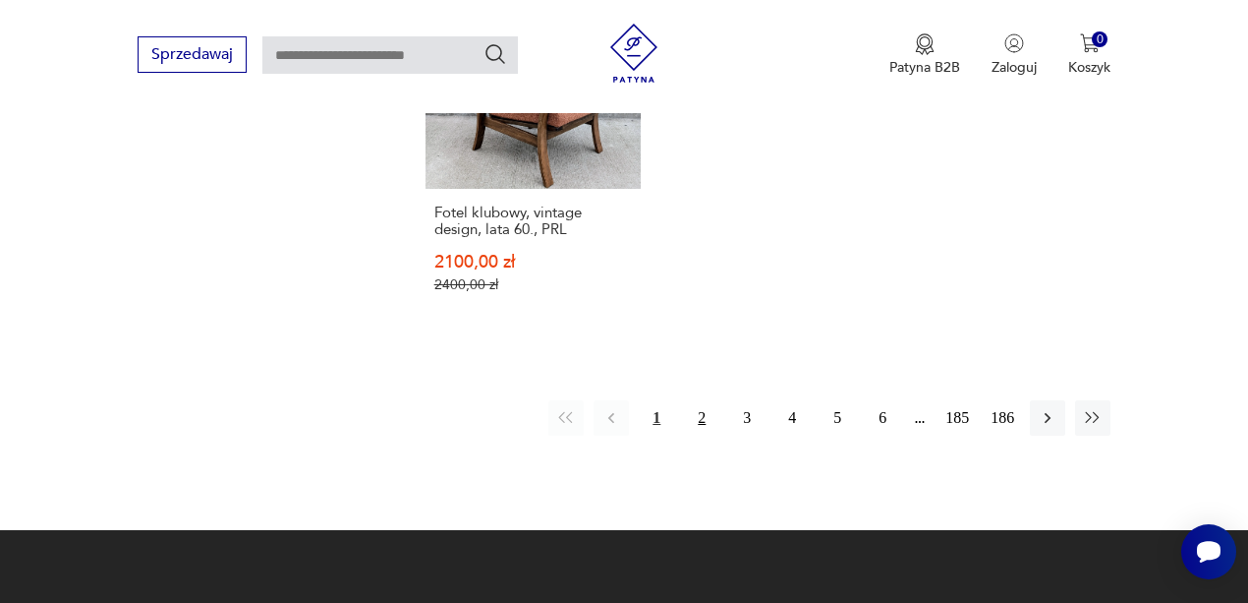
click at [708, 400] on button "2" at bounding box center [701, 417] width 35 height 35
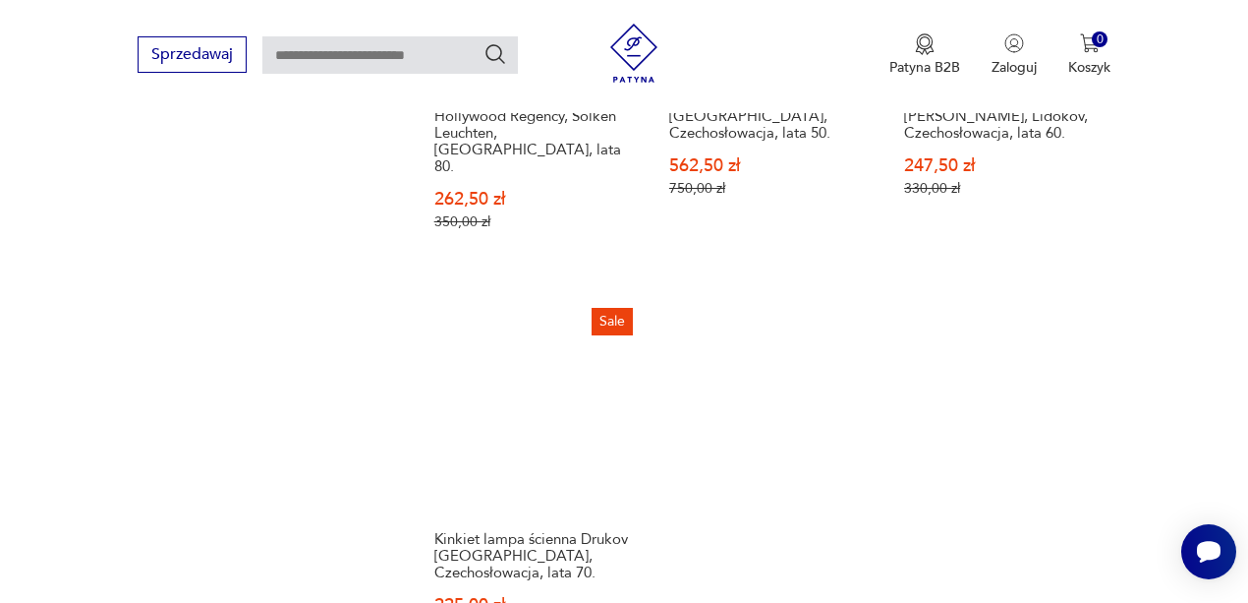
scroll to position [2941, 0]
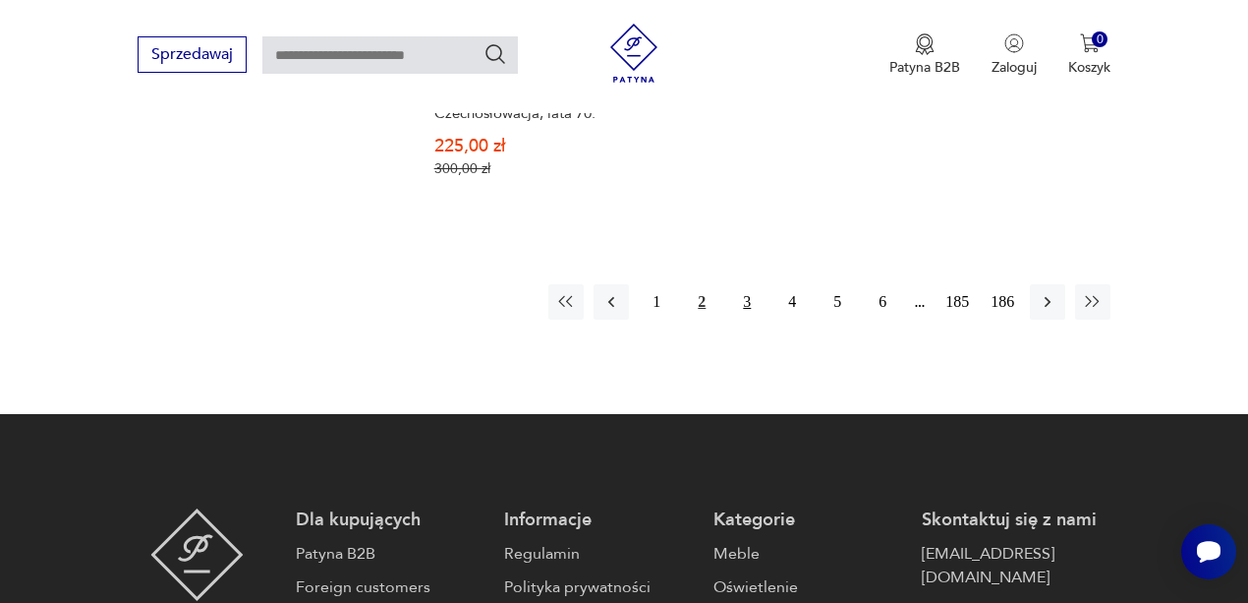
click at [744, 284] on button "3" at bounding box center [746, 301] width 35 height 35
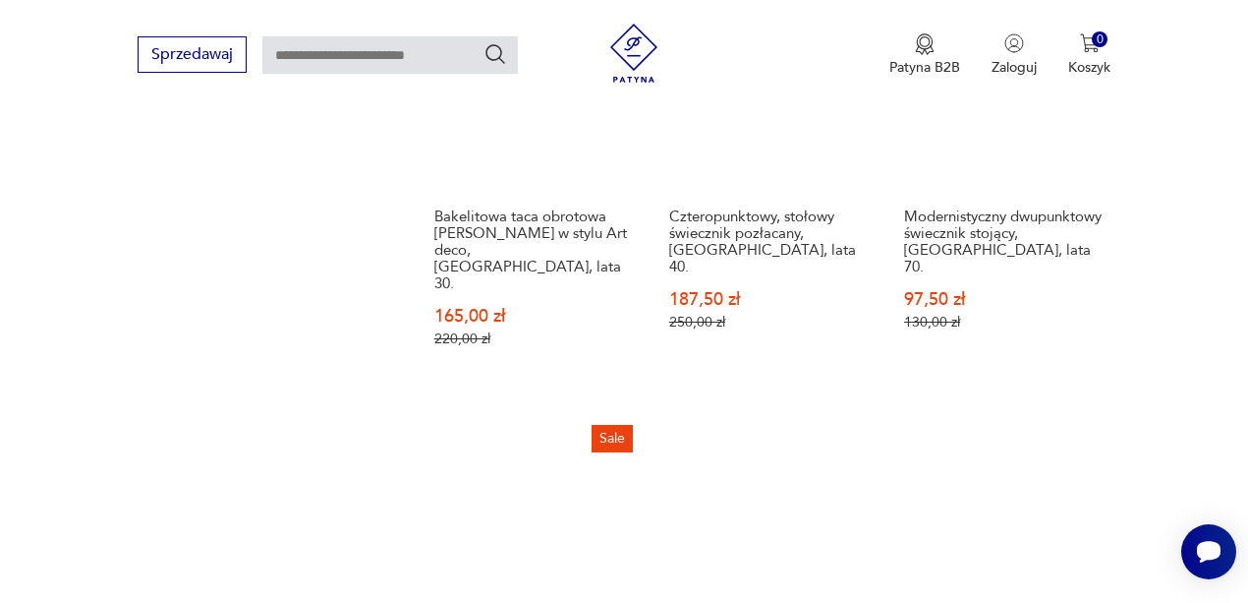
scroll to position [2482, 0]
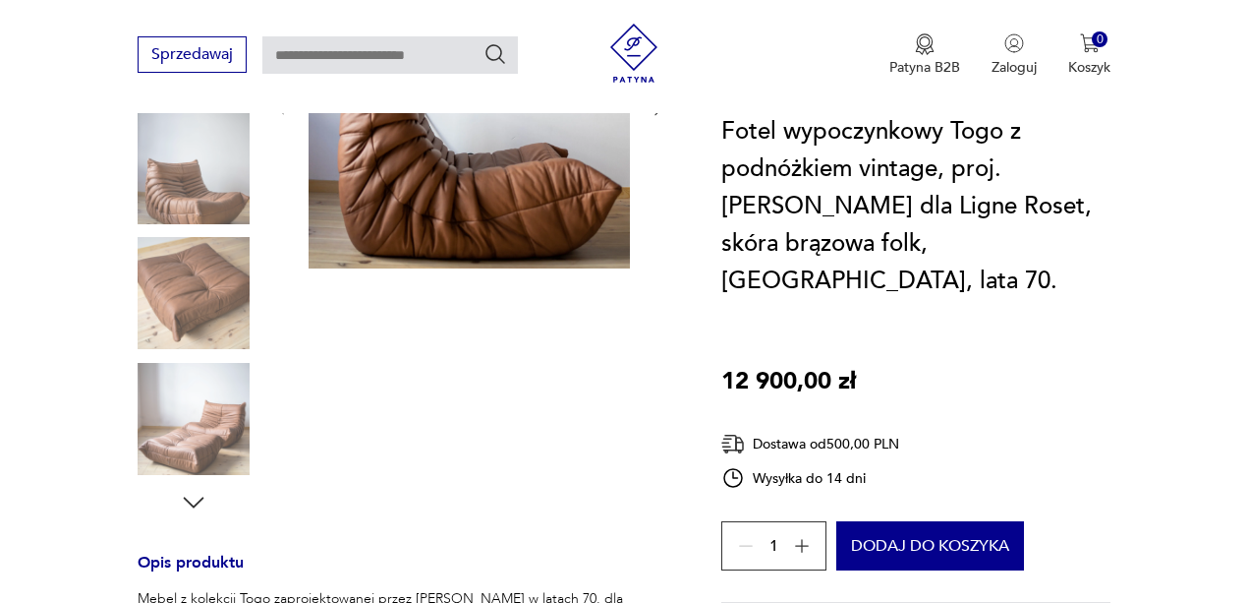
click at [216, 293] on img at bounding box center [194, 293] width 112 height 112
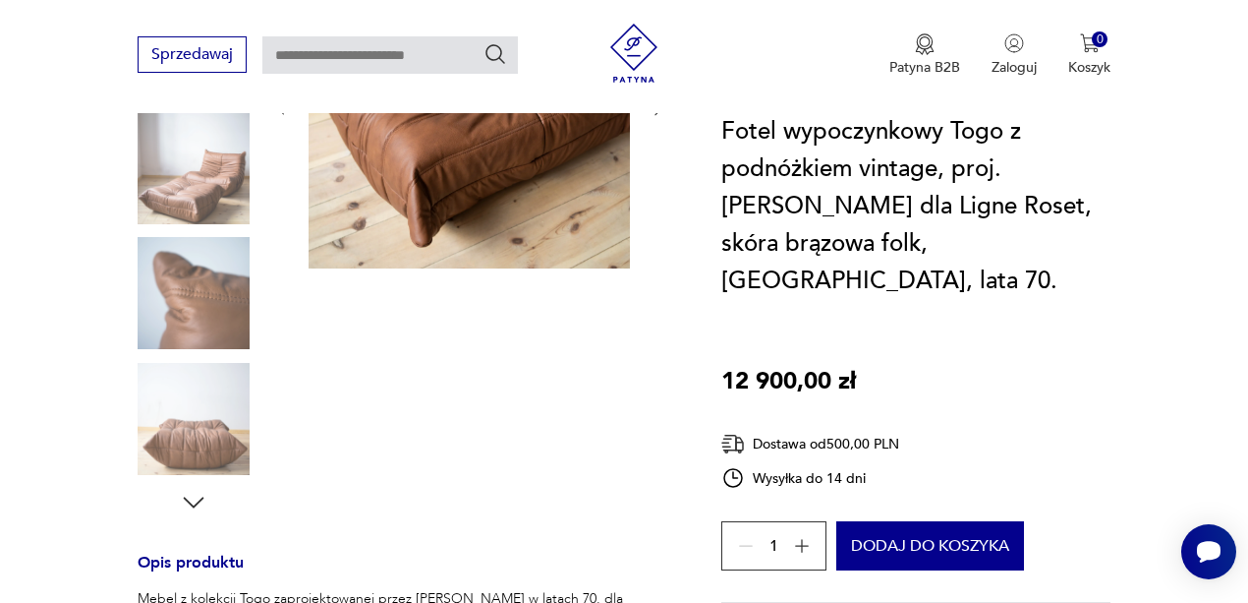
click at [208, 162] on img at bounding box center [194, 168] width 112 height 112
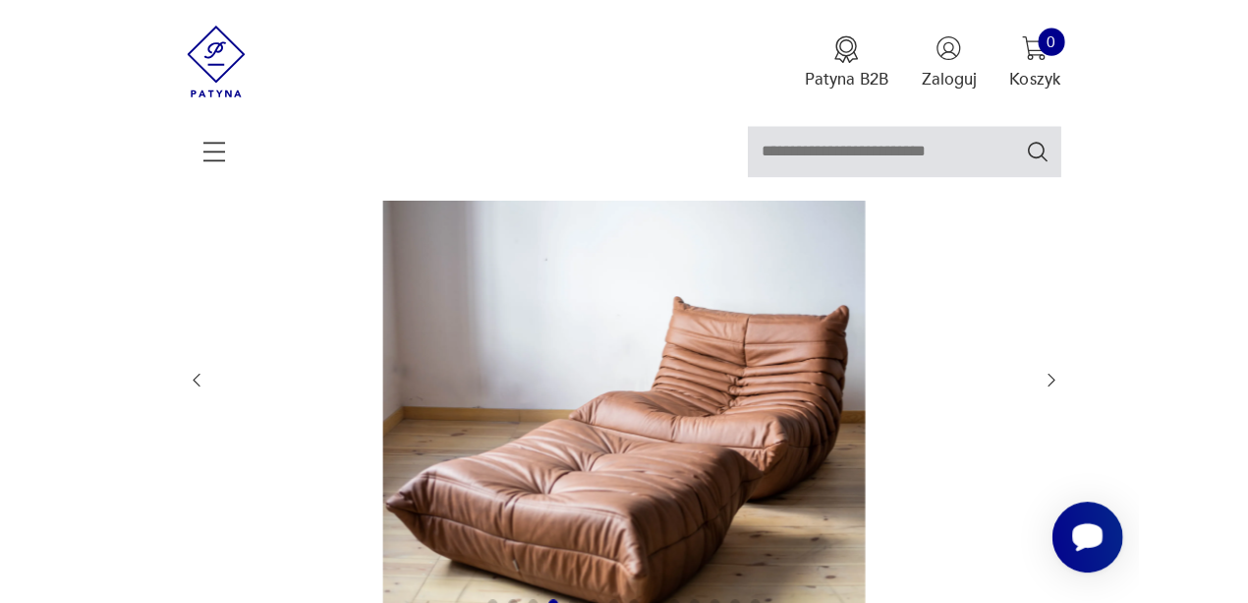
scroll to position [261, 0]
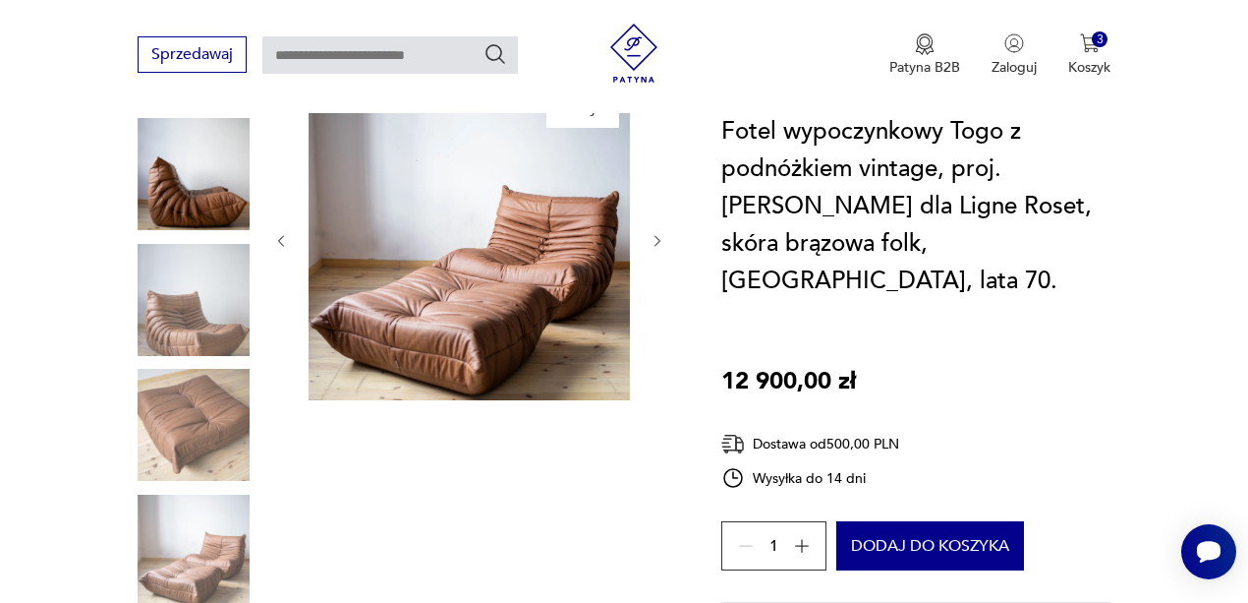
click at [199, 444] on img at bounding box center [194, 425] width 112 height 112
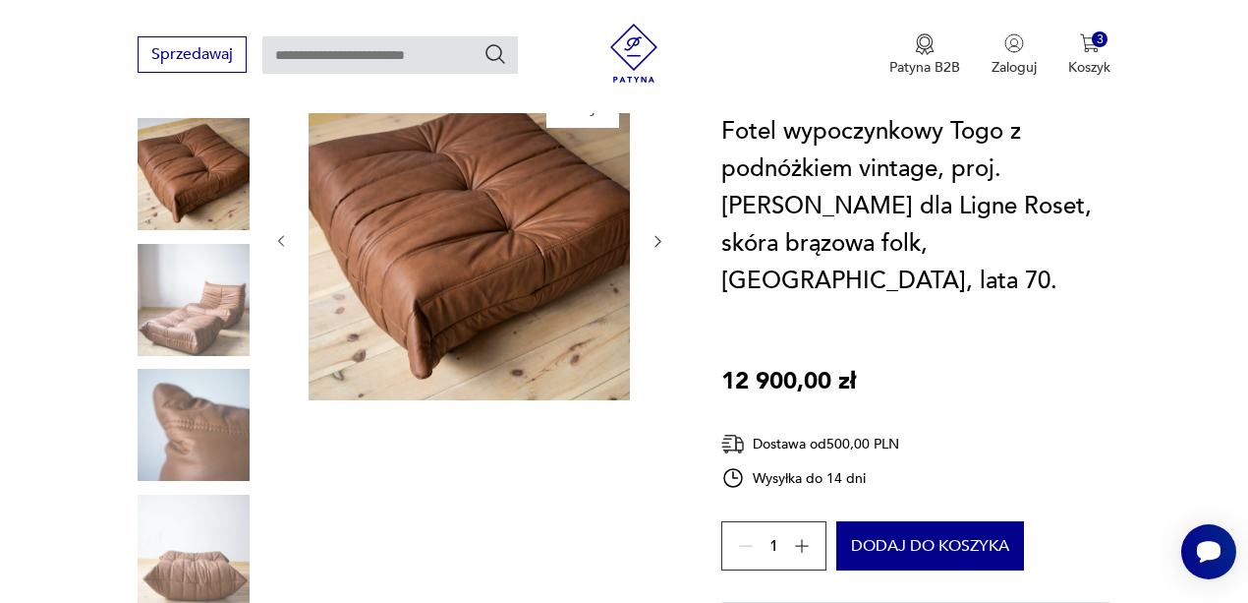
click at [202, 331] on img at bounding box center [194, 300] width 112 height 112
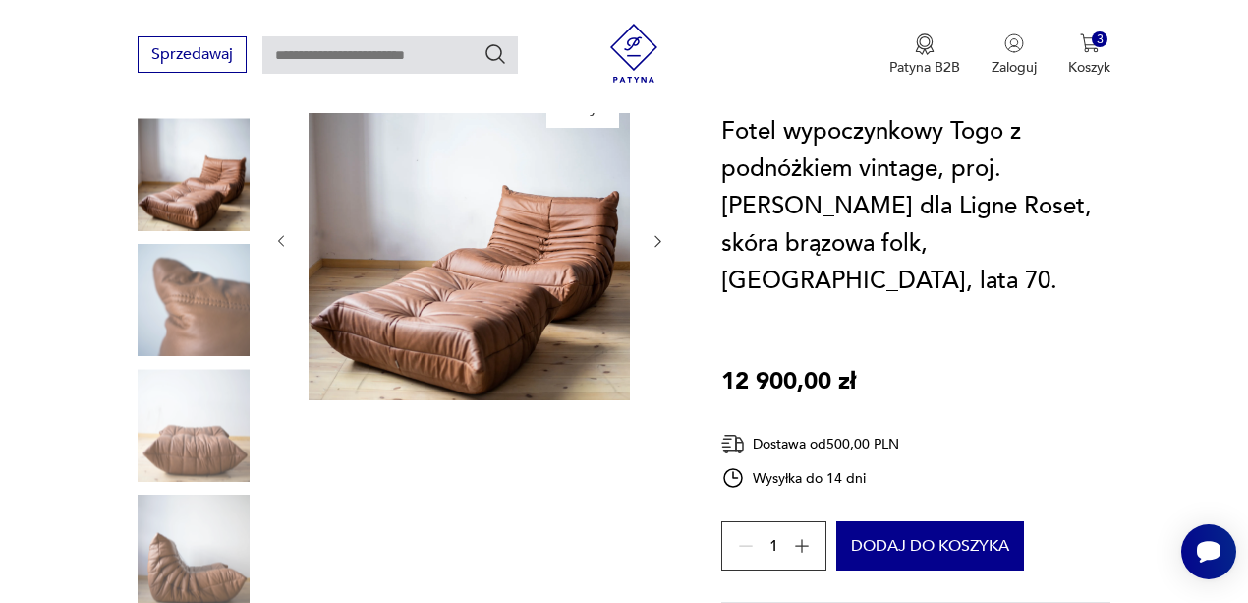
click at [191, 478] on img at bounding box center [194, 425] width 112 height 112
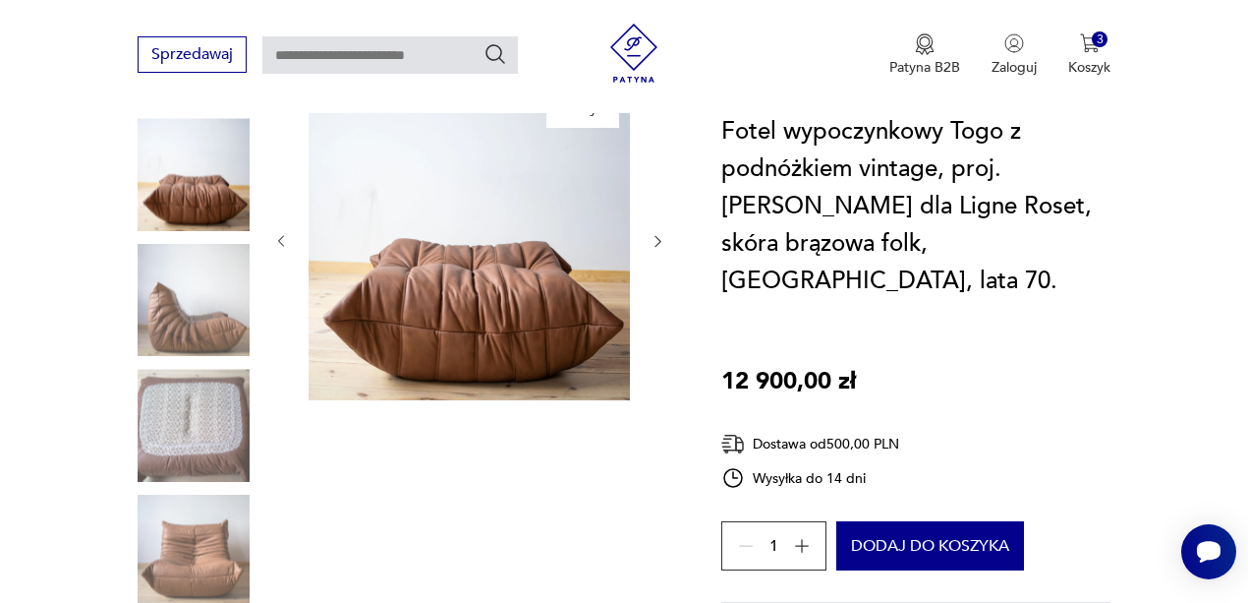
click at [196, 499] on img at bounding box center [194, 550] width 112 height 112
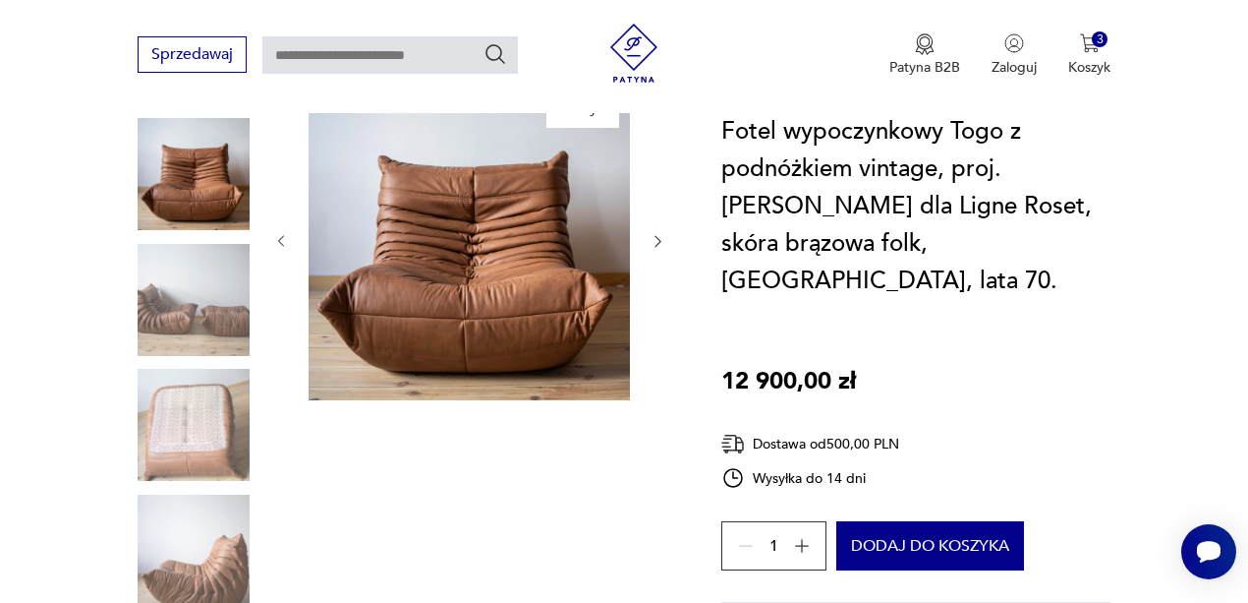
click at [178, 431] on img at bounding box center [194, 425] width 112 height 112
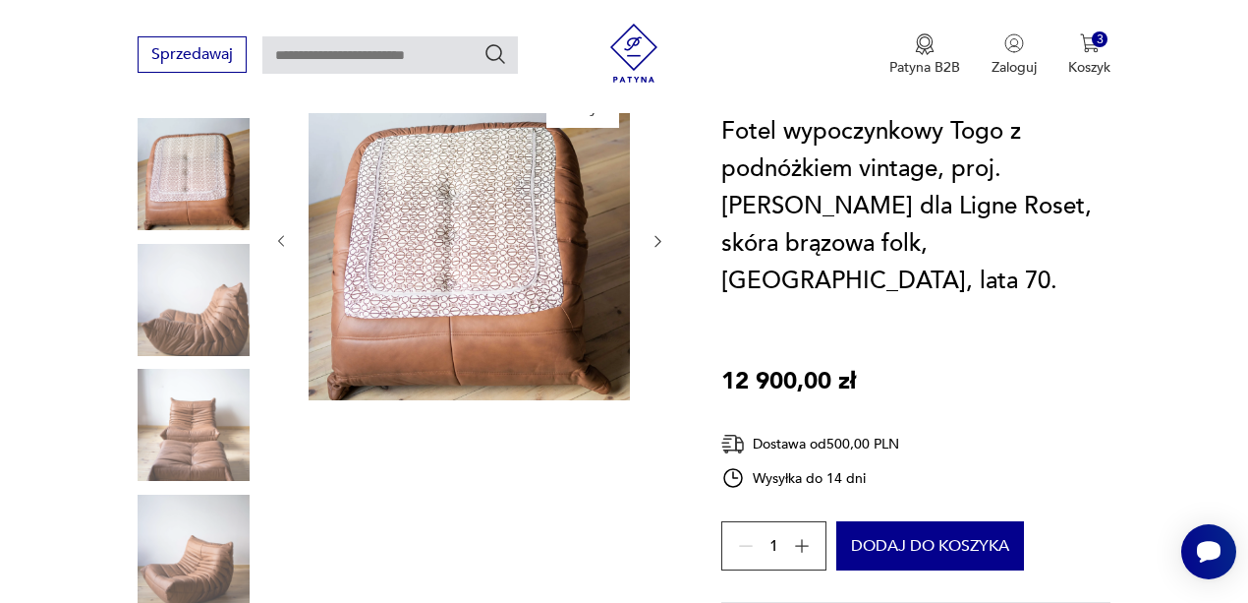
click at [190, 414] on img at bounding box center [194, 425] width 112 height 112
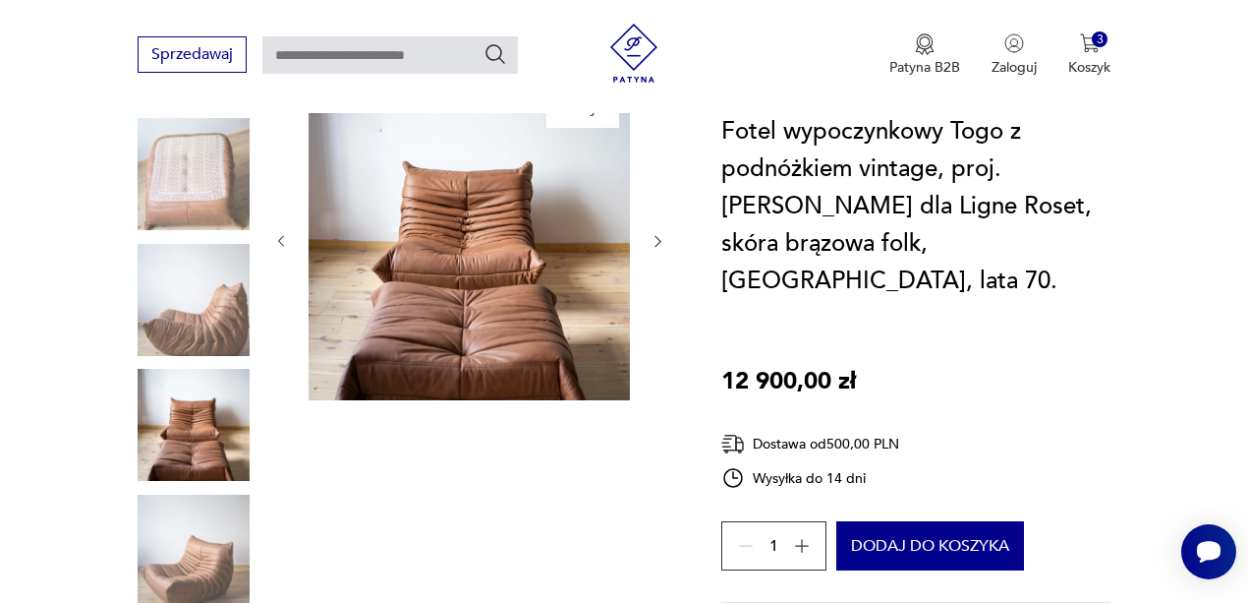
click at [456, 316] on img at bounding box center [469, 239] width 321 height 321
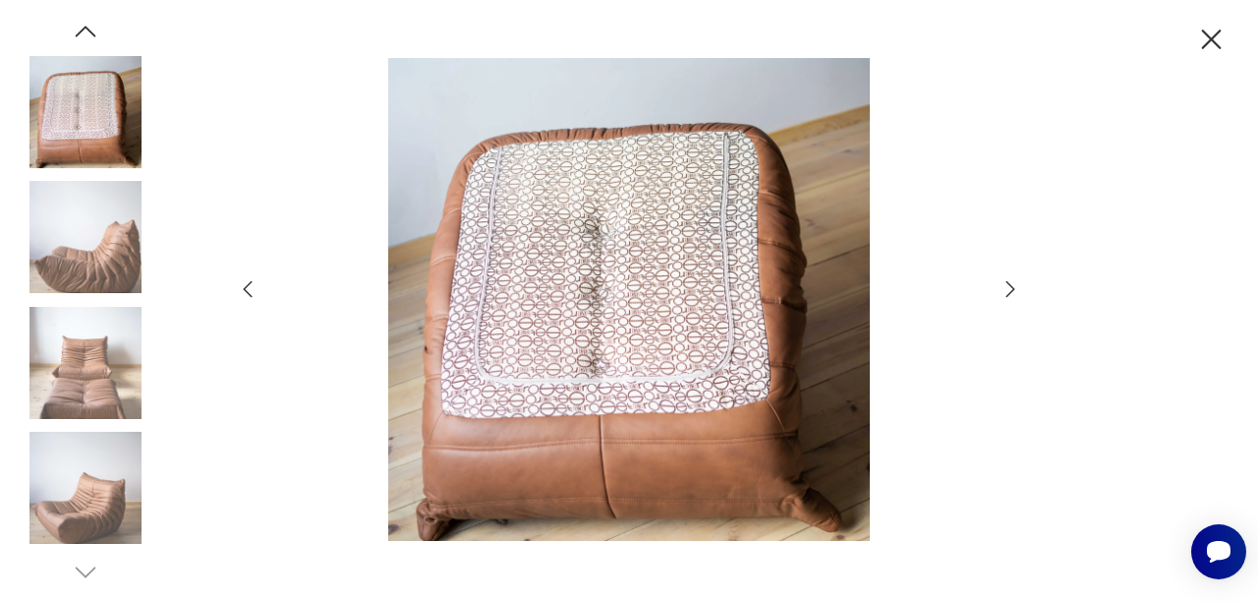
click at [1010, 287] on icon "button" at bounding box center [1011, 289] width 24 height 24
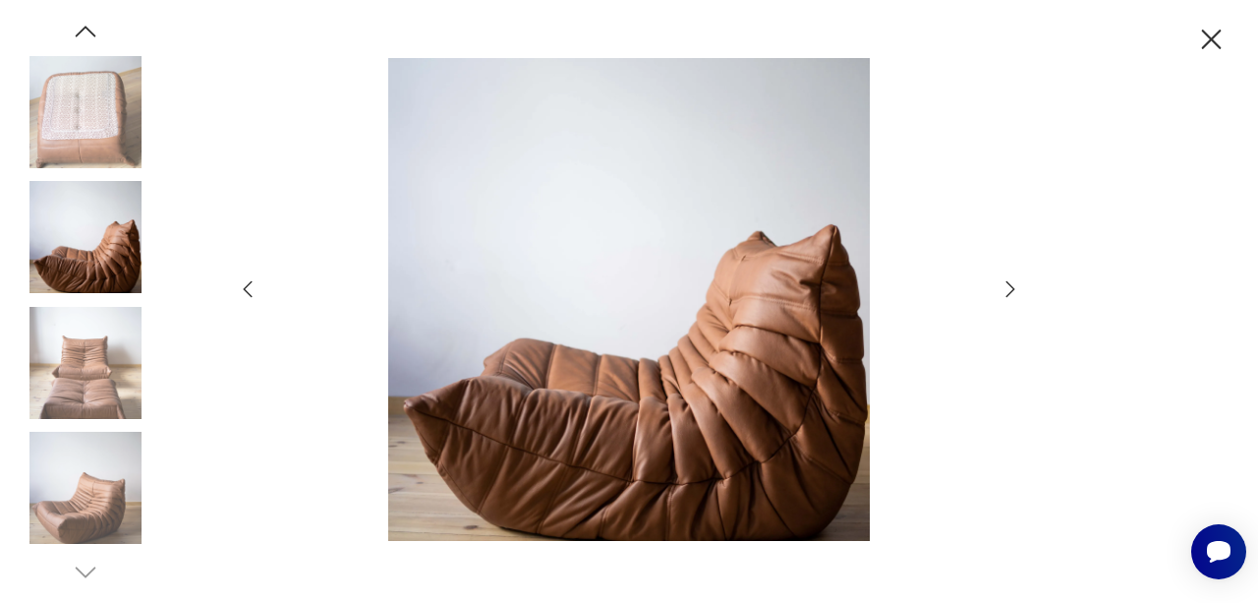
click at [1010, 287] on icon "button" at bounding box center [1011, 289] width 24 height 24
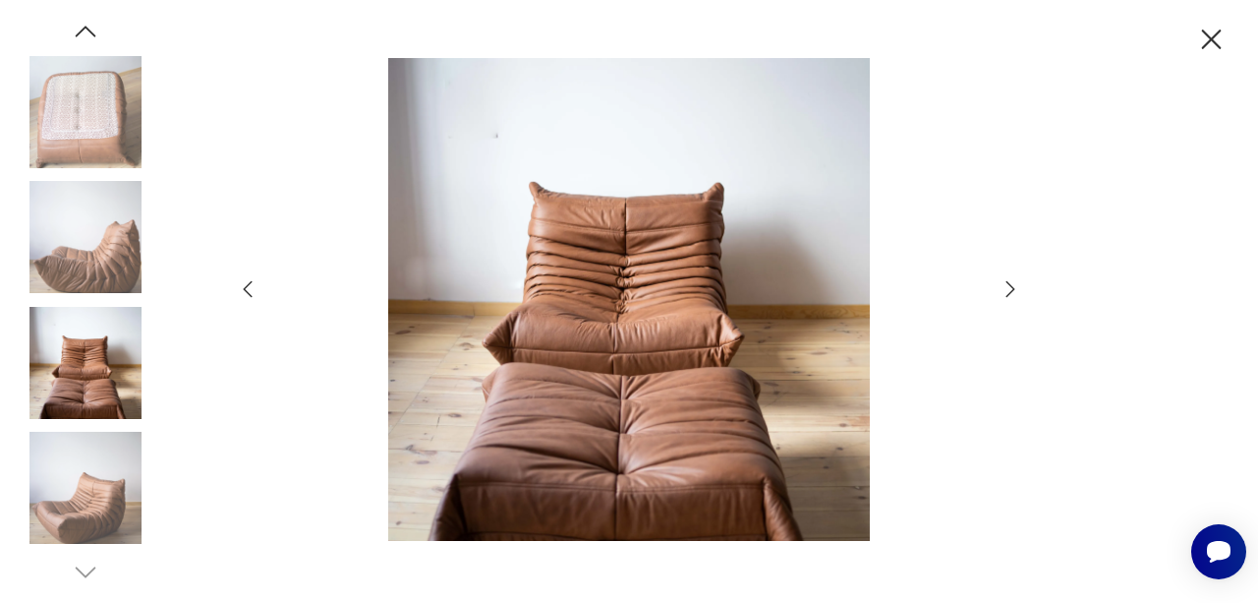
click at [1010, 287] on icon "button" at bounding box center [1011, 289] width 24 height 24
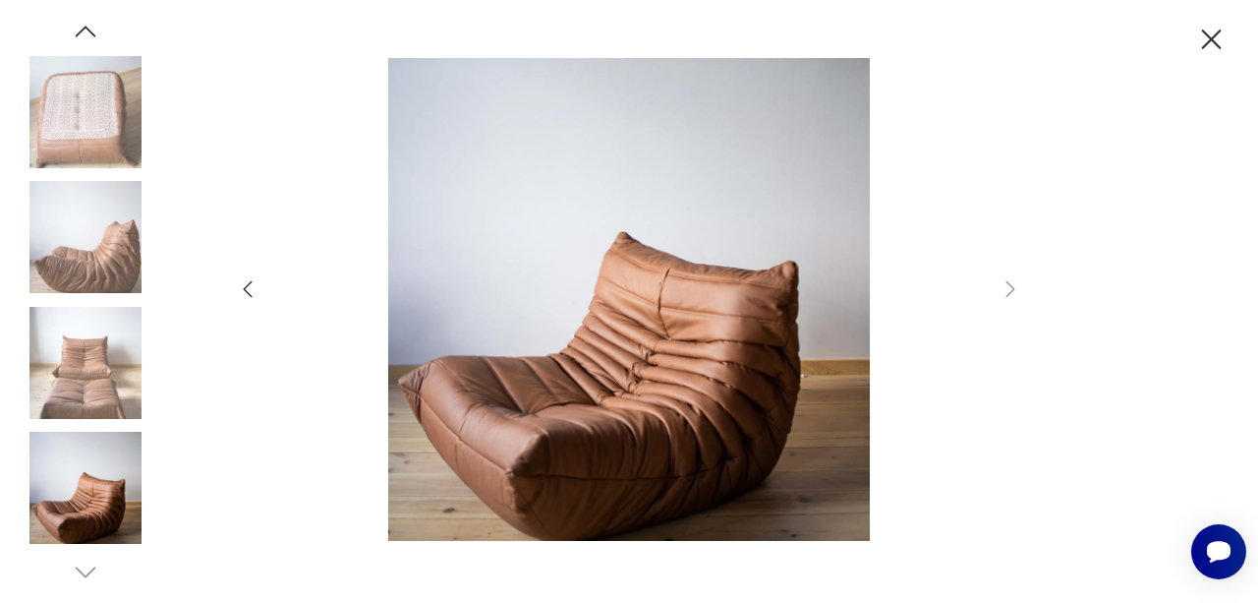
click at [55, 486] on img at bounding box center [85, 487] width 112 height 112
click at [88, 399] on img at bounding box center [85, 363] width 112 height 112
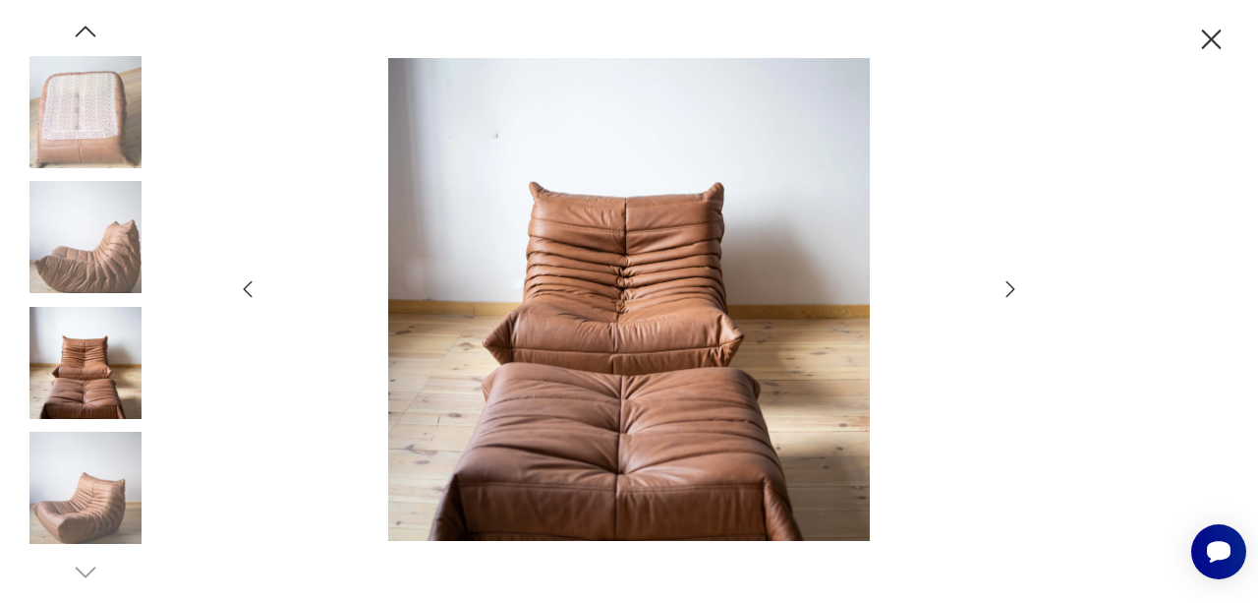
click at [595, 390] on img at bounding box center [629, 299] width 700 height 482
click at [1209, 41] on icon "button" at bounding box center [1212, 39] width 20 height 20
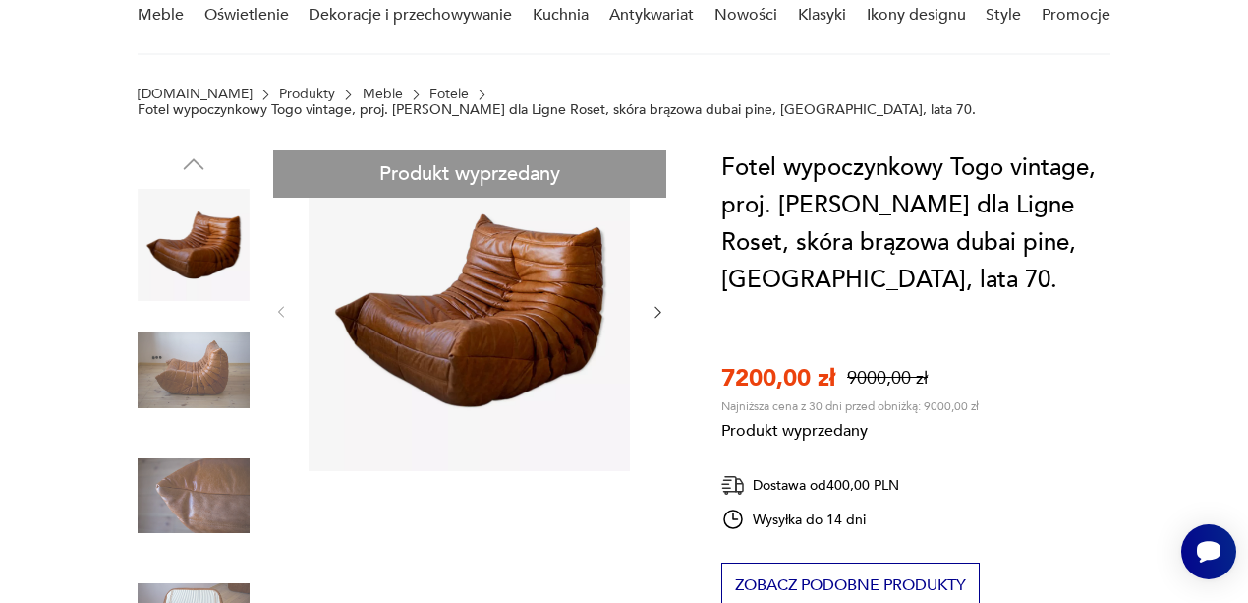
scroll to position [197, 0]
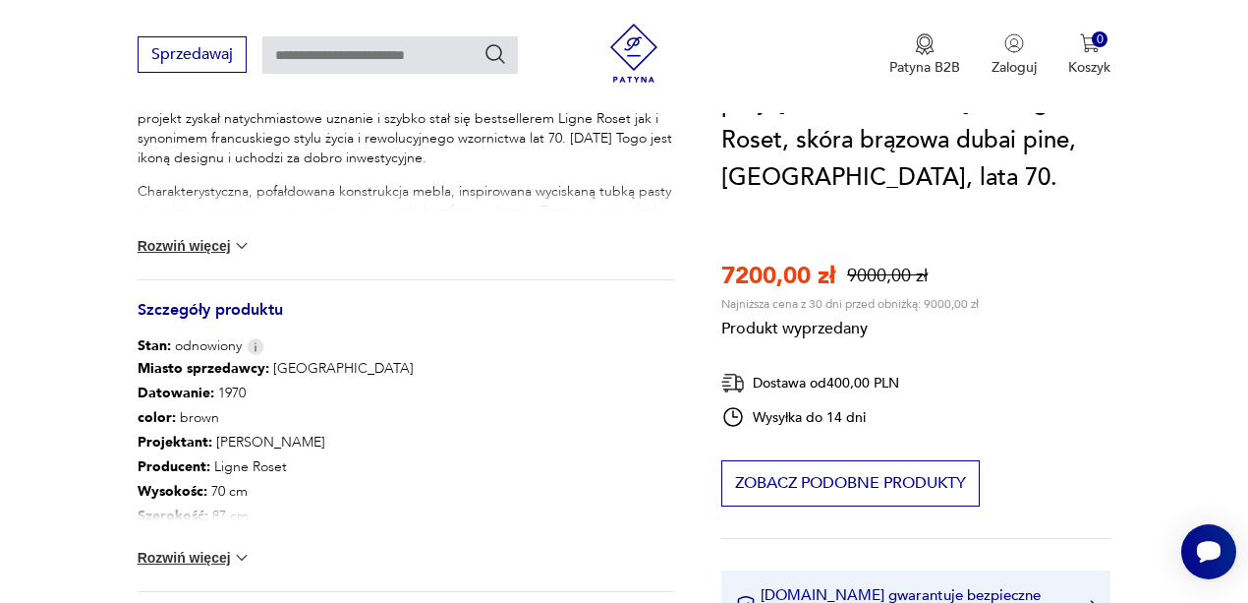
scroll to position [1048, 0]
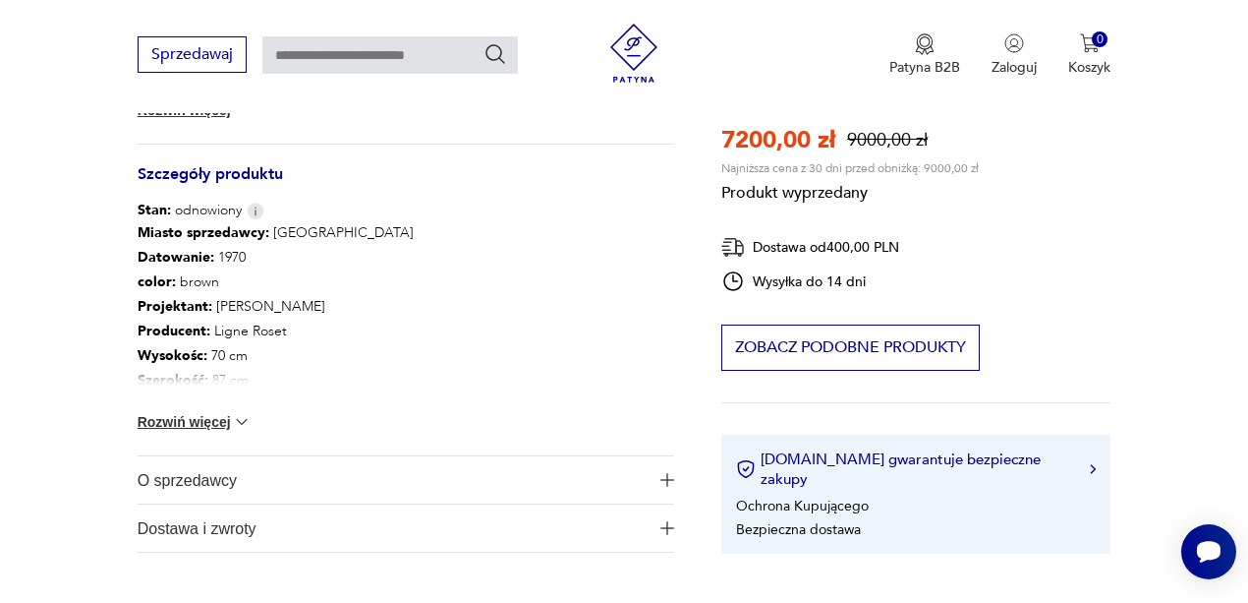
click at [236, 415] on img at bounding box center [242, 422] width 20 height 20
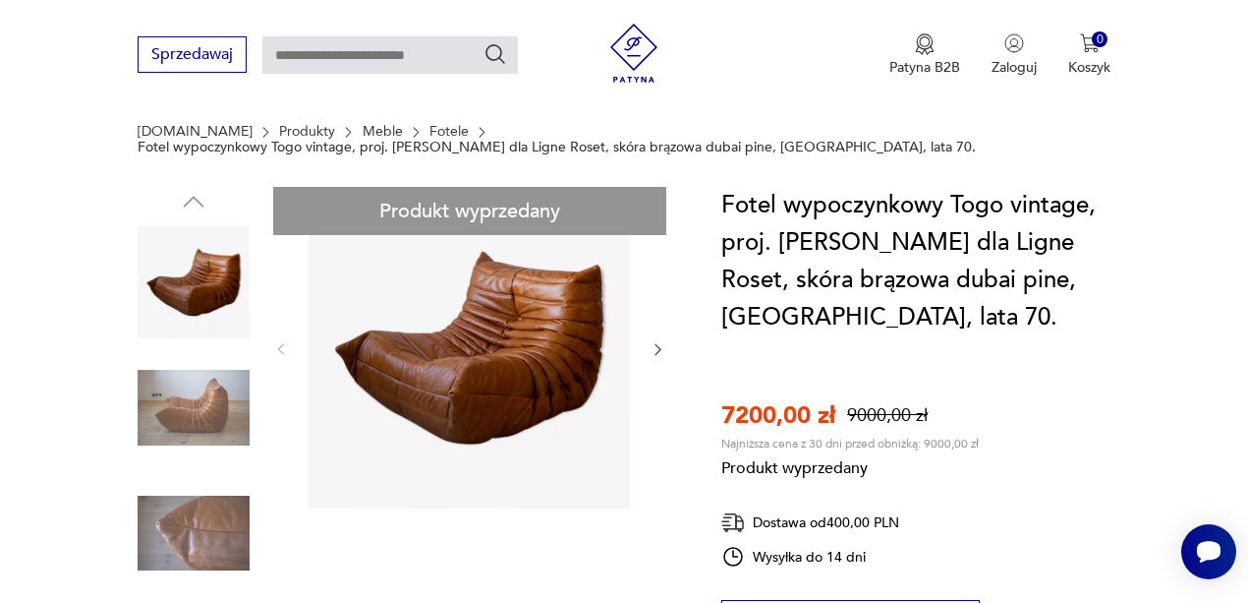
scroll to position [327, 0]
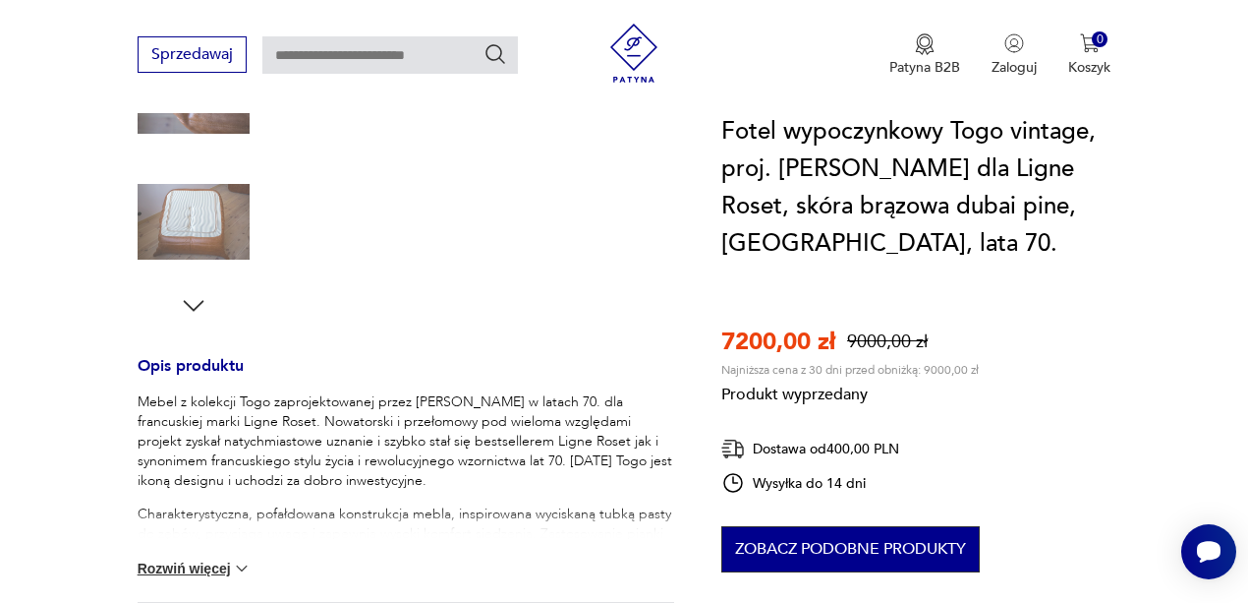
click at [898, 546] on button "Zobacz podobne produkty" at bounding box center [850, 549] width 258 height 46
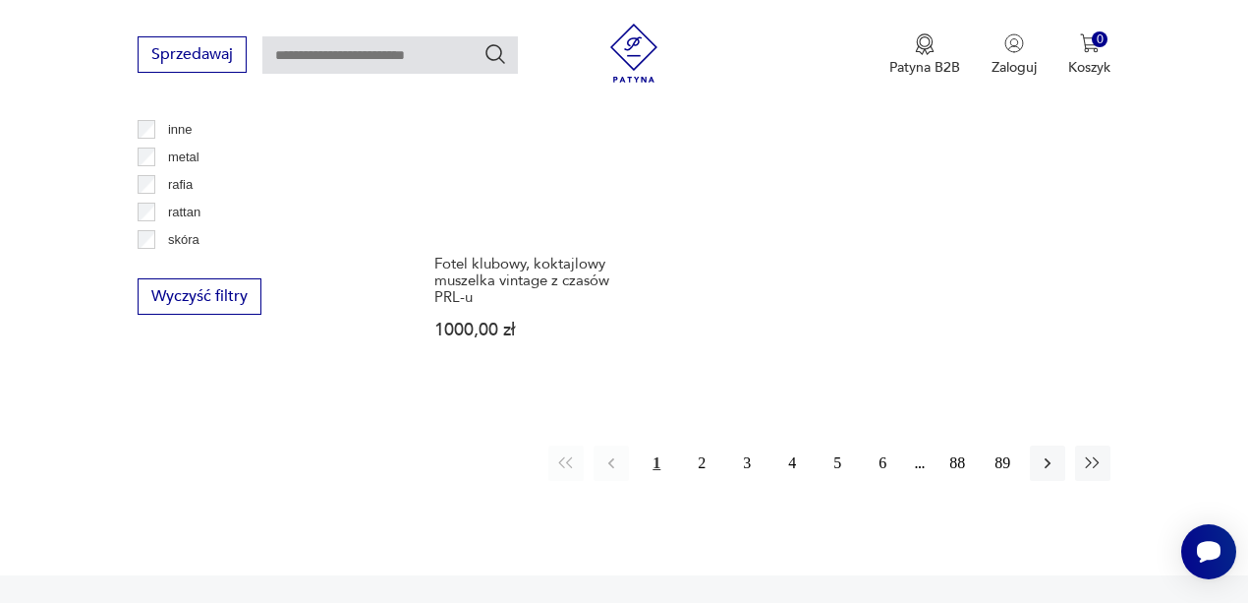
scroll to position [2912, 0]
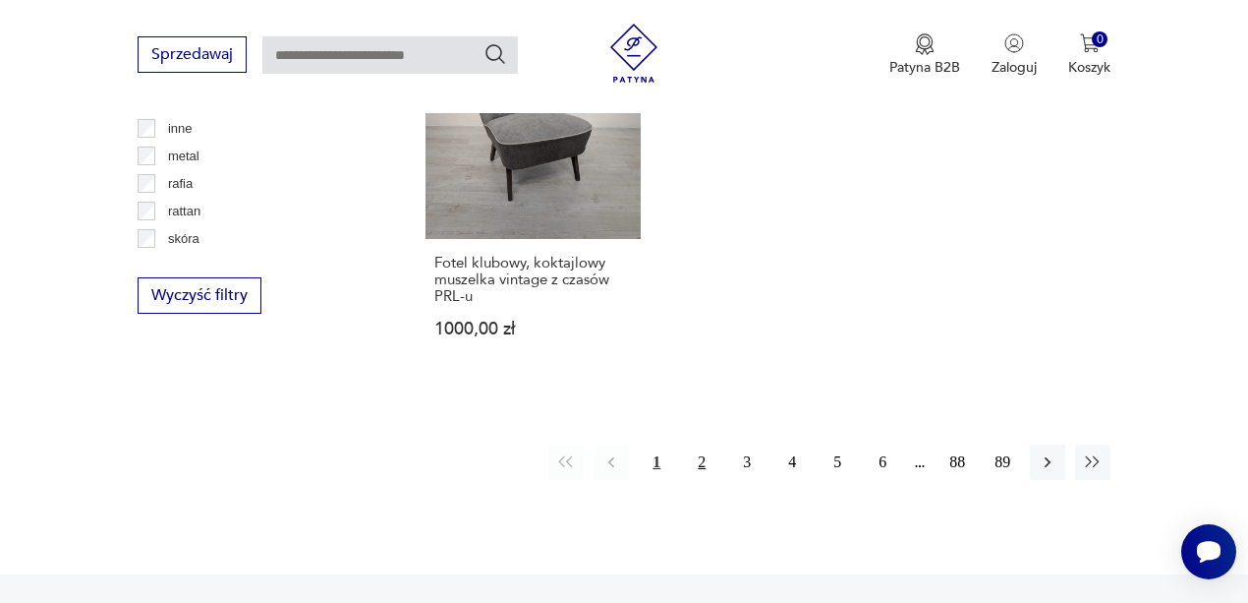
click at [700, 444] on button "2" at bounding box center [701, 461] width 35 height 35
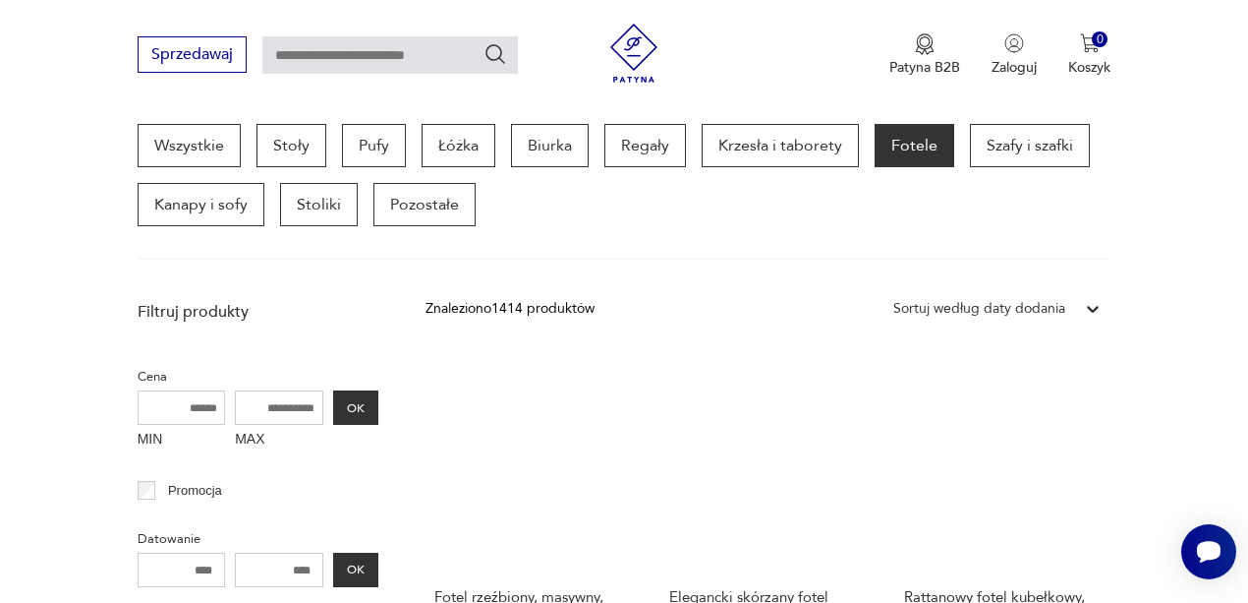
scroll to position [390, 0]
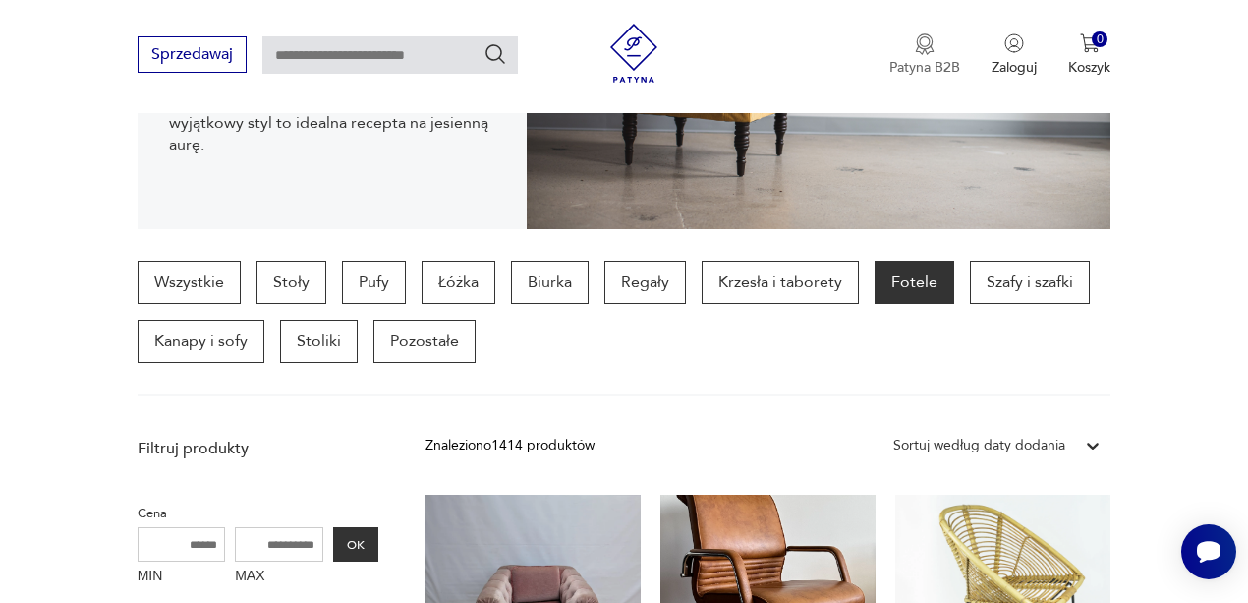
click at [917, 65] on p "Patyna B2B" at bounding box center [925, 67] width 71 height 19
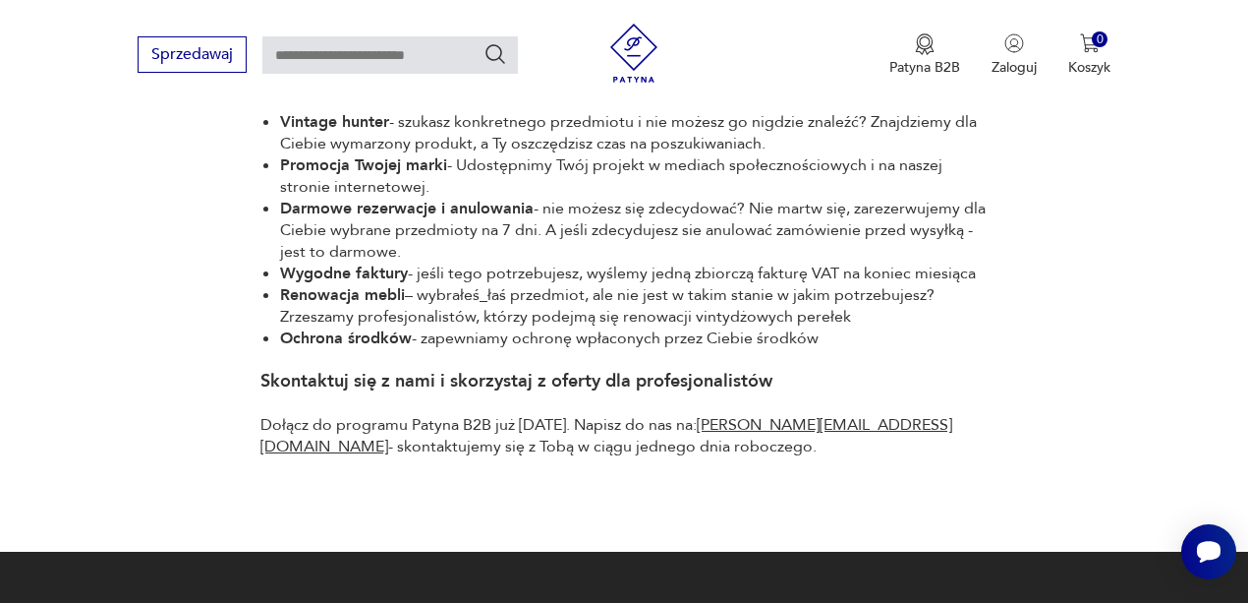
scroll to position [1048, 0]
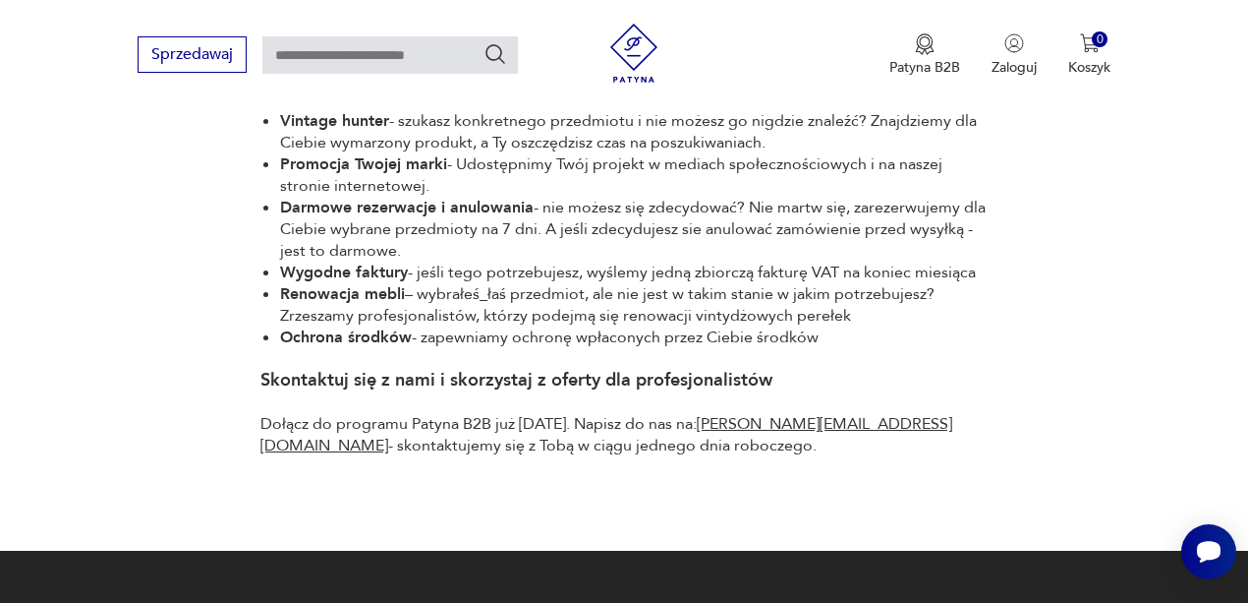
drag, startPoint x: 784, startPoint y: 421, endPoint x: 735, endPoint y: 455, distance: 60.0
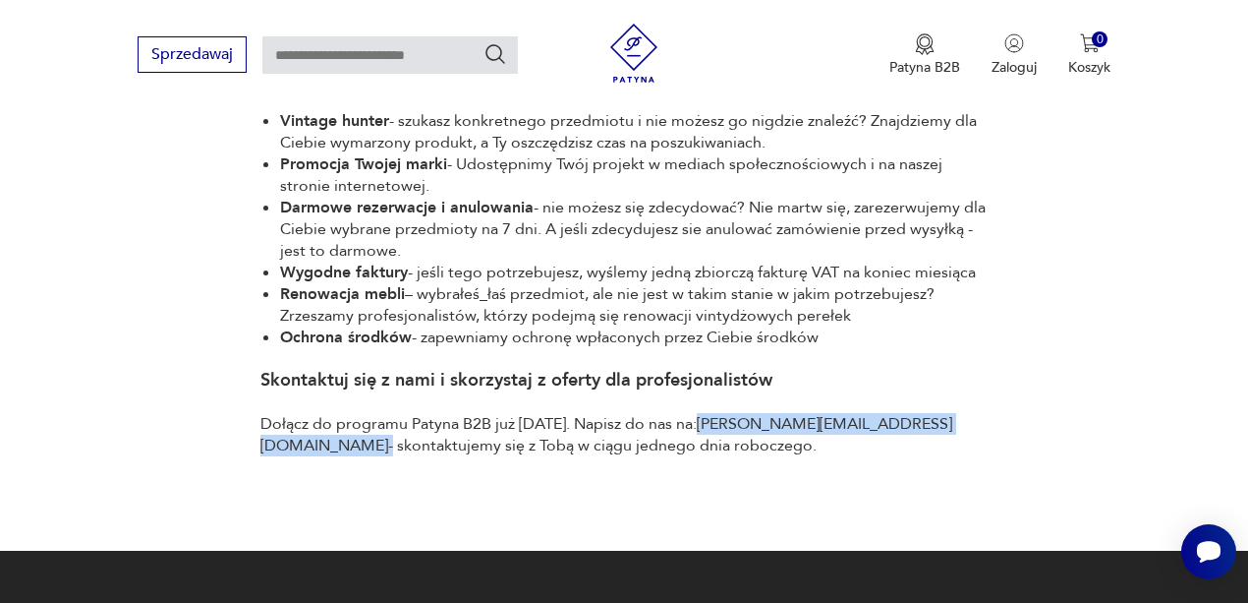
drag, startPoint x: 842, startPoint y: 424, endPoint x: 686, endPoint y: 428, distance: 156.3
click at [686, 428] on p "Dołącz do programu Patyna B2B już dziś. Napisz do nas na: aleksandra@patyna.pl …" at bounding box center [623, 434] width 727 height 43
copy p "aleksandra@patyna.pl"
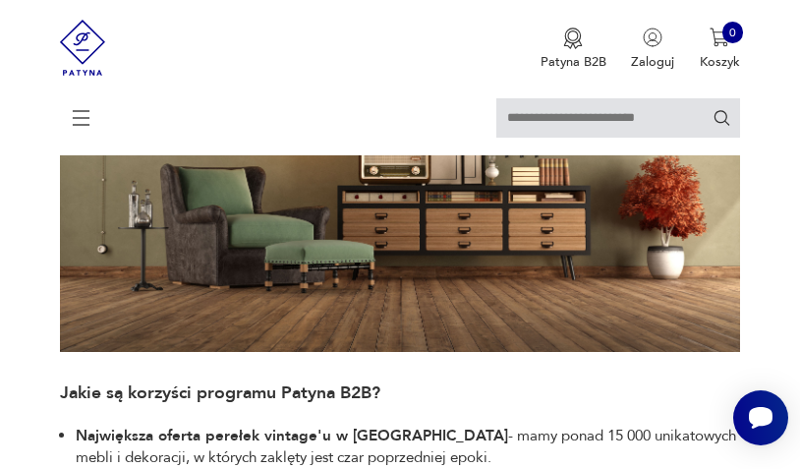
scroll to position [326, 0]
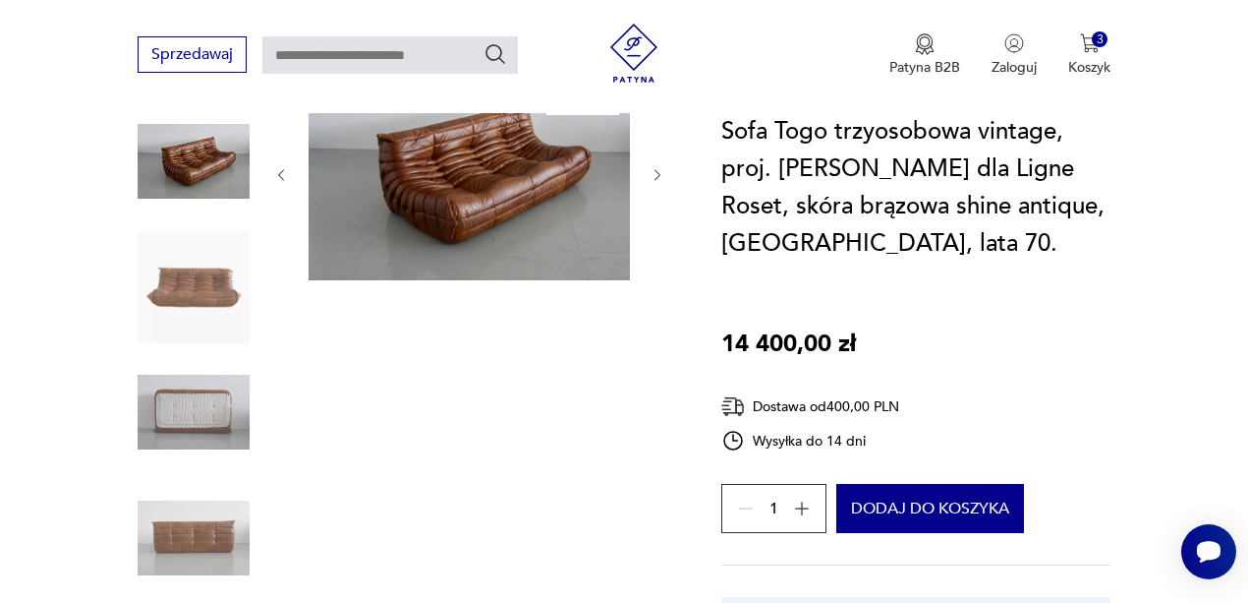
click at [226, 535] on img at bounding box center [194, 538] width 112 height 112
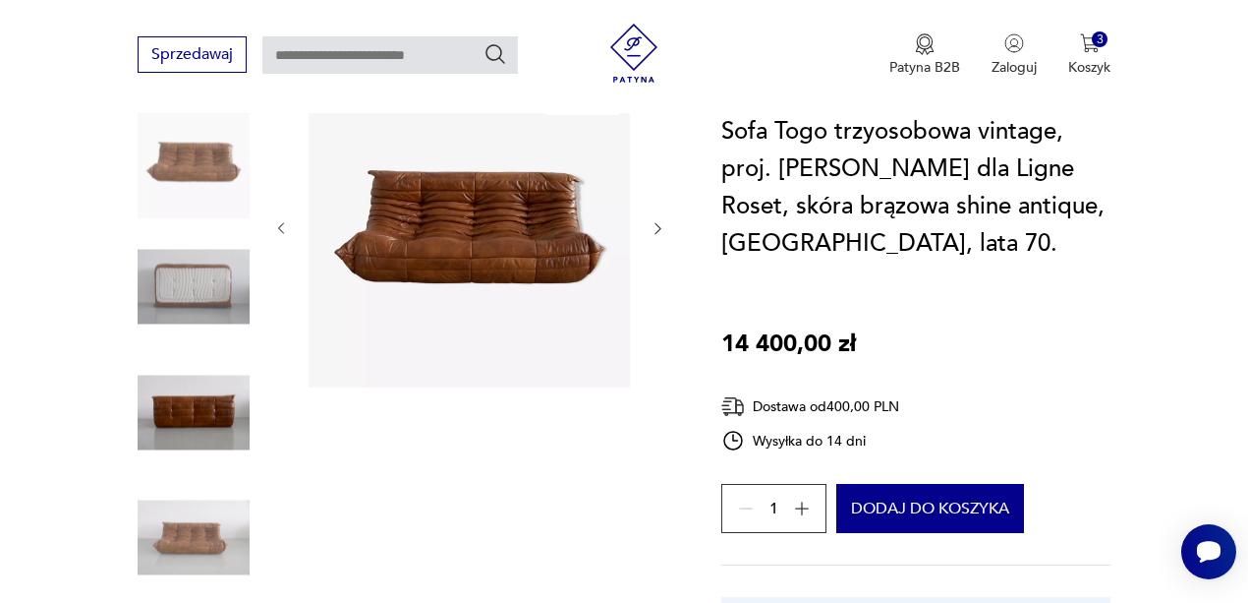
click at [410, 235] on img at bounding box center [469, 226] width 321 height 321
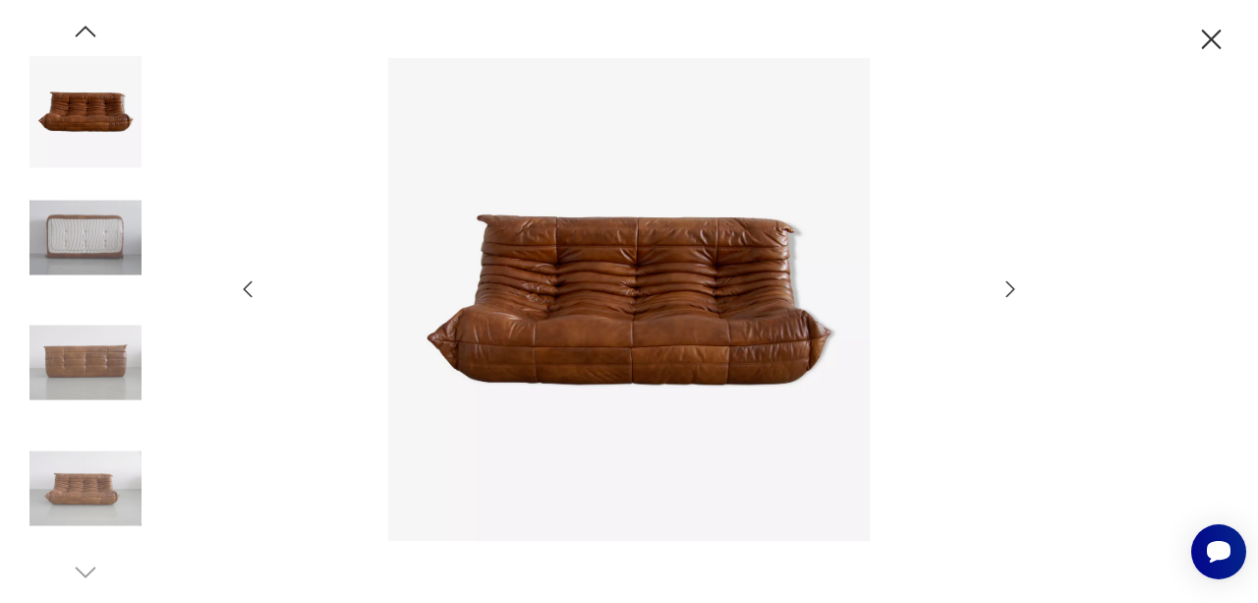
click at [1016, 289] on icon "button" at bounding box center [1011, 289] width 24 height 24
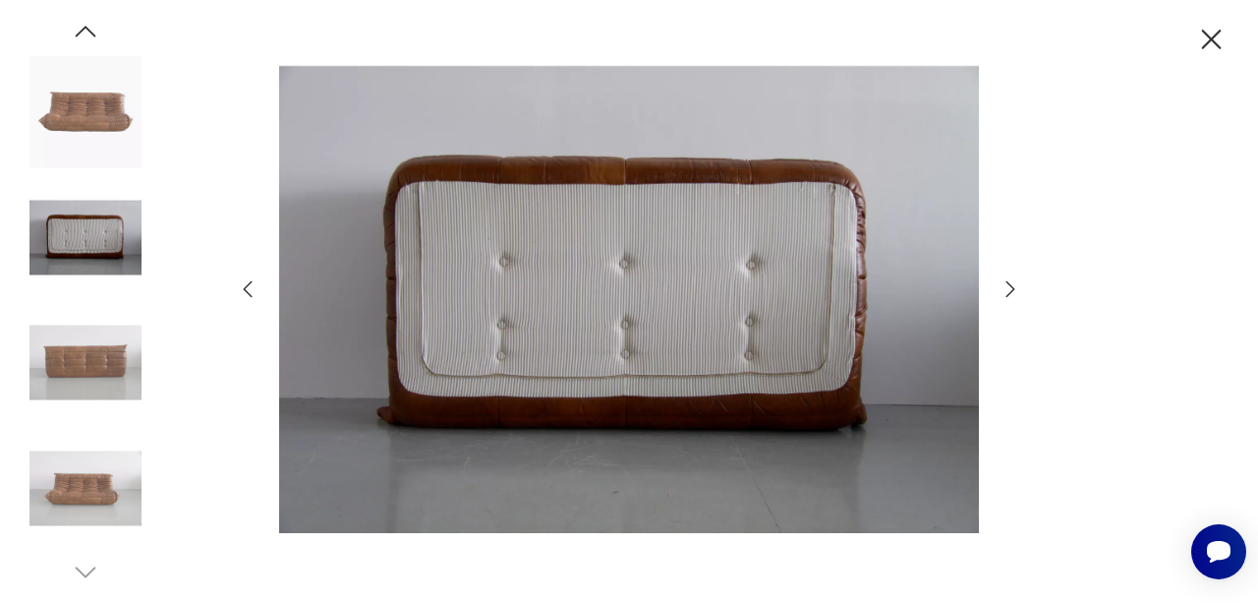
click at [1016, 289] on icon "button" at bounding box center [1011, 289] width 24 height 24
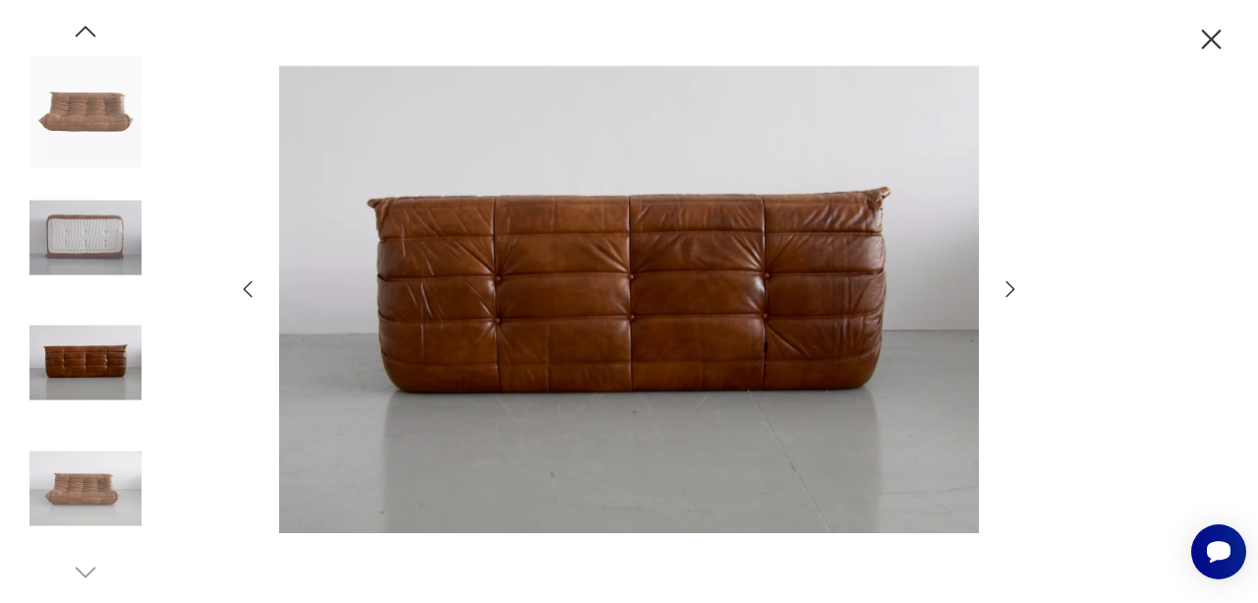
click at [1016, 289] on icon "button" at bounding box center [1011, 289] width 24 height 24
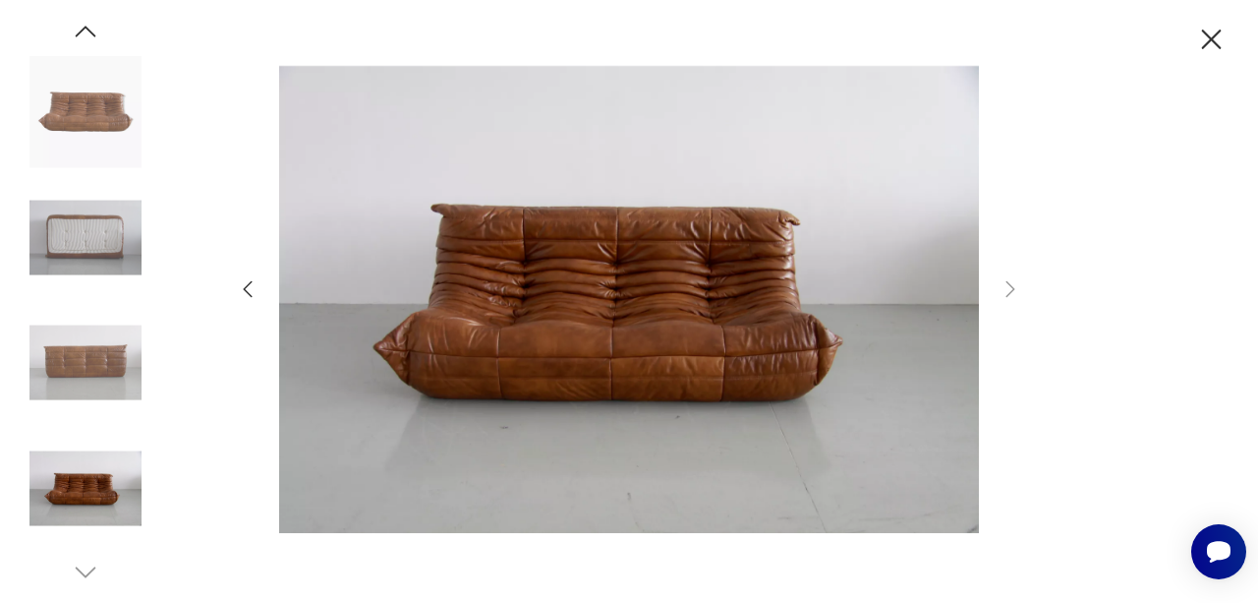
click at [1215, 40] on icon "button" at bounding box center [1211, 40] width 34 height 34
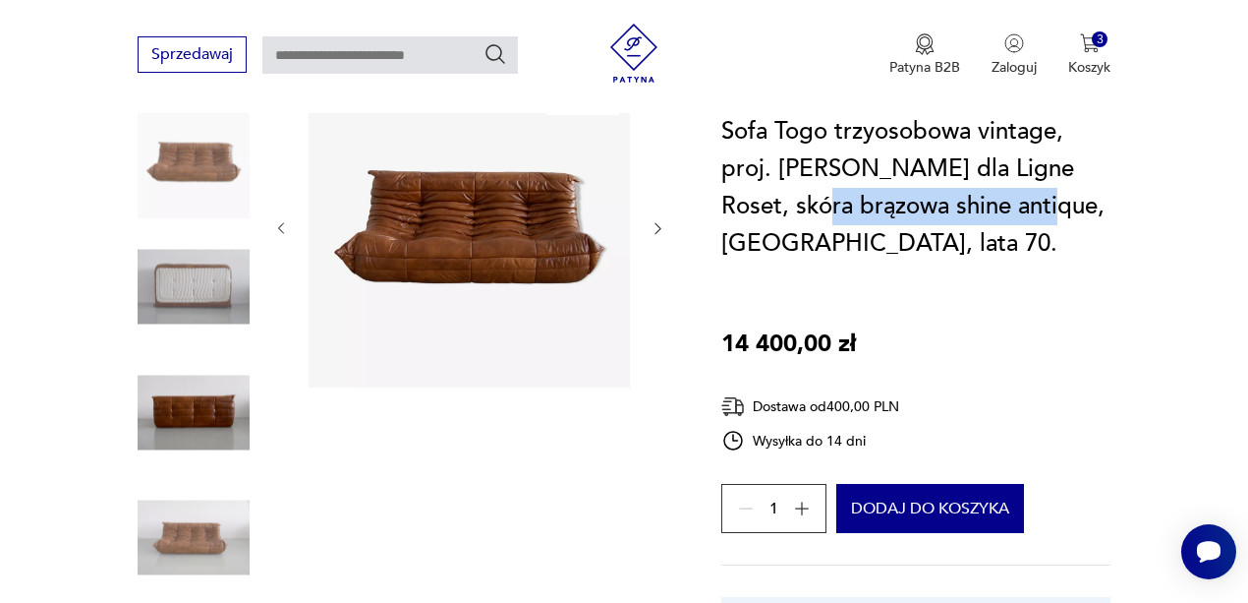
drag, startPoint x: 1026, startPoint y: 207, endPoint x: 785, endPoint y: 201, distance: 240.9
click at [785, 201] on h1 "Sofa Togo trzyosobowa vintage, proj. [PERSON_NAME] dla Ligne Roset, skóra brązo…" at bounding box center [915, 187] width 389 height 149
copy h1 "brązowa shine antique"
